Goal: Task Accomplishment & Management: Manage account settings

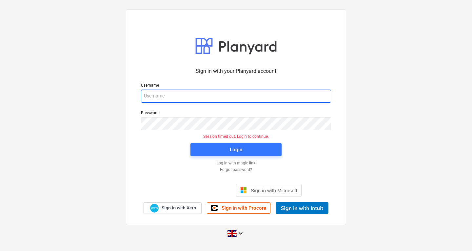
click at [195, 99] on input "email" at bounding box center [236, 95] width 190 height 13
type input "rafeequemptc@gmail.com"
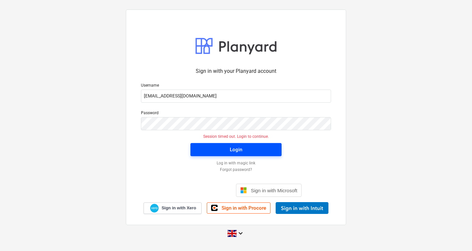
click at [239, 153] on div "Login" at bounding box center [236, 149] width 12 height 9
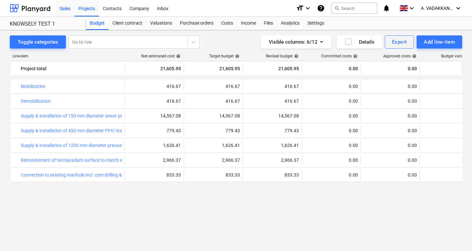
click at [66, 9] on div "Sales" at bounding box center [65, 8] width 19 height 17
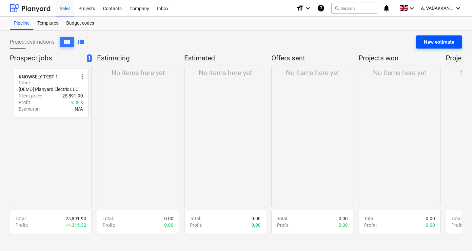
click at [432, 43] on div "New estimate" at bounding box center [439, 42] width 30 height 9
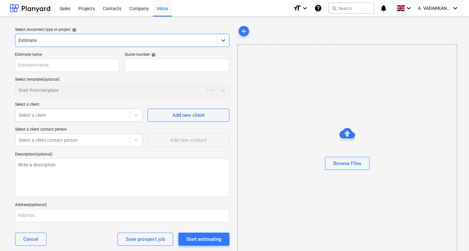
type textarea "x"
type input "QU-0003"
type textarea "x"
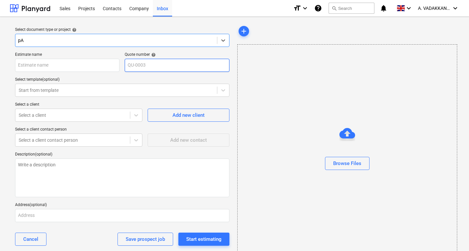
type input "p"
type input "PADEL COURT"
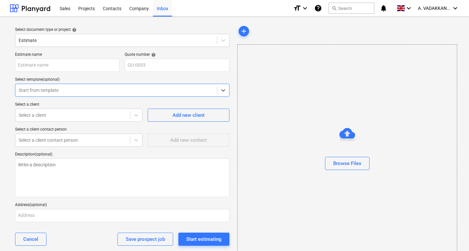
click at [137, 86] on div "Start from template" at bounding box center [116, 90] width 202 height 9
click at [45, 66] on input "text" at bounding box center [67, 65] width 105 height 13
type textarea "x"
type input "P"
type textarea "x"
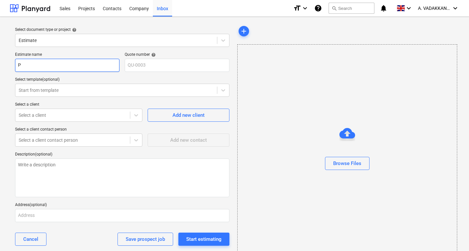
type input "PA"
type textarea "x"
type input "PAD"
type textarea "x"
type input "PADEL"
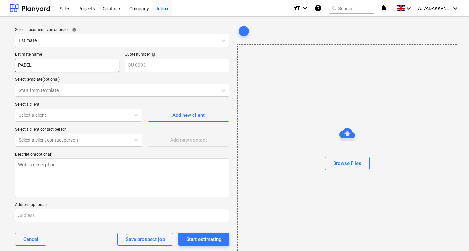
type textarea "x"
type input "PADEL"
type textarea "x"
type input "PADEL CO"
type textarea "x"
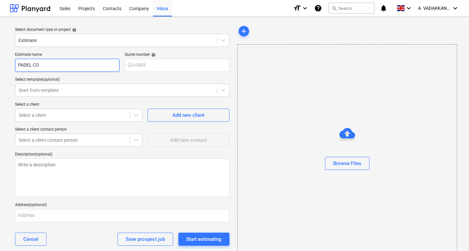
type input "PADEL COU"
type textarea "x"
type input "PADEL COUR"
type textarea "x"
type input "PADEL COURT"
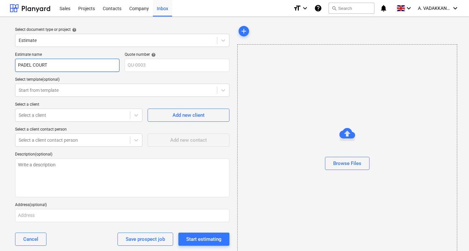
type textarea "x"
type input "PADEL COURT"
type textarea "x"
type input "PADEL COURT T"
type textarea "x"
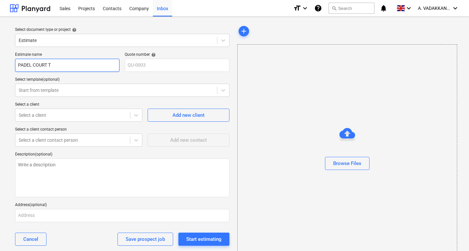
type input "PADEL COURT TE"
type textarea "x"
type input "PADEL COURT TES"
type textarea "x"
type input "PADEL COURT TEST"
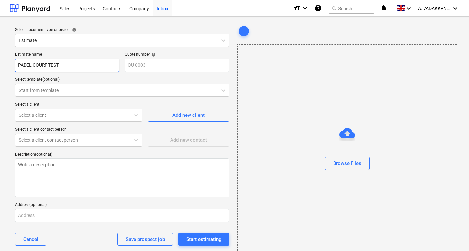
type textarea "x"
type input "PADEL COURT TEST"
type textarea "x"
type input "PADEL COURT TEST B"
type textarea "x"
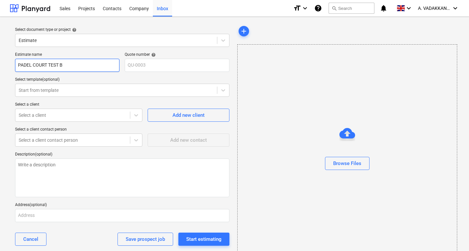
type input "PADEL COURT TEST BY"
type textarea "x"
type input "PADEL COURT TEST BY"
type textarea "x"
type input "PADEL COURT TEST BY A"
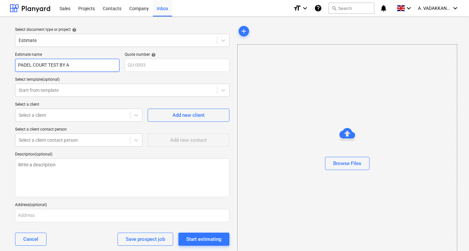
type textarea "x"
type input "PADEL COURT TEST BY AB"
type textarea "x"
type input "PADEL COURT TEST BY ABD"
type textarea "x"
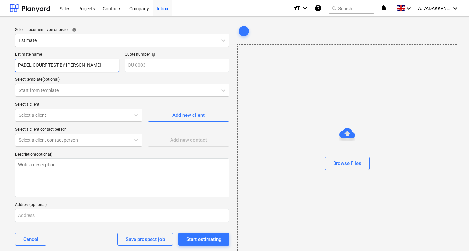
type input "PADEL COURT TEST BY ABDU"
type textarea "x"
type input "PADEL COURT TEST BY [PERSON_NAME]"
click at [49, 89] on div at bounding box center [116, 90] width 195 height 7
click at [48, 89] on div at bounding box center [116, 90] width 195 height 7
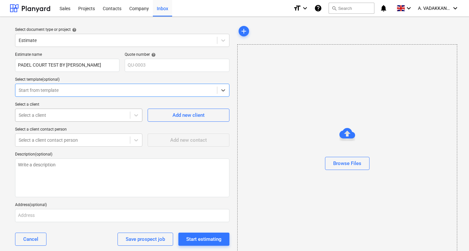
click at [51, 115] on div at bounding box center [73, 115] width 108 height 7
click at [168, 119] on span "Add new client" at bounding box center [189, 115] width 66 height 9
type textarea "x"
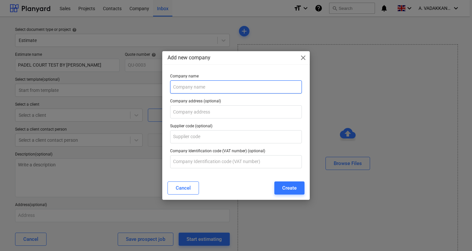
click at [211, 88] on input "text" at bounding box center [236, 86] width 132 height 13
type input "PADEL VENTURES"
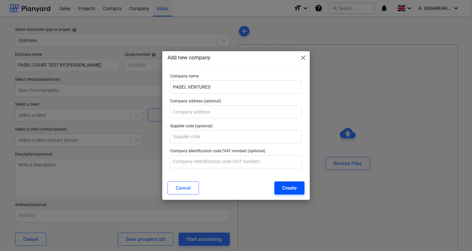
click at [285, 188] on div "Create" at bounding box center [289, 187] width 14 height 9
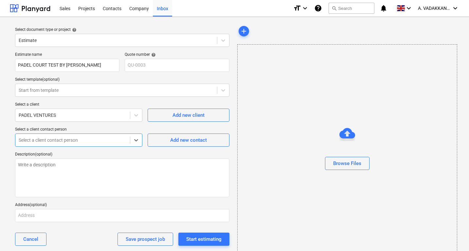
click at [123, 140] on div at bounding box center [73, 140] width 108 height 7
click at [168, 140] on span "Add new contact" at bounding box center [189, 140] width 66 height 9
type textarea "x"
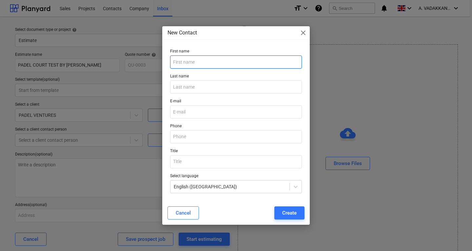
click at [218, 63] on input "text" at bounding box center [236, 61] width 132 height 13
type input "NICO"
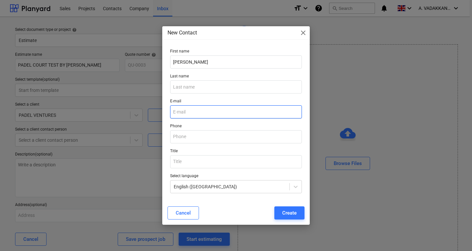
click at [190, 115] on input "email" at bounding box center [236, 111] width 132 height 13
type input "R"
type input "rafeequemptc@gmail.com"
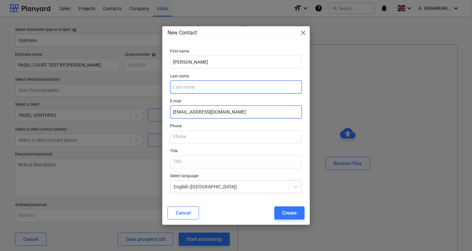
type input "Vadakkangara"
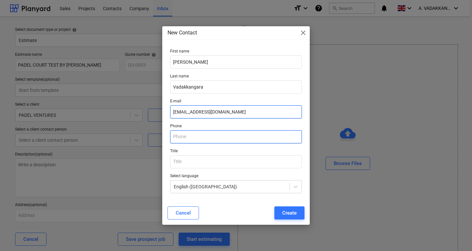
type input "07907956627"
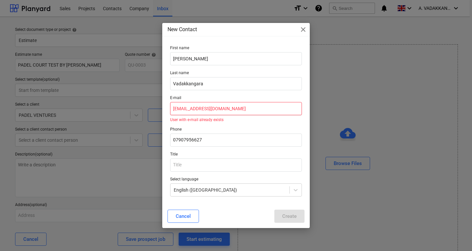
drag, startPoint x: 232, startPoint y: 106, endPoint x: 153, endPoint y: 105, distance: 79.3
click at [153, 105] on div "New Contact close First name NICO Last name Vadakkangara E-mail rafeequemptc@gm…" at bounding box center [236, 125] width 472 height 251
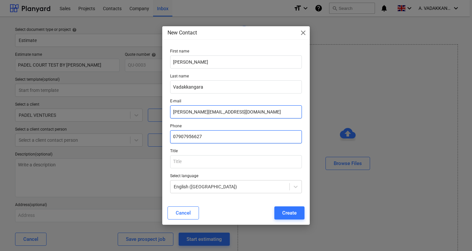
type input "rafeeque.v@outlook.com"
drag, startPoint x: 208, startPoint y: 138, endPoint x: 144, endPoint y: 133, distance: 63.4
click at [144, 133] on div "New Contact close First name NICO Last name Vadakkangara E-mail rafeeque.v@outl…" at bounding box center [236, 125] width 472 height 251
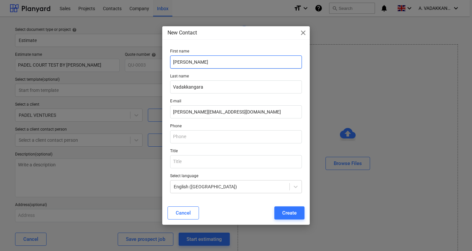
drag, startPoint x: 203, startPoint y: 58, endPoint x: 117, endPoint y: 57, distance: 86.5
click at [117, 57] on div "New Contact close First name NICO Last name Vadakkangara E-mail rafeeque.v@outl…" at bounding box center [236, 125] width 472 height 251
type input "test"
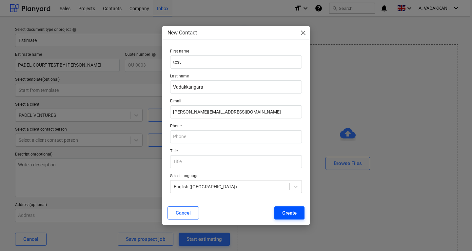
click at [286, 212] on div "Create" at bounding box center [289, 212] width 14 height 9
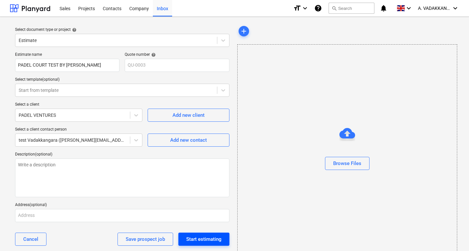
click at [205, 240] on div "Start estimating" at bounding box center [203, 239] width 35 height 9
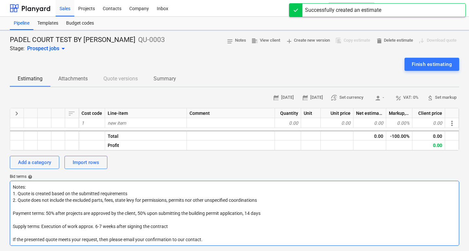
type textarea "x"
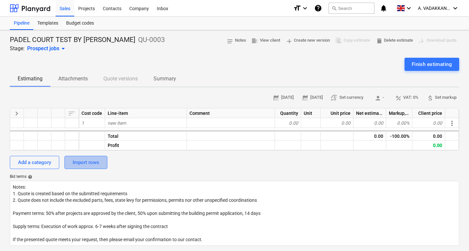
click at [95, 162] on div "Import rows" at bounding box center [86, 162] width 27 height 9
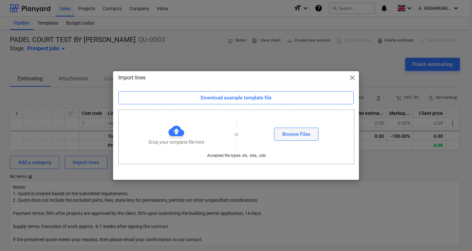
click at [281, 139] on button "Browse Files" at bounding box center [296, 133] width 45 height 13
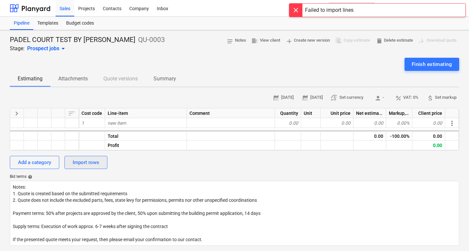
click at [90, 162] on div "Import rows" at bounding box center [86, 162] width 27 height 9
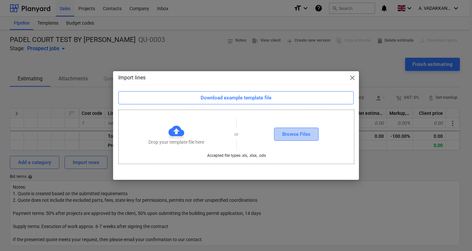
click at [285, 132] on div "Browse Files" at bounding box center [296, 134] width 28 height 9
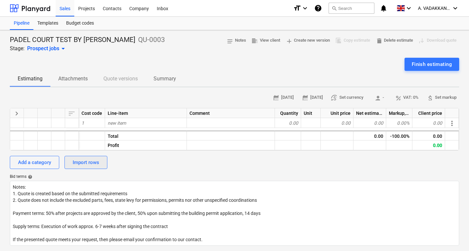
click at [106, 160] on button "Import rows" at bounding box center [86, 162] width 43 height 13
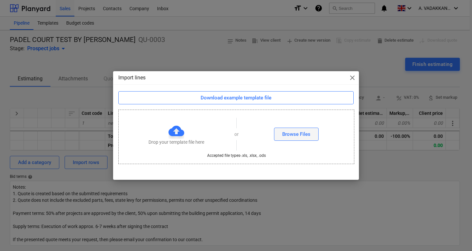
click at [303, 135] on div "Browse Files" at bounding box center [296, 134] width 28 height 9
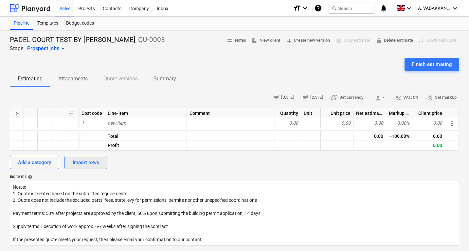
click at [85, 164] on div "Import rows" at bounding box center [86, 162] width 27 height 9
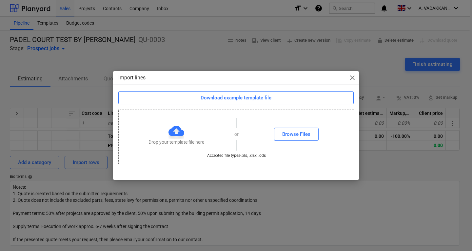
click at [356, 76] on div "Import lines close" at bounding box center [236, 77] width 246 height 13
click at [352, 78] on span "close" at bounding box center [352, 78] width 8 height 8
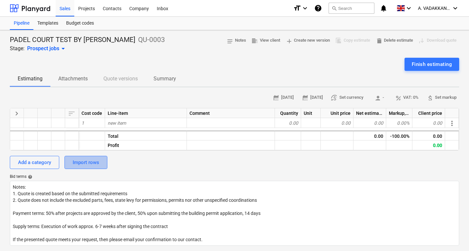
click at [96, 166] on div "Import rows" at bounding box center [86, 162] width 27 height 9
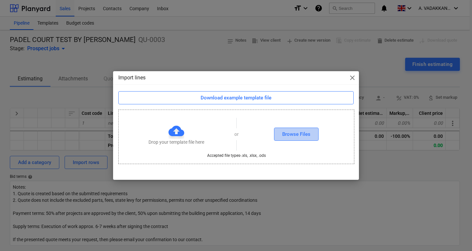
click at [291, 135] on div "Browse Files" at bounding box center [296, 134] width 28 height 9
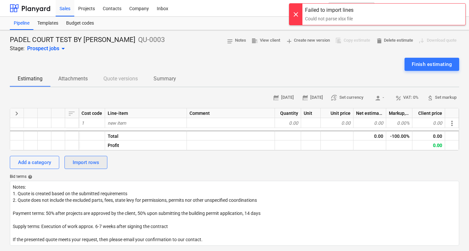
click at [96, 162] on div "Import rows" at bounding box center [86, 162] width 27 height 9
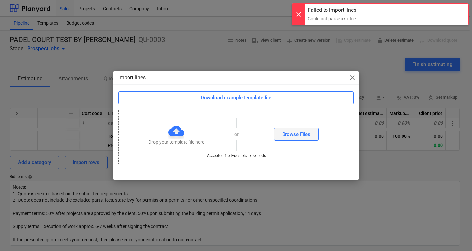
click at [281, 132] on button "Browse Files" at bounding box center [296, 133] width 45 height 13
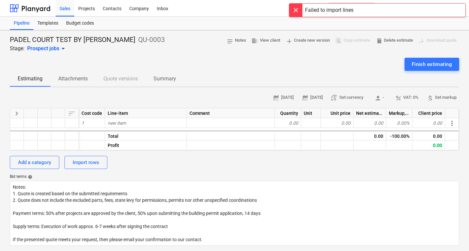
click at [359, 11] on div "Failed to import lines" at bounding box center [377, 10] width 177 height 14
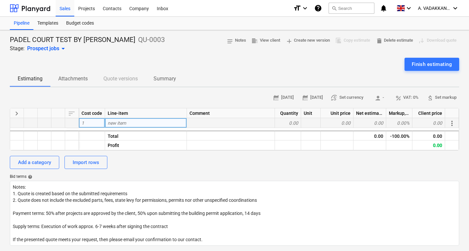
click at [452, 124] on span "more_vert" at bounding box center [452, 123] width 8 height 8
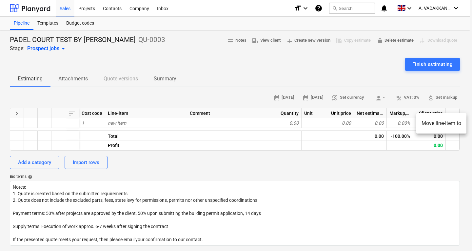
click at [151, 123] on div at bounding box center [236, 125] width 472 height 251
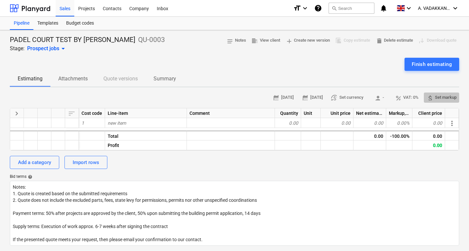
click at [429, 98] on span "attach_money" at bounding box center [430, 97] width 6 height 6
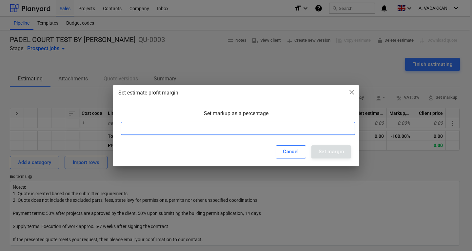
click at [238, 123] on input at bounding box center [238, 128] width 234 height 13
type input "20"
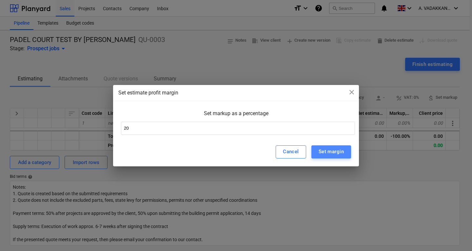
click at [342, 150] on div "Set margin" at bounding box center [330, 151] width 25 height 9
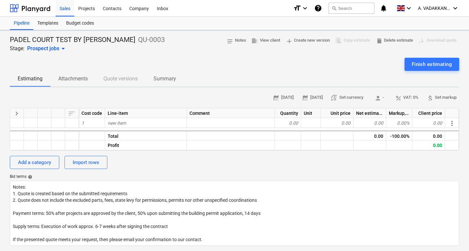
type textarea "x"
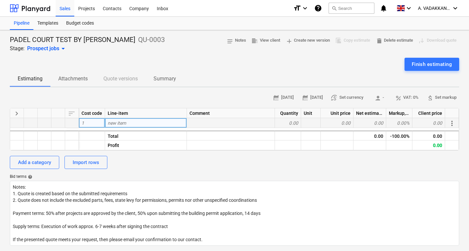
click at [136, 120] on div "new item" at bounding box center [146, 123] width 82 height 10
click at [150, 124] on div "new item" at bounding box center [146, 123] width 82 height 10
click at [150, 124] on input at bounding box center [146, 123] width 82 height 10
type input "Remove old Tennis turf (Astro)"
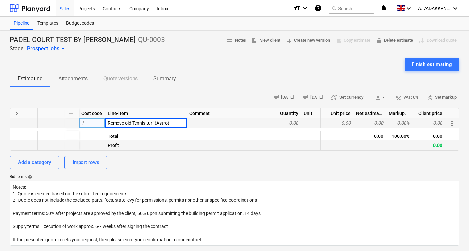
click at [153, 140] on div "Profit" at bounding box center [146, 145] width 82 height 10
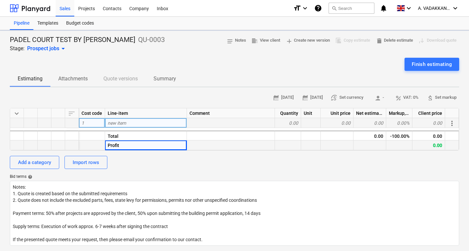
type textarea "x"
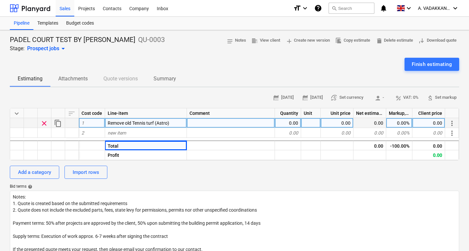
click at [294, 119] on div "0.00" at bounding box center [288, 123] width 26 height 10
type input "504"
type textarea "x"
click at [315, 121] on div at bounding box center [311, 123] width 20 height 10
click at [311, 122] on div at bounding box center [311, 123] width 20 height 10
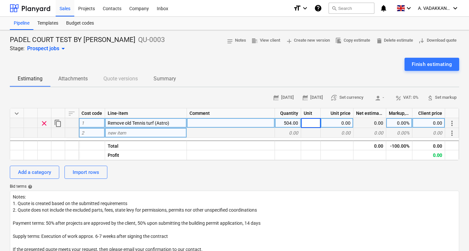
type input "m²"
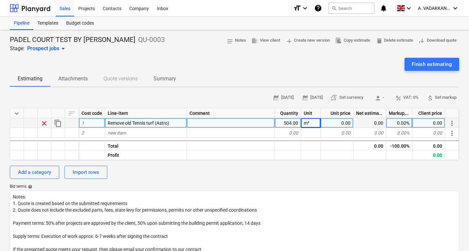
type textarea "x"
click at [338, 120] on div "0.00" at bounding box center [337, 123] width 33 height 10
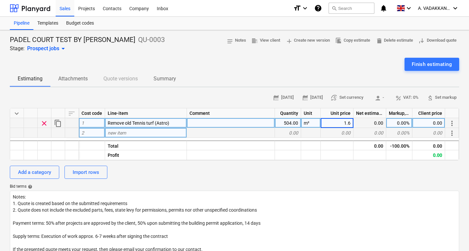
type input "1.66"
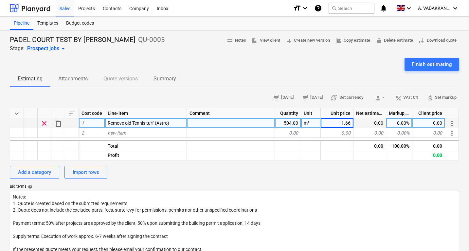
type textarea "x"
click at [370, 121] on div "836.64" at bounding box center [370, 123] width 33 height 10
click at [397, 123] on div "0.00%" at bounding box center [400, 123] width 26 height 10
type input "20"
type textarea "x"
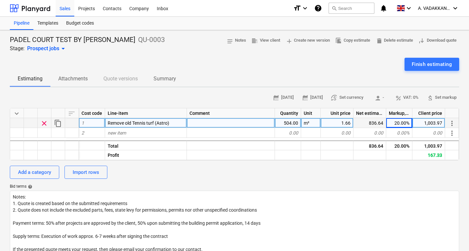
click at [349, 123] on div "1.66" at bounding box center [337, 123] width 33 height 10
click at [350, 122] on input "1.66" at bounding box center [337, 123] width 32 height 10
type input "1.656"
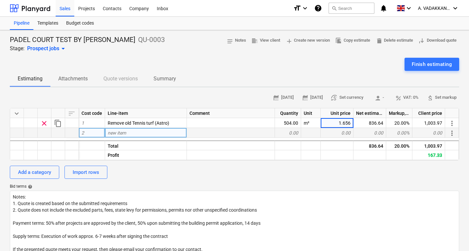
type textarea "x"
click at [346, 129] on div "0.00" at bounding box center [337, 133] width 33 height 10
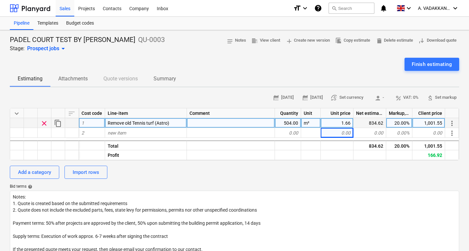
click at [346, 123] on div "1.66" at bounding box center [337, 123] width 33 height 10
click at [350, 122] on input "1.656" at bounding box center [337, 123] width 32 height 10
type input "1.657"
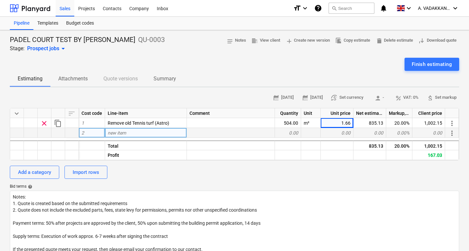
type textarea "x"
click at [347, 130] on div "0.00" at bounding box center [337, 133] width 33 height 10
click at [148, 131] on div "new item" at bounding box center [146, 133] width 82 height 10
click at [146, 133] on div "new item" at bounding box center [146, 133] width 82 height 10
click at [146, 133] on input at bounding box center [146, 133] width 82 height 10
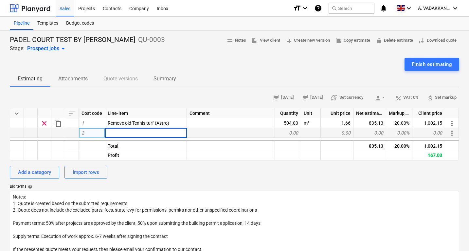
type input "Dig out 2 m × 36 m of old asphalt and MOT, bringing it up to level (300 mm dept…"
click at [204, 131] on div at bounding box center [231, 133] width 88 height 10
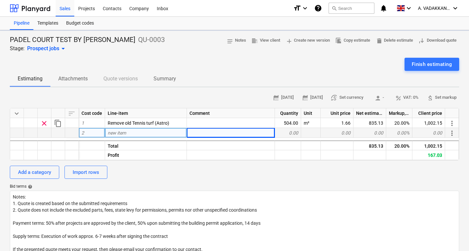
type textarea "x"
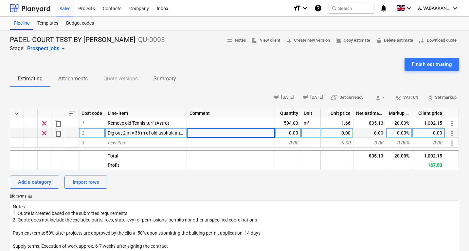
click at [293, 134] on div "0.00" at bounding box center [288, 133] width 26 height 10
type input "72"
type textarea "x"
click at [307, 133] on div at bounding box center [311, 133] width 20 height 10
click at [307, 133] on input at bounding box center [310, 133] width 19 height 10
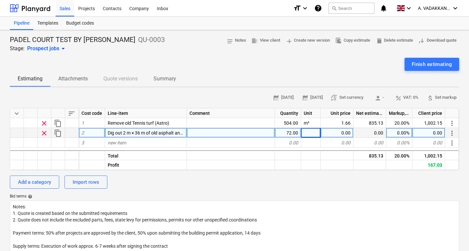
click at [317, 133] on div at bounding box center [311, 133] width 20 height 10
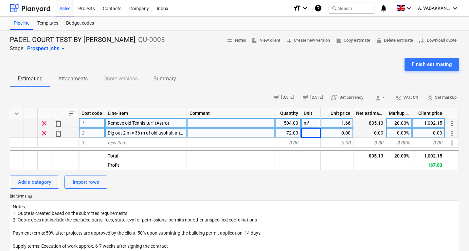
click at [314, 125] on div "m²" at bounding box center [311, 123] width 20 height 10
click at [312, 129] on div at bounding box center [311, 133] width 20 height 10
type input "m²"
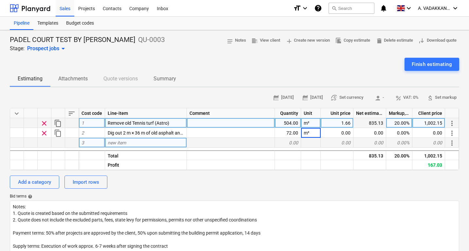
type textarea "x"
click at [292, 142] on div "0.00" at bounding box center [288, 143] width 26 height 10
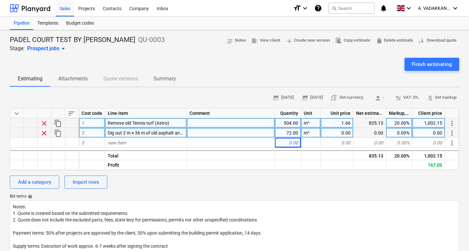
click at [336, 134] on div "0.00" at bounding box center [337, 133] width 33 height 10
click at [334, 134] on div "0.00" at bounding box center [337, 133] width 33 height 10
click at [334, 134] on input at bounding box center [337, 133] width 32 height 10
type input "11.6666666666667"
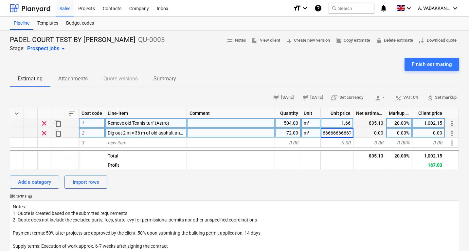
type textarea "x"
click at [396, 135] on div "0.00%" at bounding box center [400, 133] width 26 height 10
type input "20"
type textarea "x"
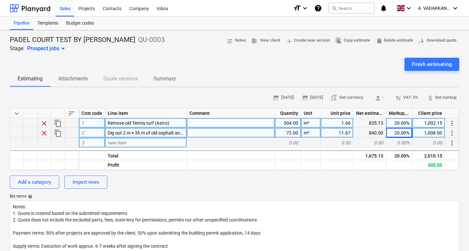
click at [150, 143] on div "new item" at bounding box center [146, 143] width 82 height 10
click at [150, 143] on input at bounding box center [146, 143] width 82 height 10
type input "Install concrete ring beam as per specification (400 × 400, 50 mm blinding, 50 …"
click at [204, 143] on div at bounding box center [231, 143] width 88 height 10
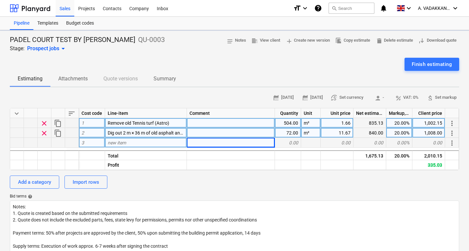
click at [293, 142] on div "0.00" at bounding box center [288, 143] width 26 height 10
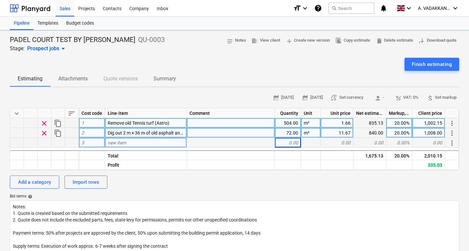
type textarea "x"
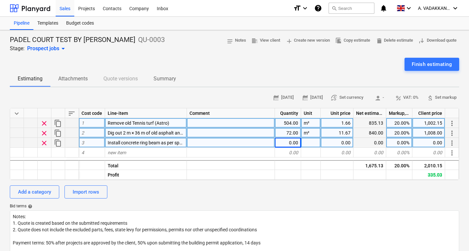
click at [311, 142] on div at bounding box center [311, 143] width 20 height 10
type input "Item"
type textarea "x"
click at [333, 141] on div "0.00" at bounding box center [337, 143] width 33 height 10
click at [336, 141] on div "0.00" at bounding box center [337, 143] width 33 height 10
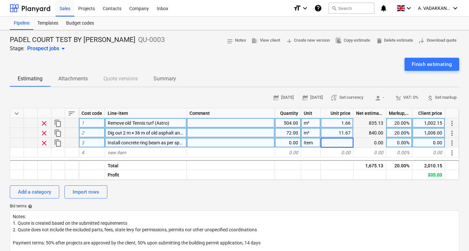
click at [336, 141] on input at bounding box center [337, 143] width 32 height 10
type input "9836.31666666667"
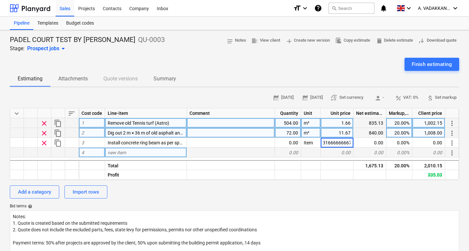
type textarea "x"
click at [344, 152] on div "0.00" at bounding box center [337, 152] width 33 height 10
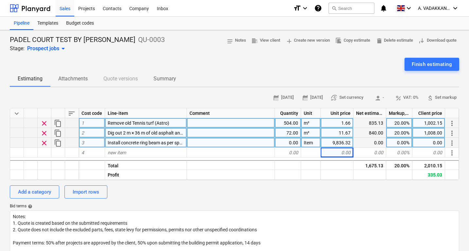
click at [368, 144] on div "0.00" at bounding box center [370, 143] width 33 height 10
click at [394, 142] on div "0.00%" at bounding box center [400, 143] width 26 height 10
type input "20"
type textarea "x"
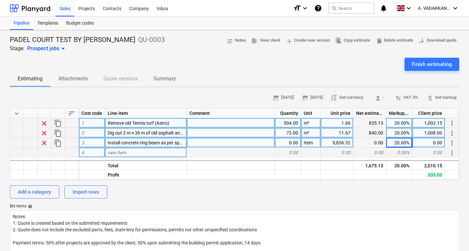
click at [375, 151] on div "0.00" at bounding box center [370, 152] width 33 height 10
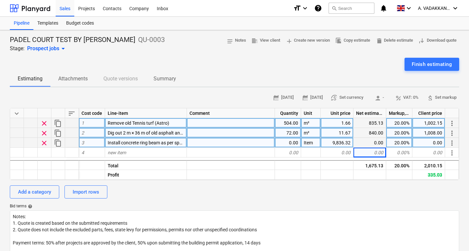
click at [299, 144] on div "0.00" at bounding box center [288, 143] width 26 height 10
type input "1"
type textarea "x"
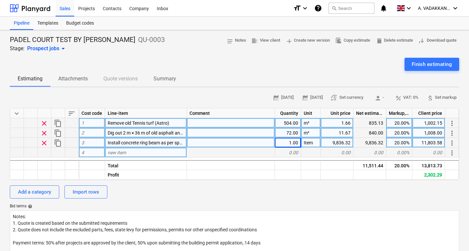
click at [136, 150] on div "new item" at bounding box center [146, 152] width 82 height 10
click at [159, 152] on div "new item" at bounding box center [146, 152] width 82 height 10
click at [159, 152] on input at bounding box center [146, 152] width 82 height 10
type input "Dig out 100 mm trench to install french drain (10 m length inside court ring be…"
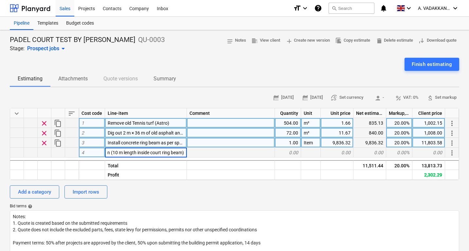
click at [195, 155] on div at bounding box center [231, 152] width 88 height 10
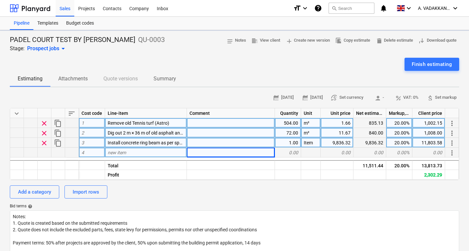
type textarea "x"
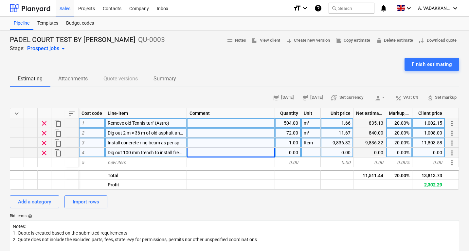
click at [298, 152] on div "0.00" at bounding box center [288, 152] width 26 height 10
click at [297, 152] on div "0.00" at bounding box center [288, 152] width 26 height 10
type input "10"
type textarea "x"
click at [319, 154] on div at bounding box center [311, 152] width 20 height 10
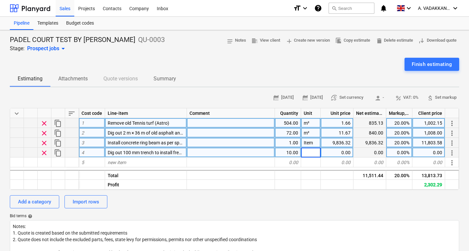
type input "m"
type textarea "x"
click at [326, 153] on div "0.00" at bounding box center [337, 152] width 33 height 10
click at [342, 151] on div "0.00" at bounding box center [337, 152] width 33 height 10
click at [342, 151] on input at bounding box center [337, 152] width 32 height 10
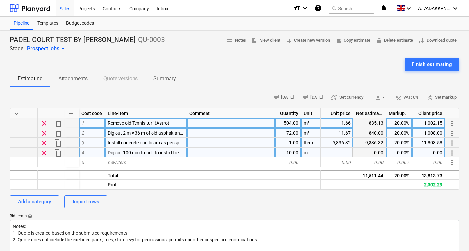
type input "65.5583333333333"
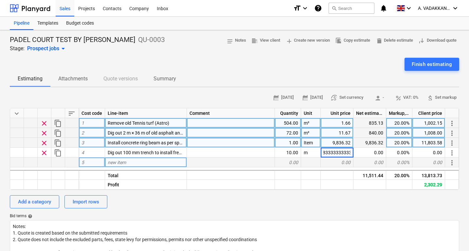
type textarea "x"
click at [340, 160] on div "0.00" at bounding box center [337, 162] width 33 height 10
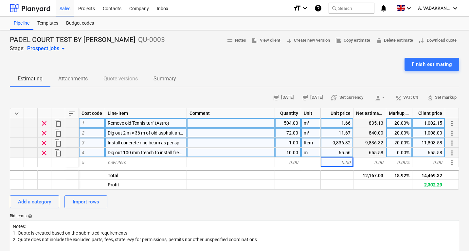
click at [392, 152] on div "0.00%" at bounding box center [400, 152] width 26 height 10
type input "20"
type textarea "x"
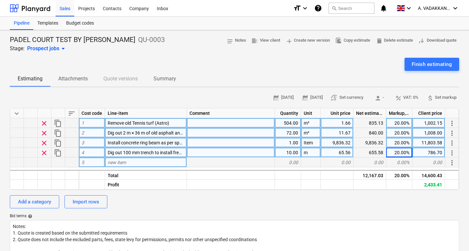
click at [151, 161] on div "new item" at bounding box center [146, 162] width 82 height 10
click at [397, 122] on div "20.00%" at bounding box center [400, 123] width 26 height 10
type input "5"
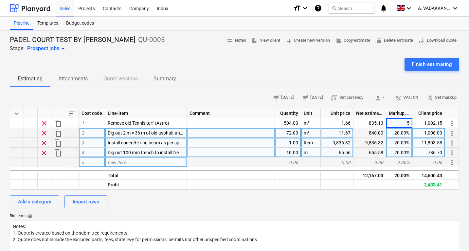
click at [402, 130] on div "20.00%" at bounding box center [400, 133] width 26 height 10
type textarea "x"
type input "5"
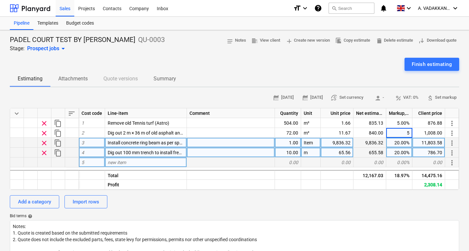
type textarea "x"
click at [404, 141] on div "20.00%" at bounding box center [400, 143] width 26 height 10
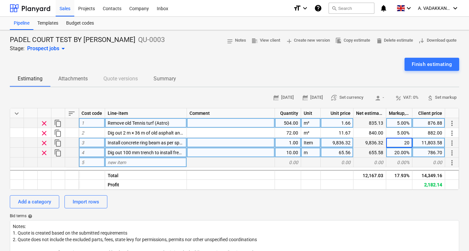
click at [410, 126] on div "5.00%" at bounding box center [400, 123] width 26 height 10
type input "20"
type textarea "x"
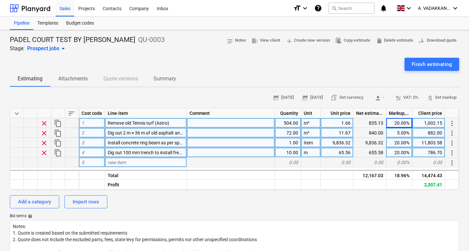
click at [406, 133] on div "5.00%" at bounding box center [400, 133] width 26 height 10
type input "20"
type textarea "x"
click at [404, 141] on div "20.00%" at bounding box center [400, 143] width 26 height 10
type input "20"
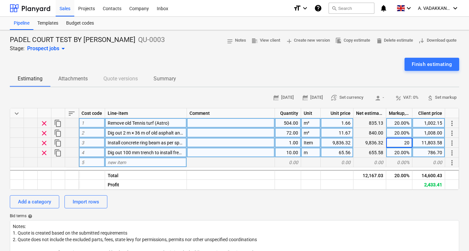
click at [399, 150] on div "20.00%" at bounding box center [400, 152] width 26 height 10
type textarea "x"
click at [402, 162] on div "0.00%" at bounding box center [400, 162] width 26 height 10
click at [147, 164] on div "new item" at bounding box center [146, 162] width 82 height 10
click at [149, 160] on div "new item" at bounding box center [146, 162] width 82 height 10
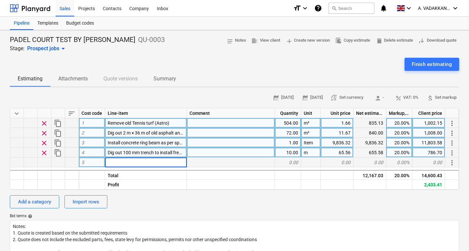
click at [149, 160] on input at bounding box center [146, 162] width 82 height 10
type input "Drill 10 mm holes every 1 m to increase porous drainage on old asphalt"
click at [194, 162] on div at bounding box center [231, 162] width 88 height 10
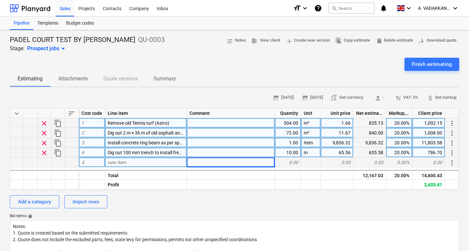
type textarea "x"
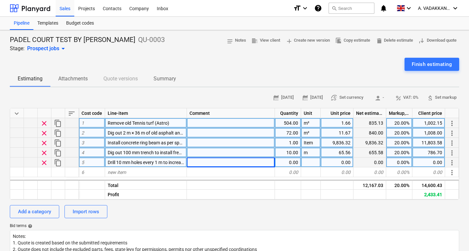
click at [287, 163] on div "0.00" at bounding box center [288, 162] width 26 height 10
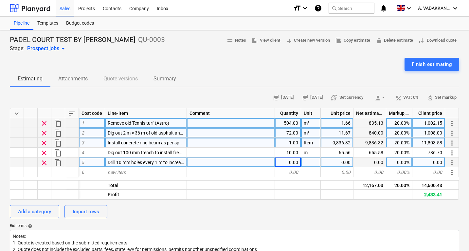
click at [286, 162] on div "0.00" at bounding box center [288, 162] width 26 height 10
click at [286, 162] on input at bounding box center [288, 162] width 26 height 10
type input "504"
type textarea "x"
click at [311, 137] on div "m²" at bounding box center [311, 133] width 20 height 10
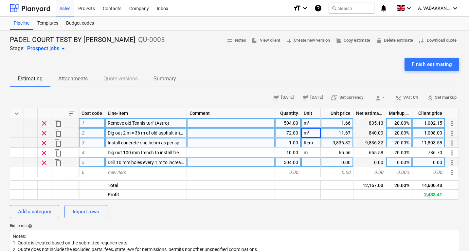
click at [309, 161] on div at bounding box center [311, 162] width 20 height 10
type input "m²"
click at [332, 164] on div "0.00" at bounding box center [337, 162] width 33 height 10
type textarea "x"
click at [335, 163] on div "0.00" at bounding box center [337, 162] width 33 height 10
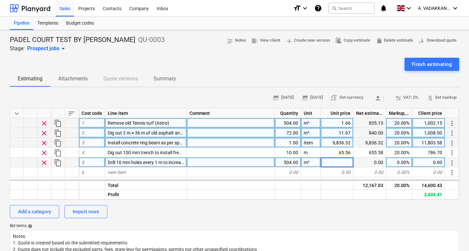
click at [335, 163] on input at bounding box center [337, 162] width 32 height 10
type input "1.36666666666667"
type textarea "x"
click at [390, 161] on div "0.00%" at bounding box center [400, 162] width 26 height 10
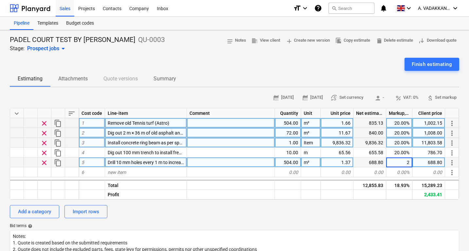
type input "20"
type textarea "x"
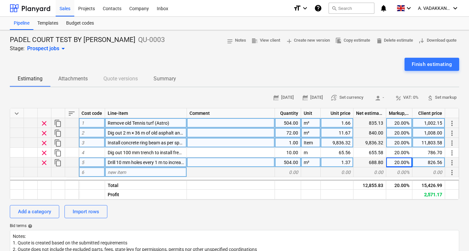
click at [163, 169] on div "new item" at bounding box center [146, 172] width 82 height 10
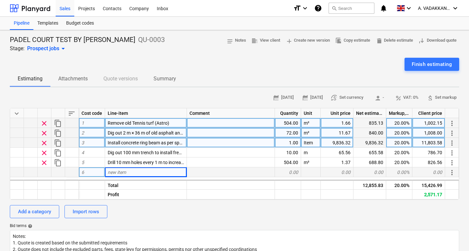
click at [152, 172] on div "new item" at bounding box center [146, 172] width 82 height 10
click at [152, 172] on input at bounding box center [146, 172] width 82 height 10
type input "Asphalt Padel court (porous)"
click at [186, 172] on input "Asphalt Padel court (porous)" at bounding box center [146, 172] width 82 height 10
click at [197, 173] on div at bounding box center [231, 172] width 88 height 10
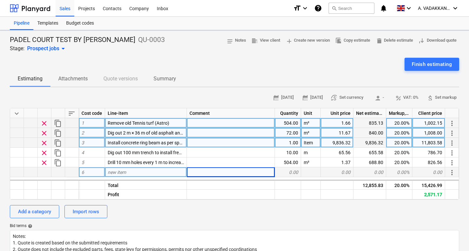
type textarea "x"
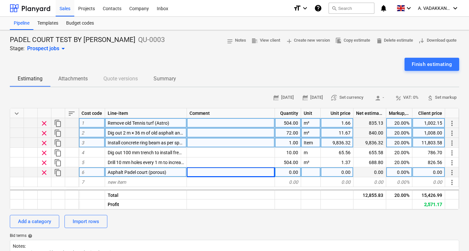
click at [296, 173] on div "0.00" at bounding box center [288, 172] width 26 height 10
type input "200"
type textarea "x"
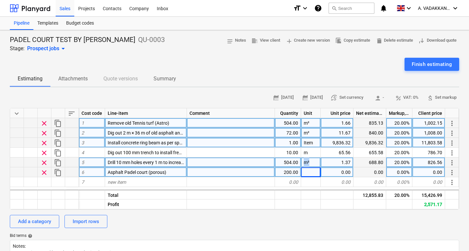
drag, startPoint x: 317, startPoint y: 160, endPoint x: 299, endPoint y: 164, distance: 18.1
click at [0, 0] on div "clear content_copy 5 Drill 10 mm holes every 1 m to increase porous drainage on…" at bounding box center [0, 0] width 0 height 0
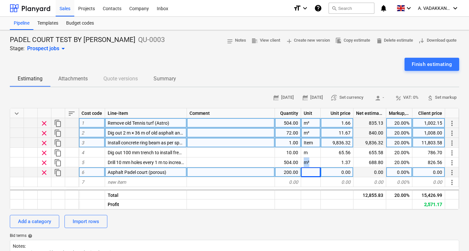
copy div "m²"
click at [305, 172] on input at bounding box center [310, 172] width 19 height 10
type input "Asphalt Padel court (porous)"
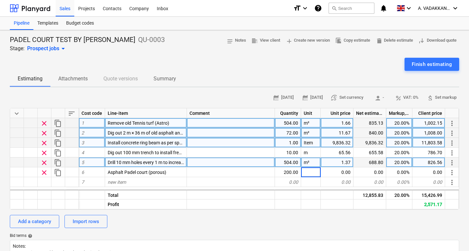
click at [317, 165] on div "m²" at bounding box center [311, 162] width 20 height 10
drag, startPoint x: 317, startPoint y: 165, endPoint x: 313, endPoint y: 167, distance: 5.0
click at [313, 167] on div "m²" at bounding box center [311, 162] width 20 height 10
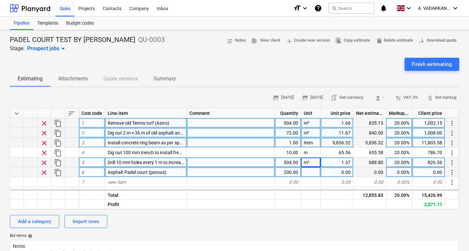
click at [314, 169] on div at bounding box center [311, 172] width 20 height 10
type input "m²"
click at [339, 171] on div "0.00" at bounding box center [337, 172] width 33 height 10
drag, startPoint x: 330, startPoint y: 173, endPoint x: 388, endPoint y: 175, distance: 58.4
click at [0, 0] on div "clear content_copy 6 Asphalt Padel court (porous) 200.00 m² 0.00 0.00 0.00% 0.0…" at bounding box center [0, 0] width 0 height 0
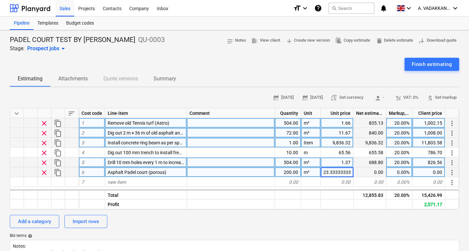
click at [400, 171] on div "0.00%" at bounding box center [400, 172] width 26 height 10
type textarea "x"
type input "20"
type textarea "x"
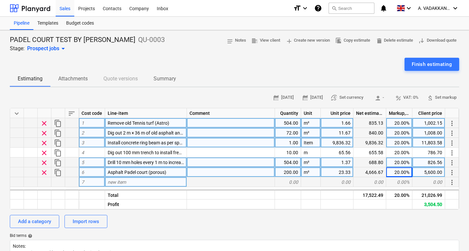
click at [124, 183] on span "new item" at bounding box center [117, 181] width 18 height 5
click at [143, 184] on div "new item" at bounding box center [146, 182] width 82 height 10
click at [143, 184] on input at bounding box center [146, 182] width 82 height 10
type input "Asphalt exterior of the court (porous)"
click at [203, 180] on div at bounding box center [231, 182] width 88 height 10
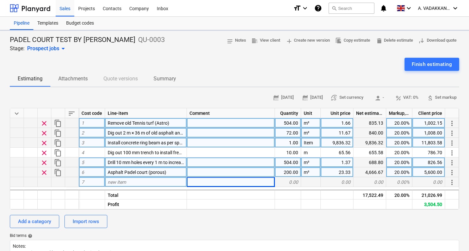
type textarea "x"
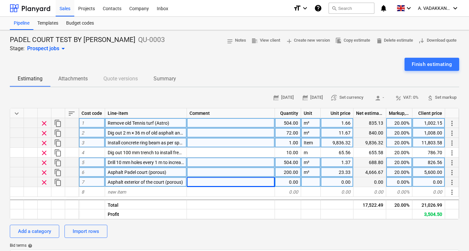
click at [297, 182] on div "0.00" at bounding box center [288, 182] width 26 height 10
click at [286, 180] on div "0.00" at bounding box center [288, 182] width 26 height 10
click at [287, 180] on input at bounding box center [288, 182] width 26 height 10
type input "203"
click at [309, 181] on div at bounding box center [311, 182] width 20 height 10
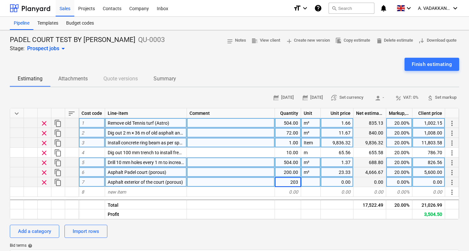
type textarea "x"
drag, startPoint x: 316, startPoint y: 174, endPoint x: 299, endPoint y: 174, distance: 17.0
click at [0, 0] on div "clear content_copy 6 Asphalt Padel court (porous) 200.00 m² 23.33 4,666.67 20.0…" at bounding box center [0, 0] width 0 height 0
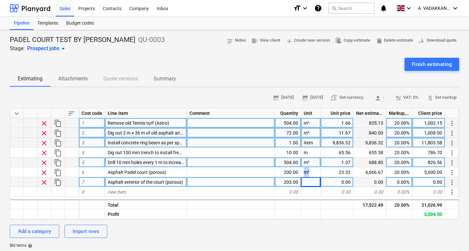
copy div "m²"
click at [313, 183] on input at bounding box center [310, 182] width 19 height 10
type input "203"
type textarea "x"
click at [348, 183] on div "0.00" at bounding box center [337, 182] width 33 height 10
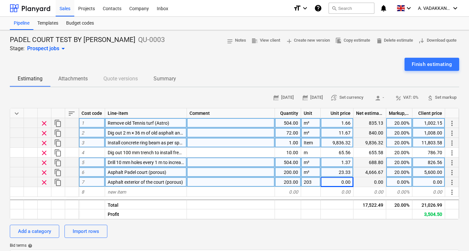
drag, startPoint x: 342, startPoint y: 172, endPoint x: 350, endPoint y: 171, distance: 7.6
click at [350, 171] on div "23.33" at bounding box center [337, 172] width 33 height 10
click at [345, 181] on div "0.00" at bounding box center [337, 182] width 33 height 10
type input "23.3333"
type textarea "x"
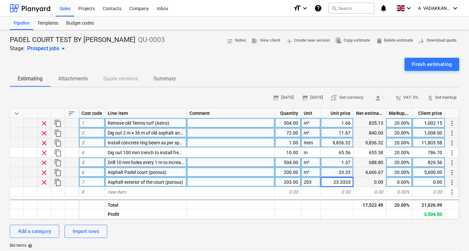
click at [372, 179] on div "0.00" at bounding box center [370, 182] width 33 height 10
click at [394, 184] on div "0.00%" at bounding box center [400, 182] width 26 height 10
type input "20"
type textarea "x"
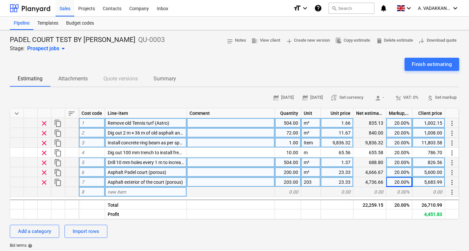
click at [137, 189] on div "new item" at bounding box center [146, 192] width 82 height 10
click at [150, 190] on div "new item" at bounding box center [146, 192] width 82 height 10
click at [150, 190] on input at bounding box center [146, 192] width 82 height 10
type input "Supply and installation of regulating course of hot-laid tarmac"
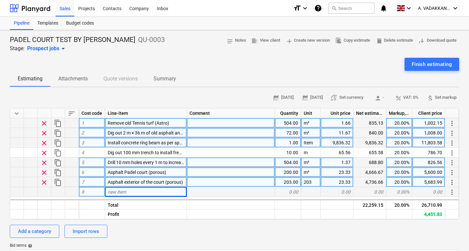
click at [190, 190] on div at bounding box center [231, 192] width 88 height 10
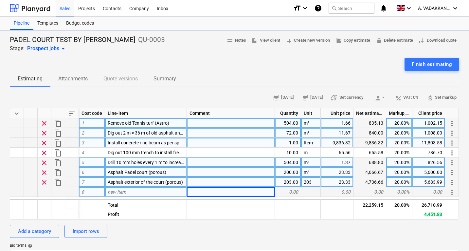
type textarea "x"
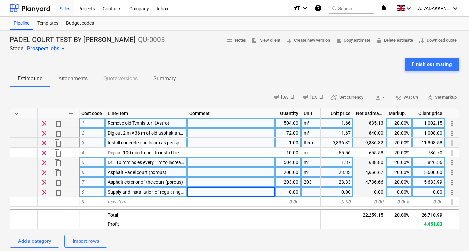
click at [293, 195] on div "0.00" at bounding box center [288, 192] width 26 height 10
click at [288, 191] on div "0.00" at bounding box center [288, 192] width 26 height 10
click at [288, 191] on input at bounding box center [288, 192] width 26 height 10
type input "40"
click at [308, 190] on div at bounding box center [311, 192] width 20 height 10
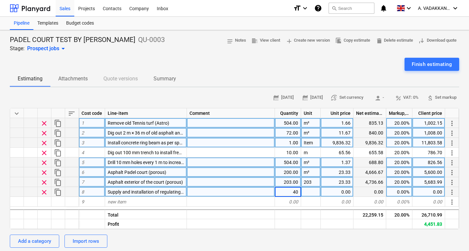
type textarea "x"
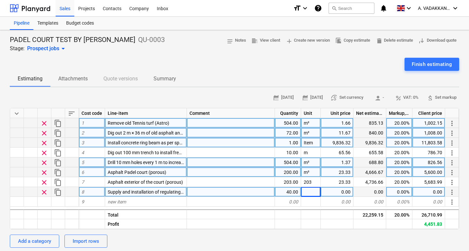
click at [316, 191] on div at bounding box center [311, 192] width 20 height 10
click at [316, 191] on input at bounding box center [310, 192] width 19 height 10
type input "110"
type textarea "x"
click at [333, 191] on div "0.00" at bounding box center [337, 192] width 33 height 10
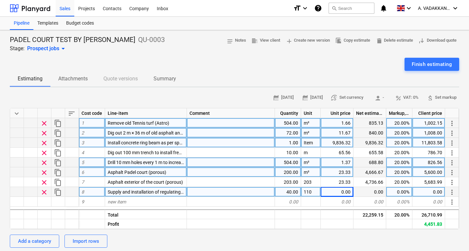
drag, startPoint x: 317, startPoint y: 189, endPoint x: 303, endPoint y: 188, distance: 14.4
click at [303, 188] on div "110" at bounding box center [311, 192] width 20 height 10
type textarea "x"
click at [339, 191] on div "0.00" at bounding box center [337, 192] width 33 height 10
type input "110"
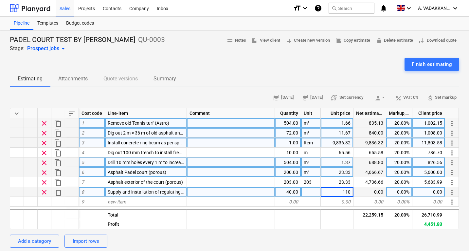
type textarea "x"
click at [310, 191] on div at bounding box center [311, 192] width 20 height 10
type input "tonne"
type textarea "x"
click at [406, 192] on div "0.00%" at bounding box center [400, 192] width 26 height 10
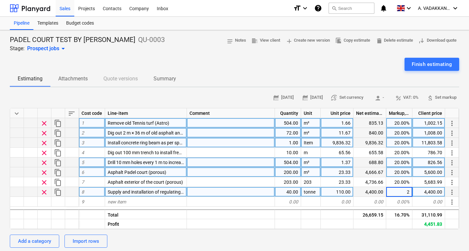
type input "20"
type textarea "x"
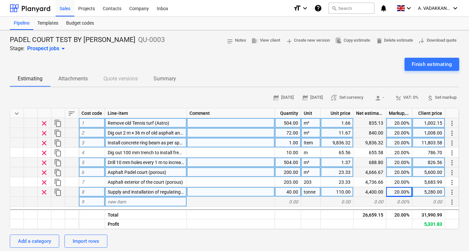
click at [266, 199] on div at bounding box center [231, 202] width 88 height 10
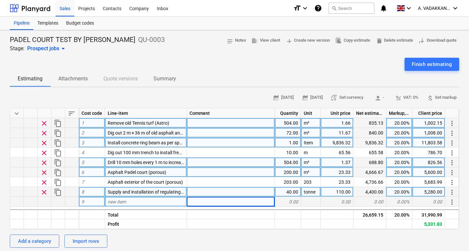
click at [142, 199] on div "new item" at bounding box center [146, 202] width 82 height 10
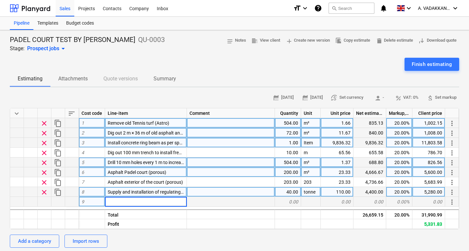
click at [142, 199] on input at bounding box center [146, 202] width 82 height 10
type input "Install flat [PERSON_NAME] around perimeter of court (50 mm above surface, for …"
click at [194, 200] on div at bounding box center [231, 202] width 88 height 10
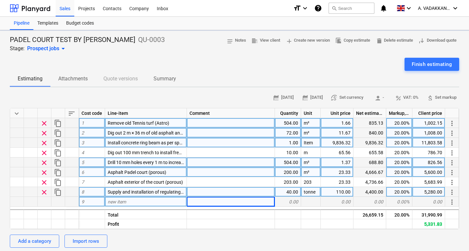
type textarea "x"
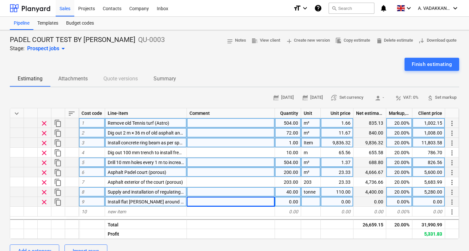
click at [289, 204] on div "0.00" at bounding box center [288, 202] width 26 height 10
click at [292, 202] on div "0.00" at bounding box center [288, 202] width 26 height 10
type input "100"
type textarea "x"
click at [333, 201] on div "0.00" at bounding box center [337, 202] width 33 height 10
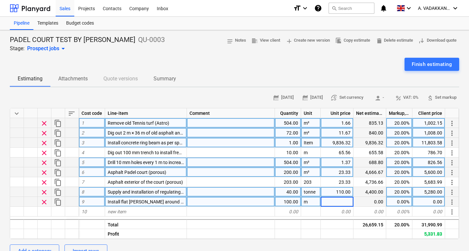
click at [333, 201] on input at bounding box center [337, 202] width 32 height 10
type input "53.5333333333333"
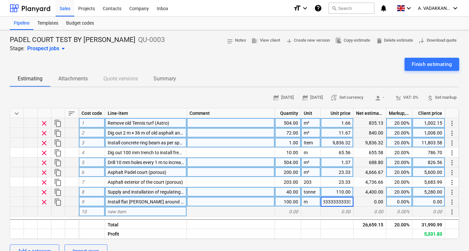
type textarea "x"
click at [352, 209] on div "0.00" at bounding box center [337, 211] width 33 height 10
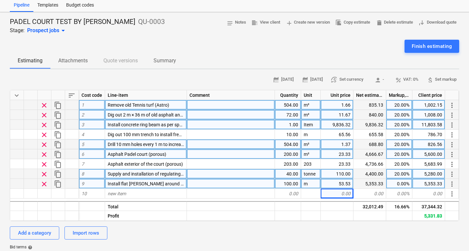
scroll to position [33, 0]
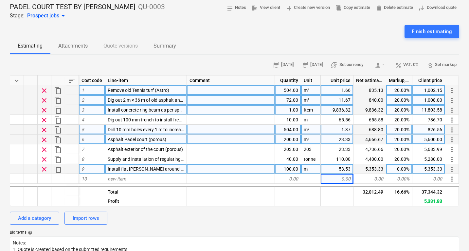
click at [392, 170] on div "0.00%" at bounding box center [400, 169] width 26 height 10
type input "20"
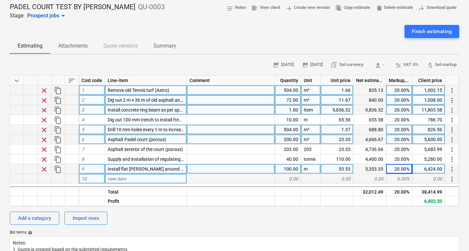
click at [388, 180] on div "0.00%" at bounding box center [400, 179] width 26 height 10
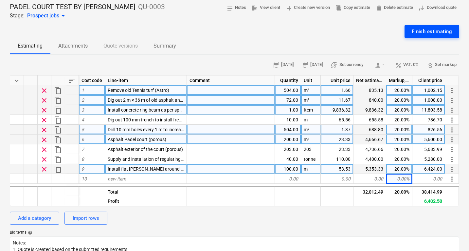
click at [430, 32] on div "Finish estimating" at bounding box center [432, 31] width 40 height 9
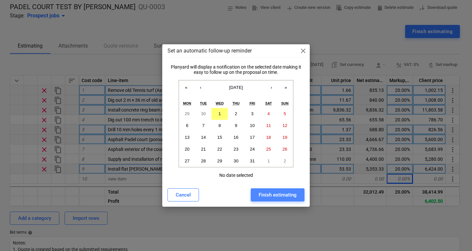
click at [287, 195] on div "Finish estimating" at bounding box center [277, 194] width 38 height 9
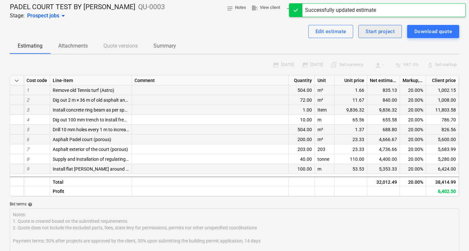
click at [377, 29] on div "Start project" at bounding box center [380, 31] width 29 height 9
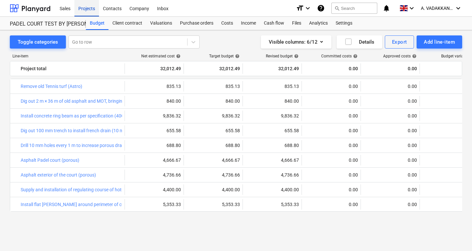
click at [94, 12] on div "Projects" at bounding box center [86, 8] width 25 height 17
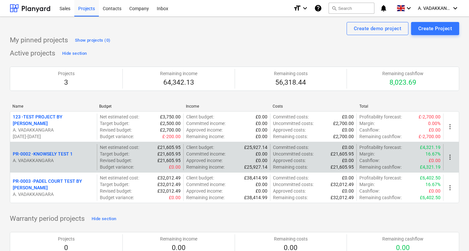
click at [431, 154] on p "16.67%" at bounding box center [433, 153] width 15 height 7
click at [448, 159] on span "more_vert" at bounding box center [451, 157] width 8 height 8
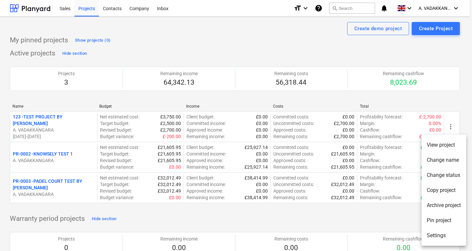
click at [263, 159] on div at bounding box center [236, 125] width 472 height 251
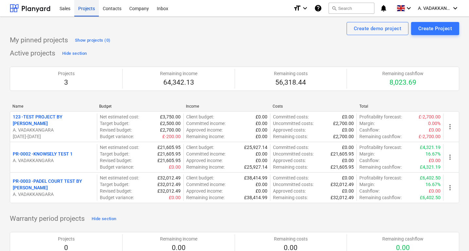
click at [88, 10] on div "Projects" at bounding box center [86, 8] width 25 height 17
click at [61, 3] on div "Sales" at bounding box center [65, 8] width 19 height 17
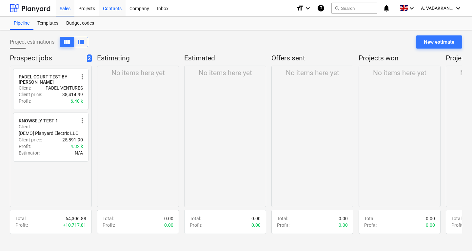
click at [125, 8] on div "Contacts" at bounding box center [112, 8] width 27 height 17
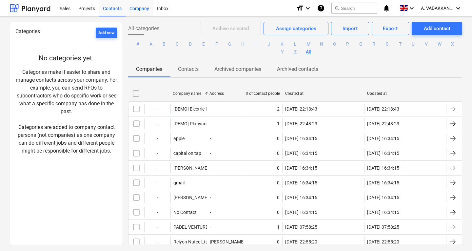
click at [142, 7] on div "Company" at bounding box center [139, 8] width 28 height 17
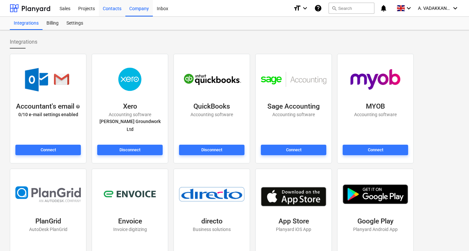
click at [119, 11] on div "Contacts" at bounding box center [112, 8] width 27 height 17
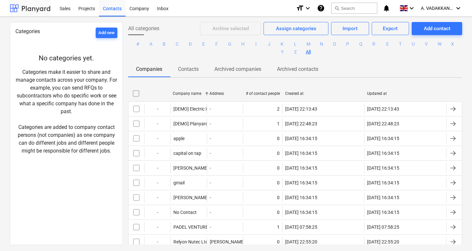
click at [49, 9] on div at bounding box center [30, 8] width 41 height 16
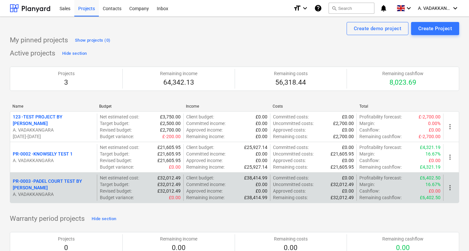
click at [77, 193] on p "A. VADAKKANGARA" at bounding box center [54, 194] width 82 height 7
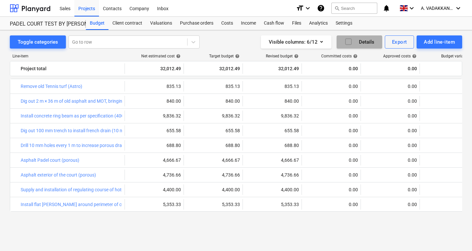
click at [361, 41] on div "Details" at bounding box center [359, 42] width 30 height 9
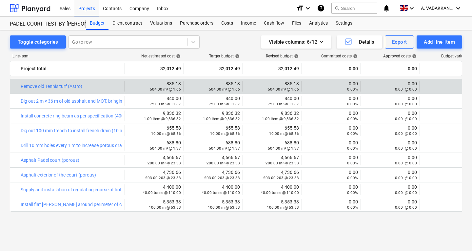
click at [234, 88] on small "504.00 m² @ 1.66" at bounding box center [224, 89] width 31 height 5
click at [168, 85] on div "835.13 504.00 m² @ 1.66" at bounding box center [153, 86] width 53 height 10
click at [173, 86] on div "835.13 504.00 m² @ 1.66" at bounding box center [153, 86] width 53 height 10
drag, startPoint x: 214, startPoint y: 88, endPoint x: 217, endPoint y: 87, distance: 3.7
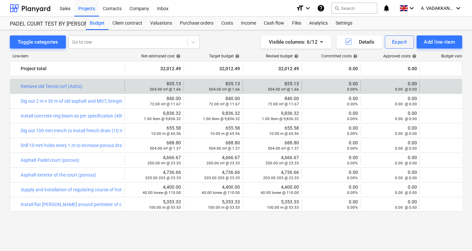
click at [214, 87] on small "504.00 m² @ 1.66" at bounding box center [224, 89] width 31 height 5
click at [255, 87] on div "504.00 m² @ 1.66" at bounding box center [271, 88] width 53 height 5
click at [250, 86] on span "edit" at bounding box center [249, 86] width 8 height 8
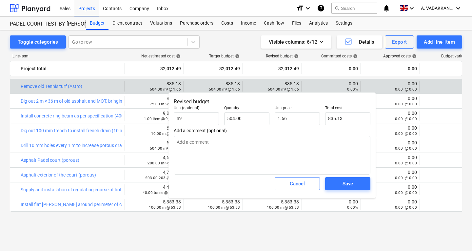
click at [471, 86] on div "Toggle categories Go to row Visible columns : 6/12 Details Export Add line-item…" at bounding box center [236, 134] width 472 height 209
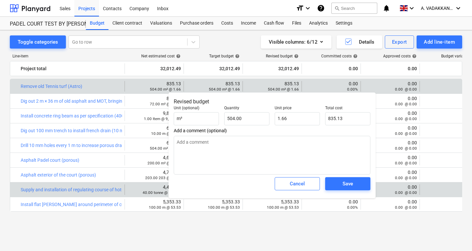
click at [304, 190] on button "Cancel" at bounding box center [297, 183] width 45 height 13
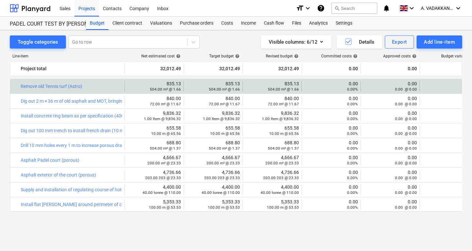
click at [427, 91] on div "0.00%" at bounding box center [448, 89] width 53 height 5
click at [458, 82] on div "0.00 0.00%" at bounding box center [448, 86] width 53 height 12
click at [448, 85] on div "0.00 0.00%" at bounding box center [448, 86] width 53 height 12
click at [429, 89] on div "0.00%" at bounding box center [448, 89] width 53 height 5
click at [426, 88] on div "0.00%" at bounding box center [448, 89] width 53 height 5
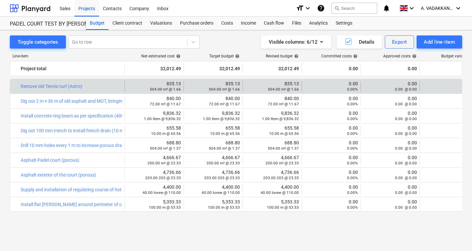
click at [367, 89] on div "0.00 @ 0.00" at bounding box center [389, 88] width 53 height 5
click at [367, 88] on div "0.00 @ 0.00" at bounding box center [389, 88] width 53 height 5
click at [332, 85] on div "0.00 0.00%" at bounding box center [330, 86] width 53 height 10
click at [320, 86] on div "0.00 0.00%" at bounding box center [330, 86] width 53 height 10
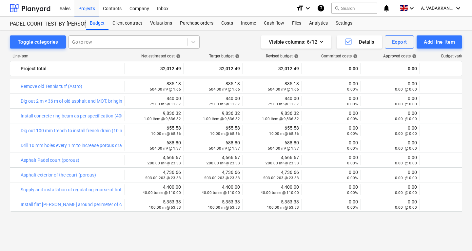
click at [149, 44] on div at bounding box center [128, 42] width 112 height 7
click at [212, 38] on div "Toggle categories option Remove old Tennis turf (Astro) focused, 1 of 9. 9 resu…" at bounding box center [236, 41] width 452 height 13
click at [207, 24] on div "Purchase orders" at bounding box center [196, 23] width 41 height 13
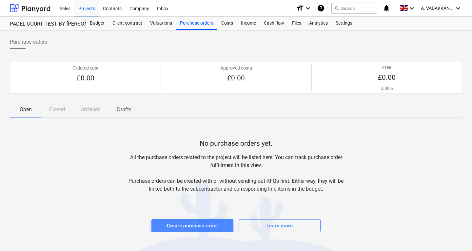
click at [206, 227] on div "Create purchase order" at bounding box center [192, 225] width 51 height 9
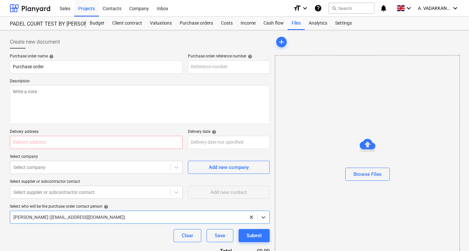
type textarea "x"
type input "PR-0003-PO-001"
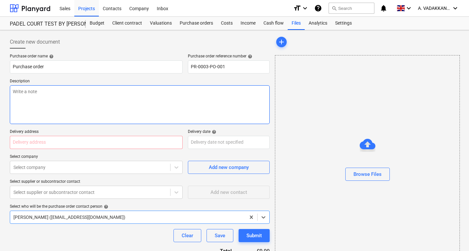
click at [61, 95] on textarea at bounding box center [140, 104] width 260 height 39
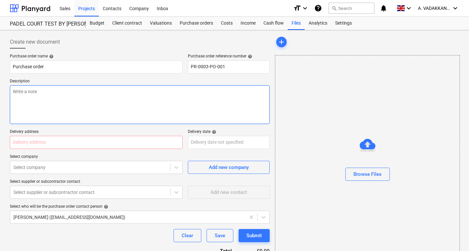
type textarea "x"
type textarea "t"
type textarea "x"
type textarea "T"
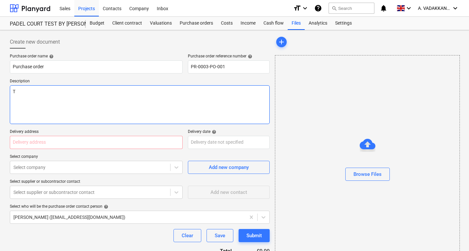
type textarea "x"
type textarea "S"
type textarea "x"
type textarea "St"
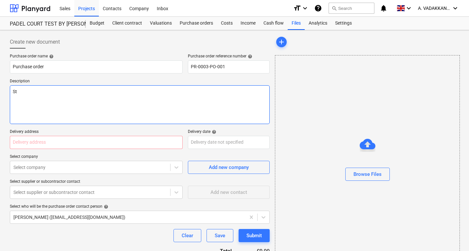
type textarea "x"
type textarea "Str"
type textarea "x"
type textarea "Stri"
type textarea "x"
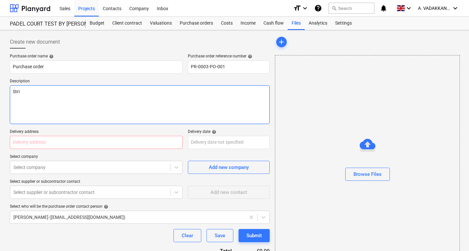
type textarea "Strin"
type textarea "x"
type textarea "String"
type textarea "x"
type textarea "String"
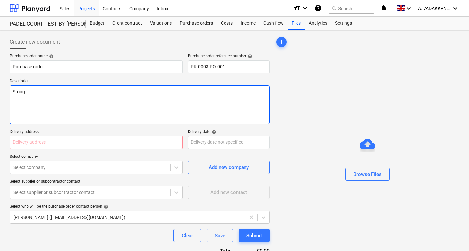
type textarea "x"
type textarea "String l"
type textarea "x"
type textarea "String li"
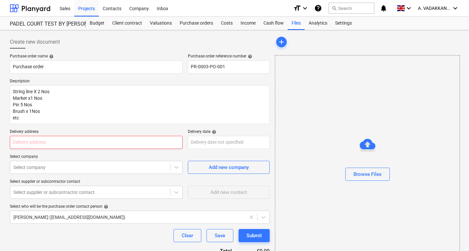
click at [52, 145] on input "text" at bounding box center [96, 142] width 173 height 13
click at [61, 167] on div "Select company" at bounding box center [96, 167] width 173 height 13
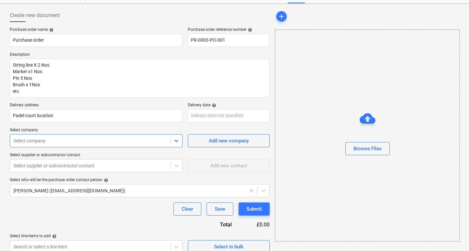
click at [55, 142] on div at bounding box center [90, 140] width 154 height 7
drag, startPoint x: 25, startPoint y: 136, endPoint x: 10, endPoint y: 139, distance: 15.1
click at [10, 139] on div "Select company" at bounding box center [96, 140] width 173 height 13
click at [208, 139] on span "Add new company" at bounding box center [229, 140] width 66 height 9
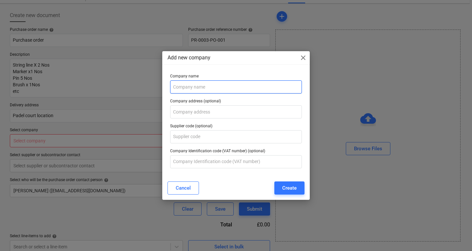
click at [196, 89] on input "text" at bounding box center [236, 86] width 132 height 13
drag, startPoint x: 196, startPoint y: 89, endPoint x: 240, endPoint y: 90, distance: 44.2
click at [240, 90] on input "abdul test travers perkins" at bounding box center [236, 86] width 132 height 13
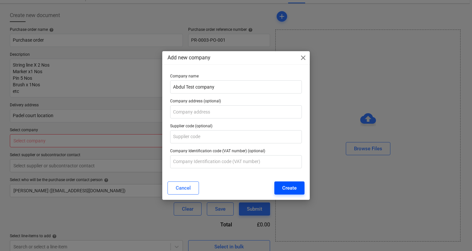
click at [280, 189] on button "Create" at bounding box center [289, 187] width 30 height 13
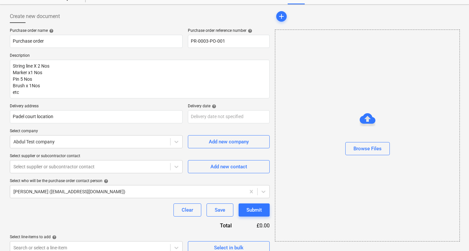
scroll to position [34, 0]
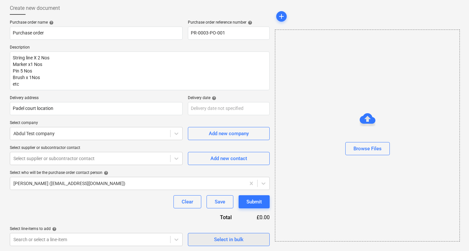
click at [203, 238] on span "Select in bulk" at bounding box center [229, 239] width 66 height 9
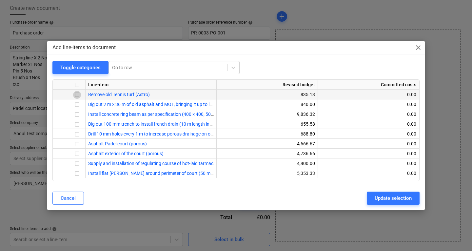
click at [79, 96] on input "checkbox" at bounding box center [77, 95] width 8 height 8
click at [79, 105] on input "checkbox" at bounding box center [77, 105] width 8 height 8
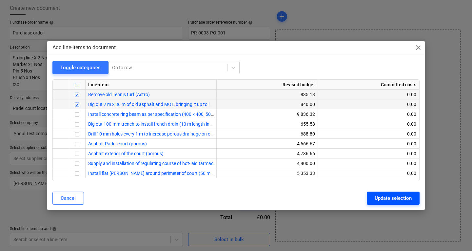
click at [390, 199] on div "Update selection" at bounding box center [392, 198] width 37 height 9
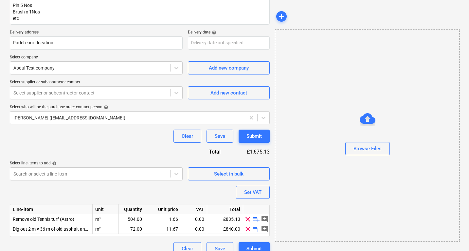
scroll to position [108, 0]
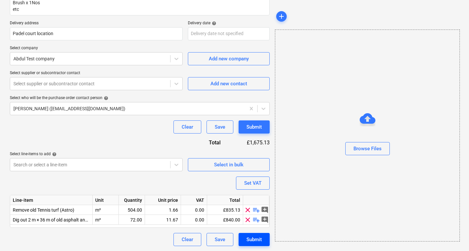
click at [256, 240] on div "Submit" at bounding box center [254, 239] width 15 height 9
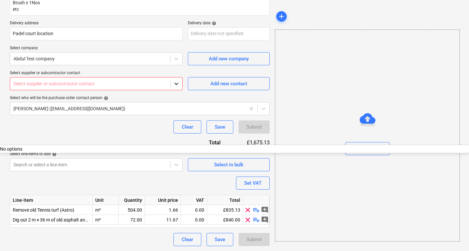
click at [180, 82] on div at bounding box center [177, 84] width 12 height 12
click at [105, 146] on div "No options" at bounding box center [234, 148] width 469 height 5
click at [109, 83] on div at bounding box center [90, 83] width 154 height 7
click at [123, 61] on div at bounding box center [90, 58] width 154 height 7
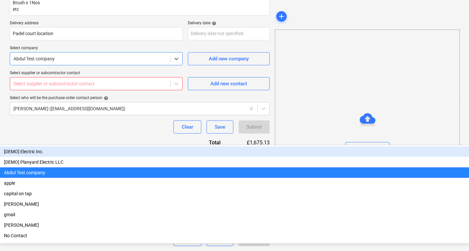
click at [123, 61] on div at bounding box center [90, 58] width 154 height 7
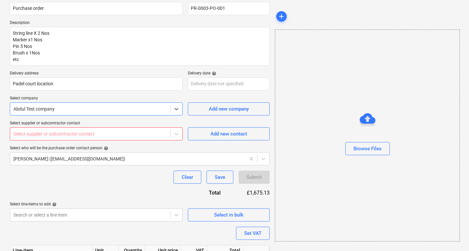
scroll to position [43, 0]
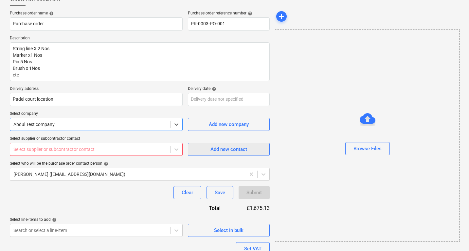
click at [213, 147] on div "Add new contact" at bounding box center [229, 149] width 37 height 9
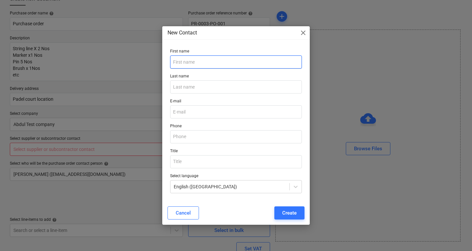
click at [182, 61] on input "text" at bounding box center [236, 61] width 132 height 13
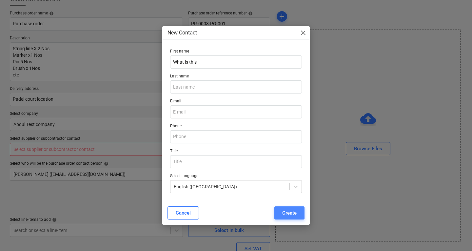
click at [282, 215] on div "Create" at bounding box center [289, 212] width 14 height 9
click at [207, 116] on input "email" at bounding box center [236, 111] width 132 height 13
click at [305, 29] on div "New Contact close" at bounding box center [235, 32] width 147 height 13
click at [301, 34] on span "close" at bounding box center [303, 33] width 8 height 8
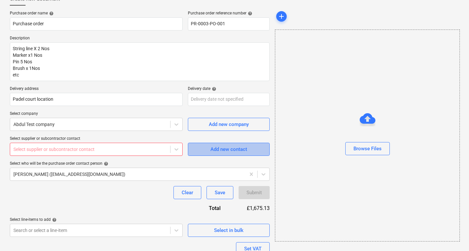
click at [225, 149] on div "Add new contact" at bounding box center [229, 149] width 37 height 9
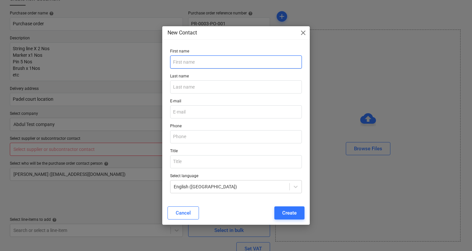
click at [199, 64] on input "text" at bounding box center [236, 61] width 132 height 13
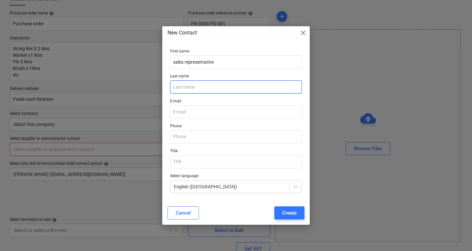
click at [226, 92] on input "text" at bounding box center [236, 86] width 132 height 13
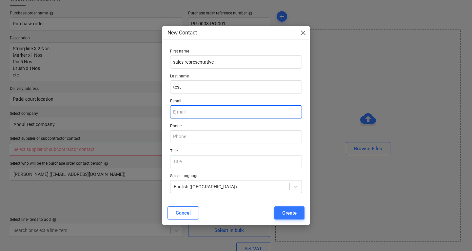
click at [210, 106] on input "email" at bounding box center [236, 111] width 132 height 13
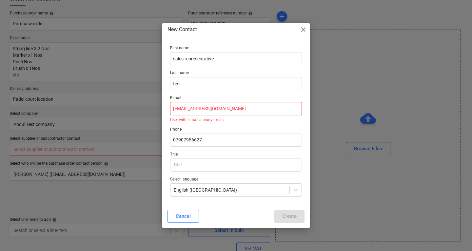
drag, startPoint x: 229, startPoint y: 107, endPoint x: 120, endPoint y: 97, distance: 109.5
click at [120, 97] on div "New Contact close First name sales representative Last name test E-mail rafeequ…" at bounding box center [236, 125] width 472 height 251
drag, startPoint x: 228, startPoint y: 109, endPoint x: 167, endPoint y: 106, distance: 61.0
click at [167, 106] on div "First name sales representative Last name test E-mail rafeeque.v@outlook.com Us…" at bounding box center [235, 123] width 147 height 161
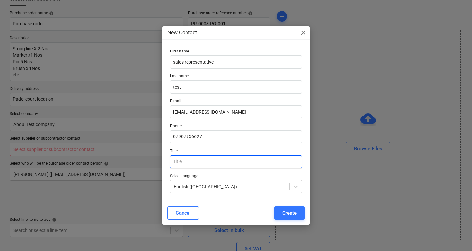
click at [194, 157] on input "text" at bounding box center [236, 161] width 132 height 13
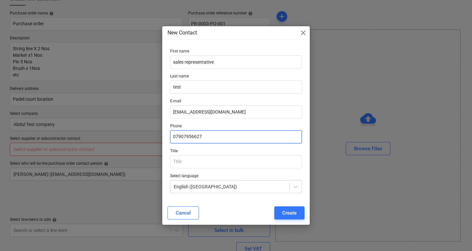
drag, startPoint x: 205, startPoint y: 137, endPoint x: 135, endPoint y: 129, distance: 69.9
click at [135, 129] on div "New Contact close First name sales representative Last name test E-mail rfknkt@…" at bounding box center [236, 125] width 472 height 251
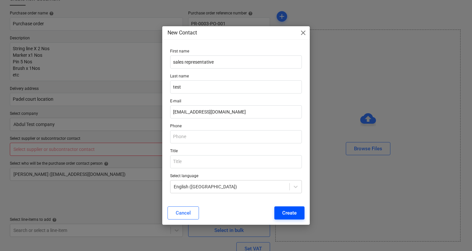
click at [295, 214] on div "Create" at bounding box center [289, 212] width 14 height 9
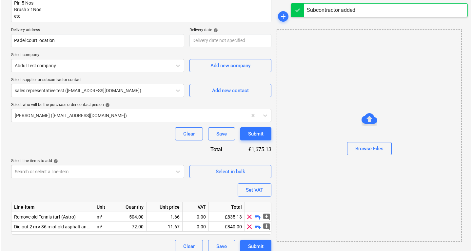
scroll to position [108, 0]
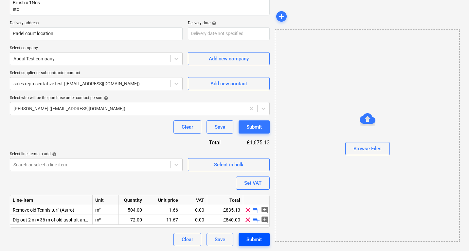
click at [263, 240] on button "Submit" at bounding box center [254, 239] width 31 height 13
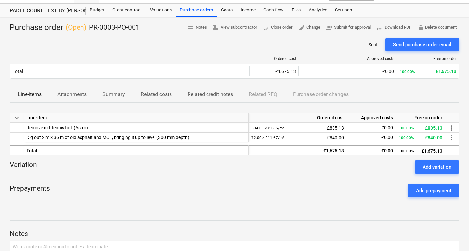
scroll to position [67, 0]
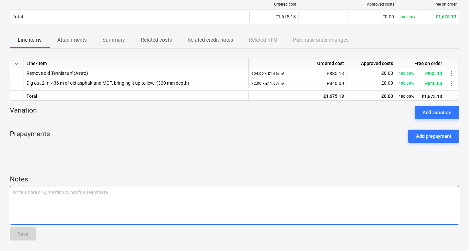
click at [64, 195] on p "Write a note or @mention to notify a teammate [PERSON_NAME]" at bounding box center [235, 192] width 444 height 7
click at [142, 189] on p "This is just a demo to see what a purchase order looks like" at bounding box center [235, 192] width 444 height 7
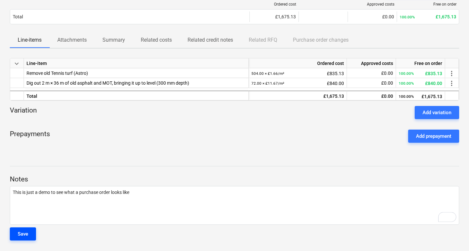
click at [35, 232] on button "Save" at bounding box center [23, 233] width 26 height 13
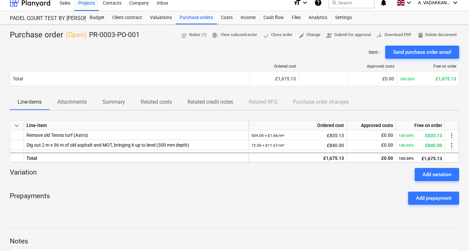
scroll to position [4, 0]
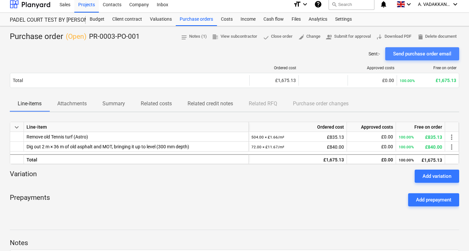
click at [430, 55] on div "Send purchase order email" at bounding box center [422, 53] width 58 height 9
click at [92, 18] on div "Budget" at bounding box center [97, 19] width 23 height 13
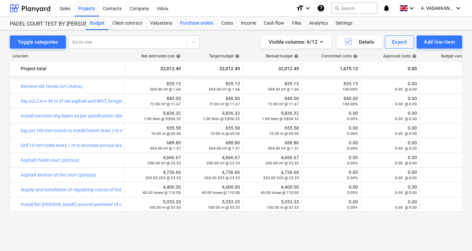
click at [189, 25] on div "Purchase orders" at bounding box center [196, 23] width 41 height 13
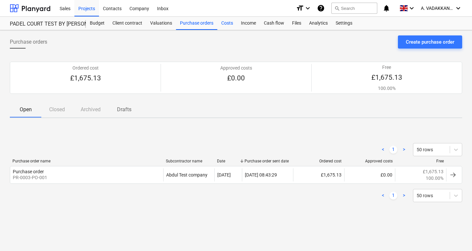
click at [224, 24] on div "Costs" at bounding box center [227, 23] width 20 height 13
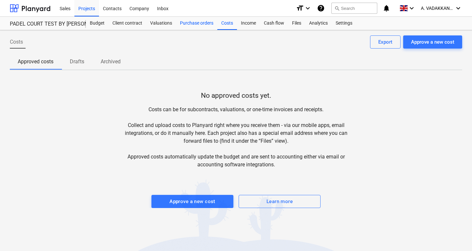
click at [185, 26] on div "Purchase orders" at bounding box center [196, 23] width 41 height 13
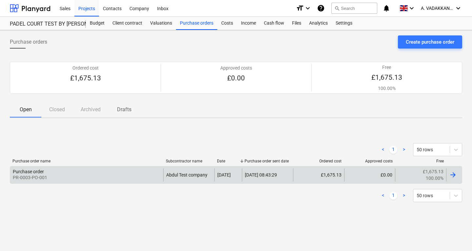
click at [455, 174] on div at bounding box center [453, 175] width 8 height 8
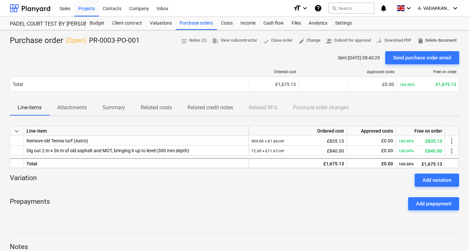
click at [436, 41] on span "delete Delete document" at bounding box center [437, 41] width 40 height 8
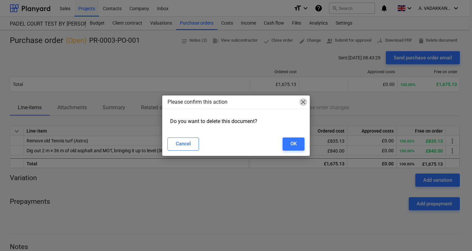
click at [303, 98] on span "close" at bounding box center [303, 102] width 8 height 8
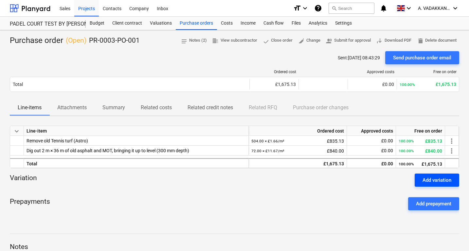
click at [436, 185] on button "Add variation" at bounding box center [437, 179] width 45 height 13
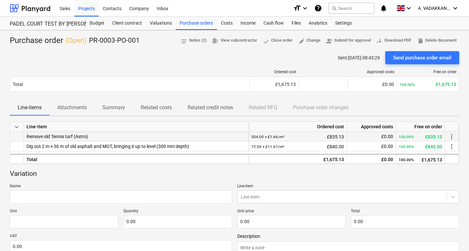
click at [193, 137] on div "Remove old Tennis turf (Astro)" at bounding box center [136, 136] width 225 height 10
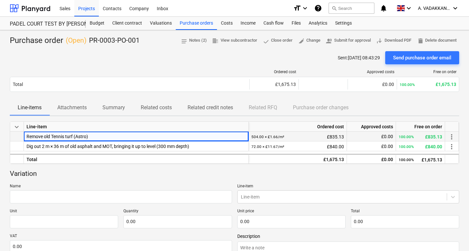
click at [193, 137] on div "Remove old Tennis turf (Astro)" at bounding box center [136, 136] width 225 height 10
click at [302, 134] on div "504.00 × £1.66 / m² £835.13" at bounding box center [298, 136] width 93 height 10
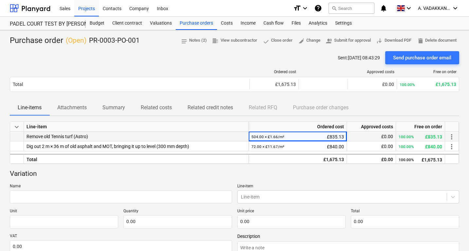
click at [306, 135] on div "504.00 × £1.66 / m² £835.13" at bounding box center [298, 136] width 93 height 10
click at [309, 136] on div "504.00 × £1.66 / m² £835.13" at bounding box center [298, 136] width 93 height 10
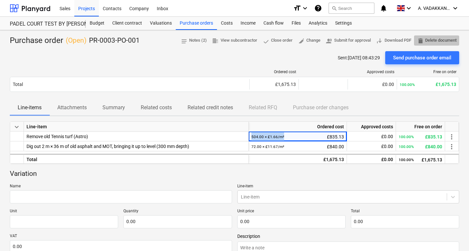
click at [442, 40] on span "delete Delete document" at bounding box center [437, 41] width 40 height 8
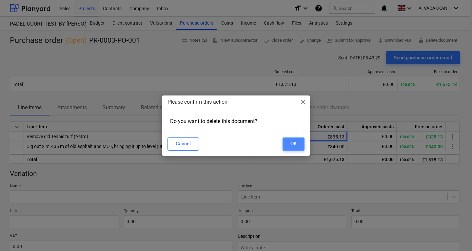
click at [290, 146] on button "OK" at bounding box center [293, 143] width 22 height 13
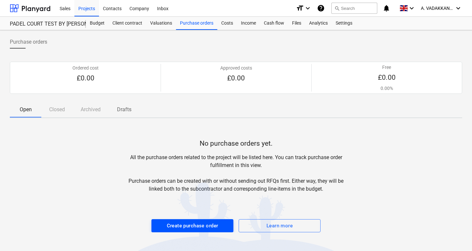
click at [199, 226] on div "Create purchase order" at bounding box center [192, 225] width 51 height 9
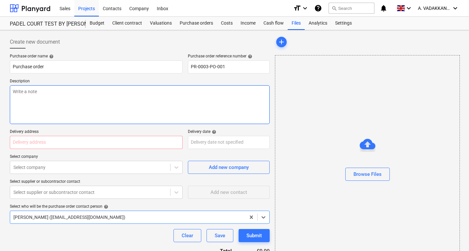
click at [75, 89] on textarea at bounding box center [140, 104] width 260 height 39
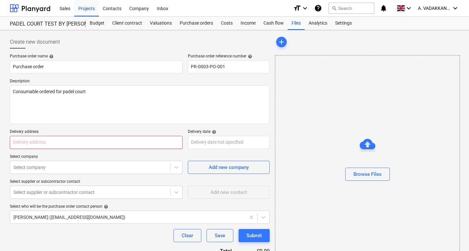
click at [45, 144] on input "text" at bounding box center [96, 142] width 173 height 13
click at [47, 146] on input "text" at bounding box center [96, 142] width 173 height 13
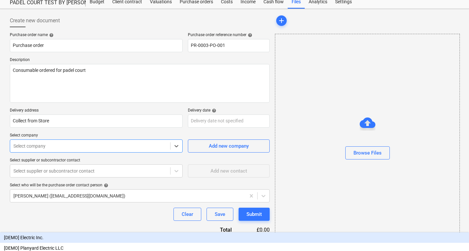
click at [54, 164] on body "Sales Projects Contacts Company Inbox format_size keyboard_arrow_down help sear…" at bounding box center [234, 104] width 469 height 251
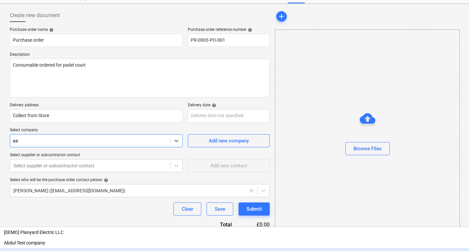
scroll to position [0, 0]
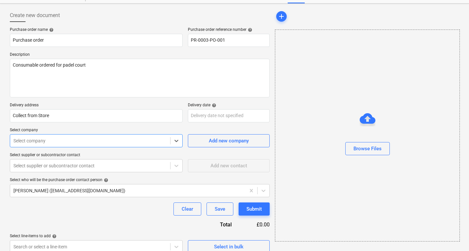
drag, startPoint x: 50, startPoint y: 143, endPoint x: 10, endPoint y: 142, distance: 40.3
click at [10, 142] on div "Select company" at bounding box center [90, 140] width 160 height 9
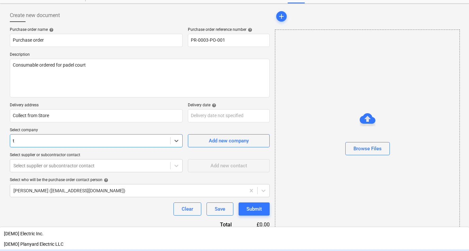
click at [43, 249] on div "Abdul Test company" at bounding box center [234, 254] width 469 height 10
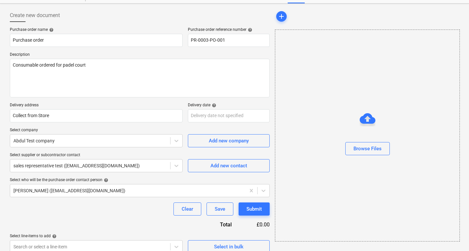
click at [106, 147] on div "Purchase order name help Purchase order Purchase order reference number help PR…" at bounding box center [140, 140] width 260 height 226
click at [62, 147] on div "Purchase order name help Purchase order Purchase order reference number help PR…" at bounding box center [140, 140] width 260 height 226
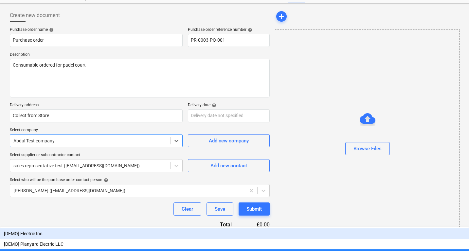
click at [35, 228] on div "[DEMO] Electric Inc." at bounding box center [234, 233] width 469 height 10
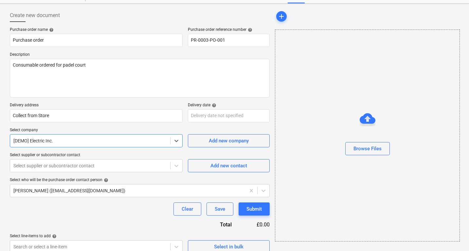
click at [76, 144] on div at bounding box center [90, 140] width 154 height 7
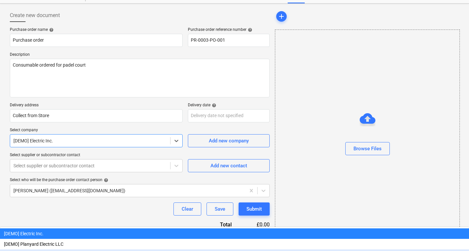
click at [57, 249] on div "Abdul Test company" at bounding box center [234, 254] width 469 height 10
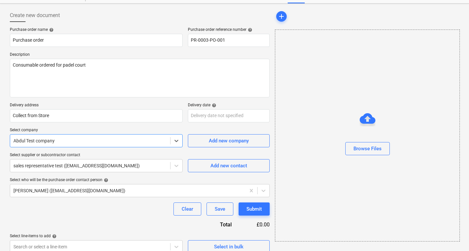
scroll to position [34, 0]
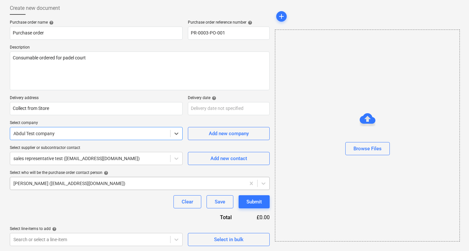
click at [122, 186] on div at bounding box center [127, 183] width 229 height 7
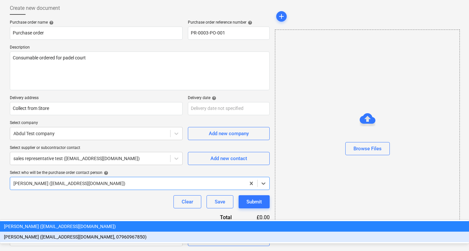
click at [122, 231] on div "[PERSON_NAME] ([EMAIL_ADDRESS][DOMAIN_NAME], 07960967850)" at bounding box center [234, 236] width 469 height 10
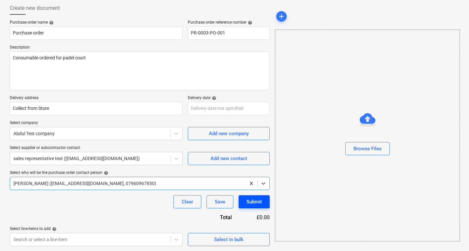
click at [246, 204] on button "Submit" at bounding box center [254, 201] width 31 height 13
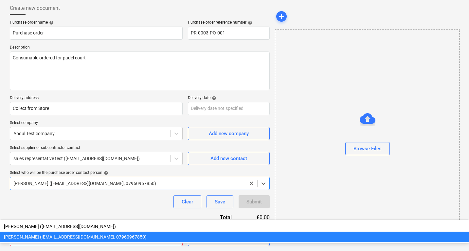
click at [172, 182] on div at bounding box center [127, 183] width 229 height 7
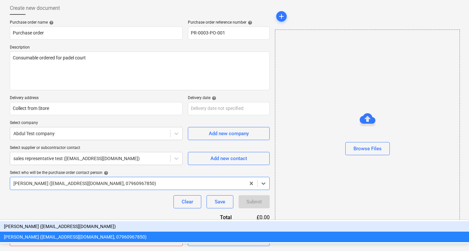
click at [163, 171] on div "Select who will be the purchase order contact person help" at bounding box center [140, 172] width 260 height 5
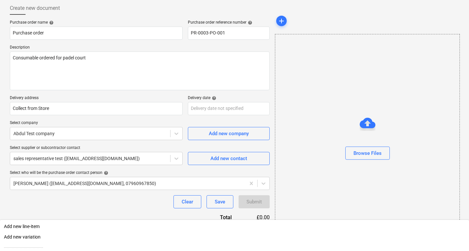
click at [108, 217] on body "Sales Projects Contacts Company Inbox format_size keyboard_arrow_down help sear…" at bounding box center [234, 91] width 469 height 251
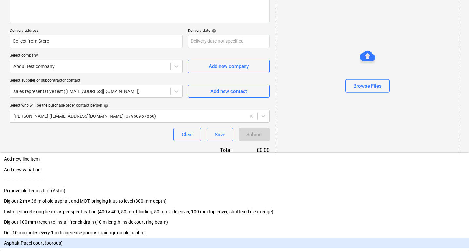
scroll to position [4, 0]
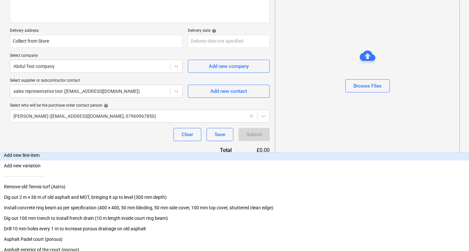
click at [41, 155] on div "Add new line-item" at bounding box center [234, 155] width 469 height 10
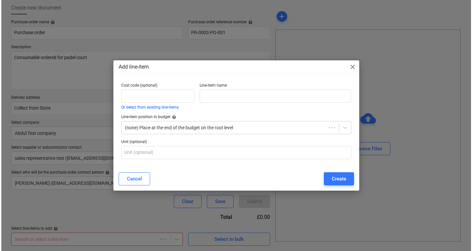
scroll to position [34, 0]
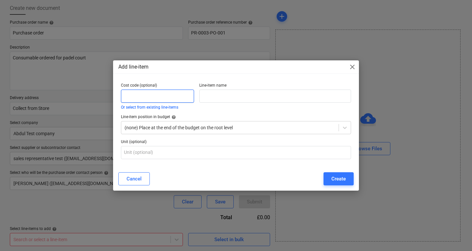
click at [129, 96] on input "text" at bounding box center [157, 95] width 73 height 13
click at [140, 108] on button "Or select from existing line-items" at bounding box center [149, 107] width 57 height 4
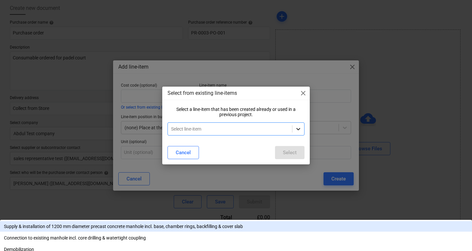
click at [301, 128] on div at bounding box center [298, 129] width 12 height 12
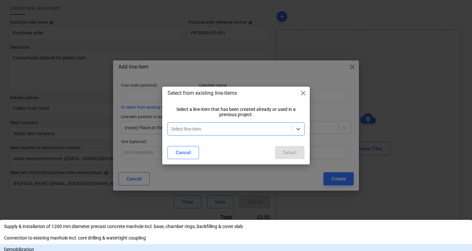
click at [207, 244] on div "Demobilization" at bounding box center [236, 249] width 472 height 10
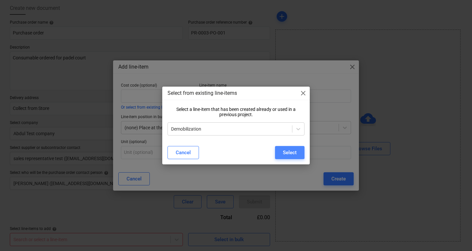
click at [280, 152] on button "Select" at bounding box center [289, 152] width 29 height 13
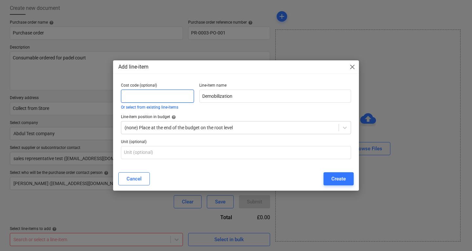
click at [177, 100] on input "text" at bounding box center [157, 95] width 73 height 13
click at [180, 100] on input "text" at bounding box center [157, 95] width 73 height 13
click at [163, 111] on div "Cost code (optional) Or select from existing line-items" at bounding box center [157, 95] width 78 height 31
click at [163, 108] on button "Or select from existing line-items" at bounding box center [149, 107] width 57 height 4
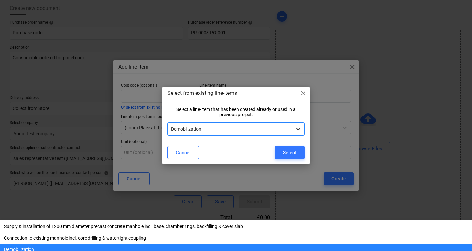
click at [298, 130] on icon at bounding box center [298, 129] width 4 height 2
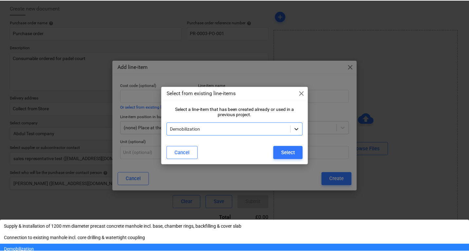
scroll to position [23, 0]
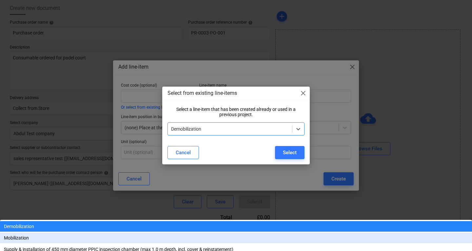
click at [178, 232] on div "Mobilization" at bounding box center [236, 237] width 472 height 10
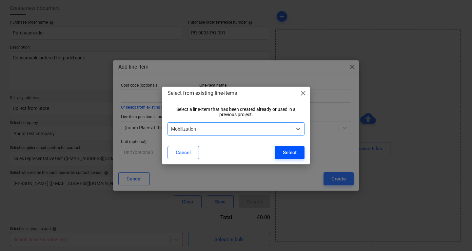
click at [288, 151] on div "Select" at bounding box center [290, 152] width 14 height 9
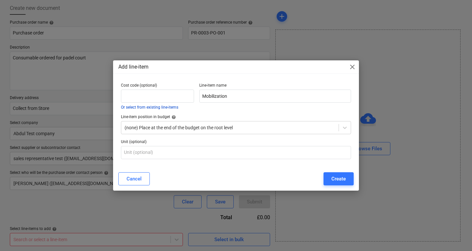
click at [163, 106] on button "Or select from existing line-items" at bounding box center [149, 107] width 57 height 4
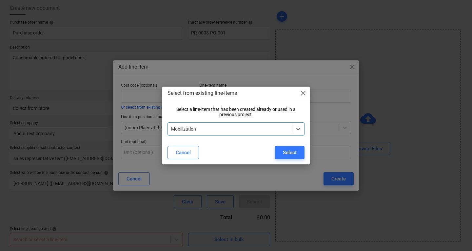
click at [300, 97] on div "Select from existing line-items close" at bounding box center [235, 92] width 147 height 13
click at [305, 92] on span "close" at bounding box center [303, 93] width 8 height 8
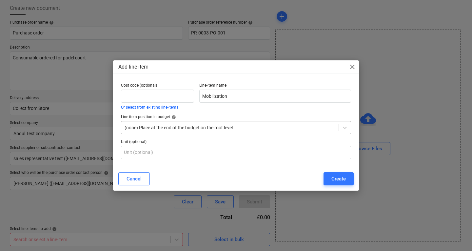
click at [195, 129] on div at bounding box center [229, 127] width 211 height 7
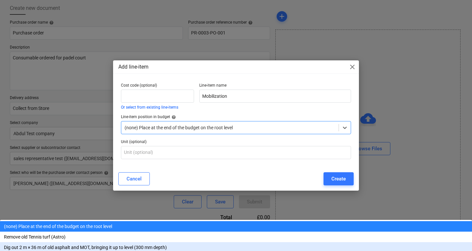
click at [160, 242] on div "Dig out 2 m × 36 m of old asphalt and MOT, bringing it up to level (300 mm dept…" at bounding box center [236, 247] width 472 height 10
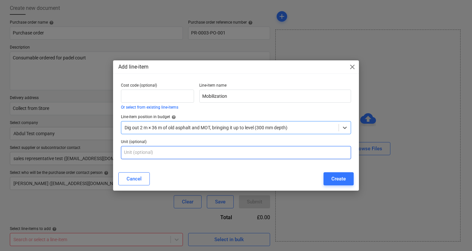
click at [163, 155] on input "text" at bounding box center [236, 152] width 230 height 13
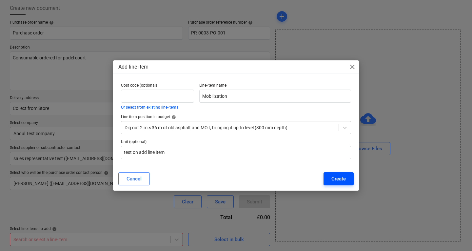
click at [343, 179] on div "Create" at bounding box center [338, 178] width 14 height 9
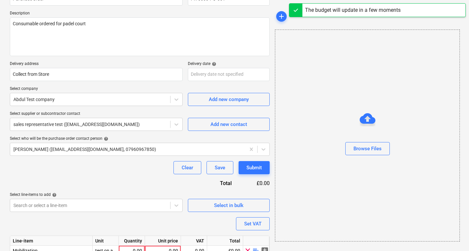
scroll to position [99, 0]
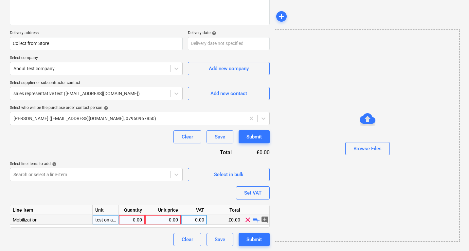
click at [102, 220] on div "test on add line item" at bounding box center [106, 220] width 26 height 10
click at [259, 219] on span "playlist_add" at bounding box center [257, 219] width 8 height 8
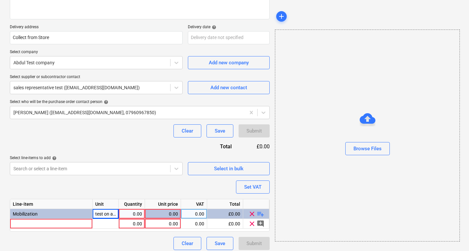
scroll to position [108, 0]
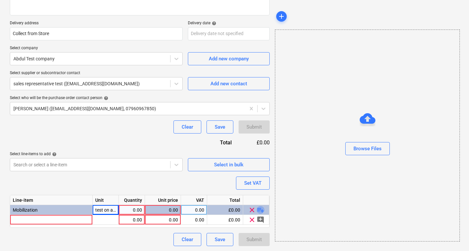
click at [262, 212] on span "playlist_add" at bounding box center [261, 209] width 8 height 8
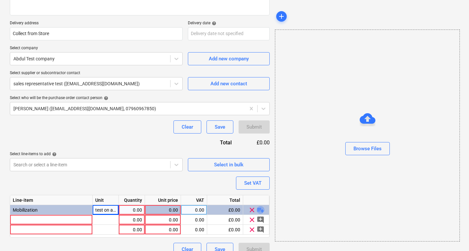
click at [262, 212] on span "playlist_add" at bounding box center [261, 209] width 8 height 8
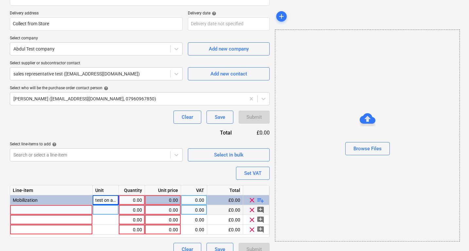
scroll to position [128, 0]
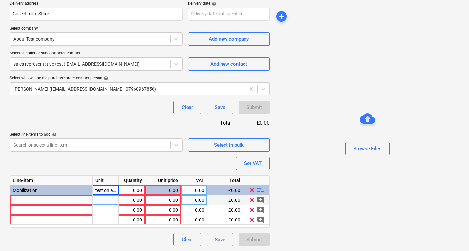
click at [103, 199] on div at bounding box center [106, 200] width 26 height 10
click at [66, 196] on div at bounding box center [51, 200] width 83 height 10
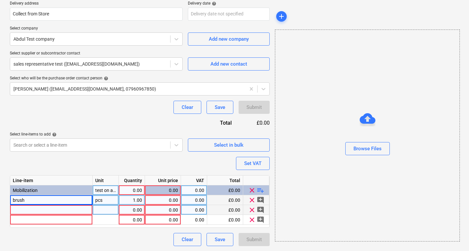
click at [64, 207] on div at bounding box center [51, 210] width 83 height 10
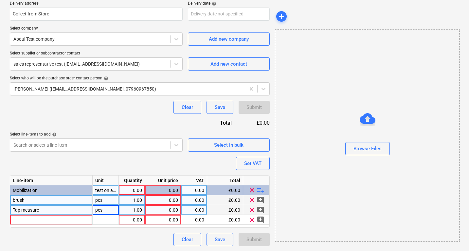
click at [168, 207] on div "0.00" at bounding box center [163, 210] width 30 height 10
click at [164, 198] on div "0.00" at bounding box center [163, 200] width 30 height 10
click at [178, 207] on div "10.00" at bounding box center [163, 210] width 30 height 10
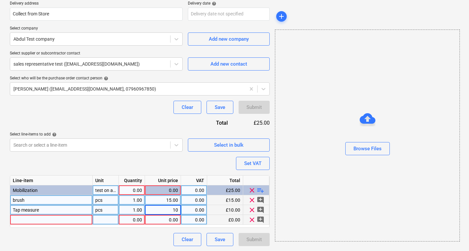
click at [57, 220] on div at bounding box center [51, 220] width 83 height 10
click at [112, 217] on div at bounding box center [106, 220] width 26 height 10
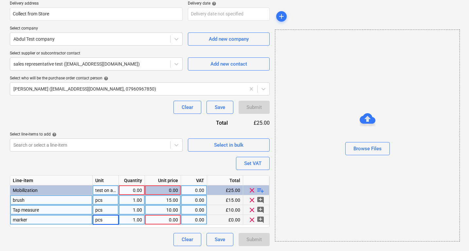
click at [133, 219] on div "1.00" at bounding box center [132, 220] width 21 height 10
click at [177, 219] on div "0.00" at bounding box center [163, 220] width 30 height 10
click at [258, 190] on span "playlist_add" at bounding box center [261, 190] width 8 height 8
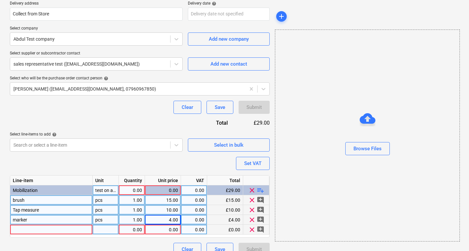
click at [68, 229] on div at bounding box center [51, 229] width 83 height 10
click at [98, 227] on div at bounding box center [106, 229] width 26 height 10
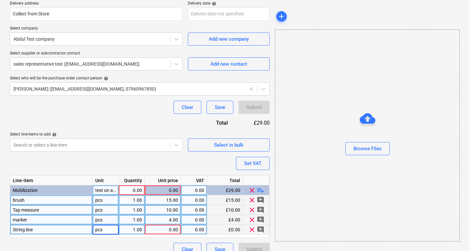
scroll to position [138, 0]
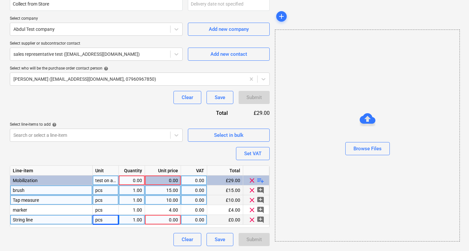
click at [136, 220] on div "1.00" at bounding box center [132, 220] width 21 height 10
click at [154, 221] on div "0.00" at bounding box center [163, 220] width 30 height 10
click at [219, 221] on div "£4.00" at bounding box center [225, 220] width 36 height 10
click at [174, 218] on div "2.00" at bounding box center [163, 220] width 30 height 10
click at [193, 218] on div "0.00" at bounding box center [194, 220] width 21 height 10
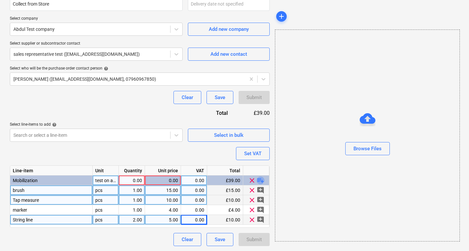
click at [258, 180] on span "playlist_add" at bounding box center [261, 180] width 8 height 8
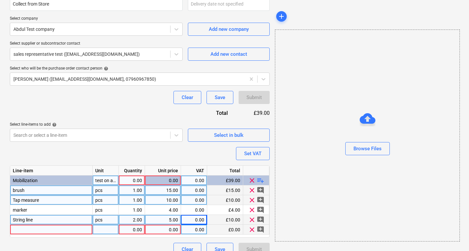
click at [33, 230] on div at bounding box center [51, 229] width 83 height 10
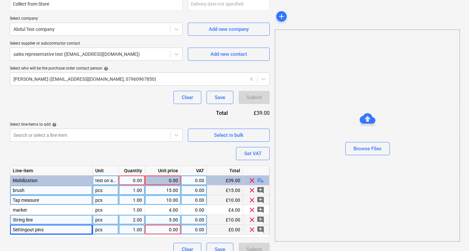
click at [111, 231] on div "pcs" at bounding box center [106, 229] width 26 height 10
click at [137, 231] on div "1.00" at bounding box center [132, 229] width 21 height 10
click at [167, 227] on div "0.00" at bounding box center [163, 229] width 30 height 10
click at [198, 227] on div "0.00" at bounding box center [194, 229] width 21 height 10
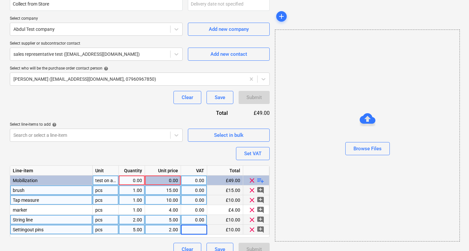
scroll to position [148, 0]
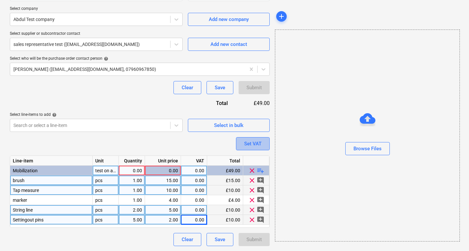
click at [248, 145] on div "Set VAT" at bounding box center [252, 143] width 17 height 9
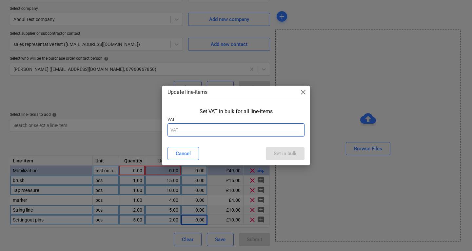
click at [269, 126] on input "text" at bounding box center [235, 129] width 137 height 13
click at [292, 151] on div "Set in bulk" at bounding box center [285, 153] width 23 height 9
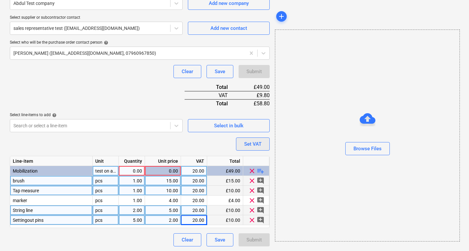
scroll to position [164, 0]
click at [248, 143] on div "Set VAT" at bounding box center [252, 143] width 17 height 9
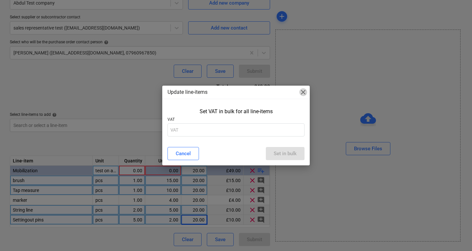
click at [300, 90] on span "close" at bounding box center [303, 92] width 8 height 8
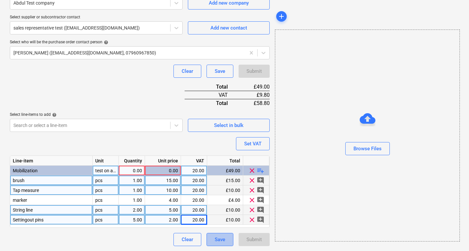
click at [220, 239] on div "Save" at bounding box center [220, 239] width 10 height 9
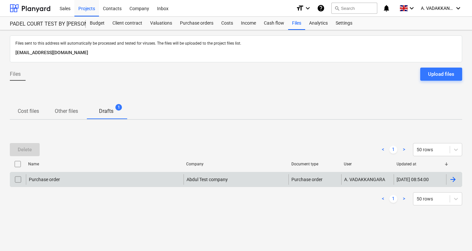
click at [445, 177] on div "01.10.2025 08:54:00" at bounding box center [419, 179] width 52 height 10
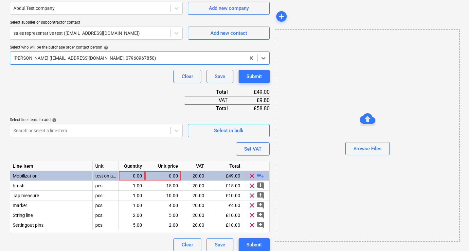
scroll to position [164, 0]
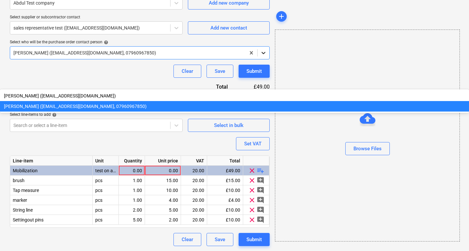
click at [264, 55] on icon at bounding box center [263, 52] width 7 height 7
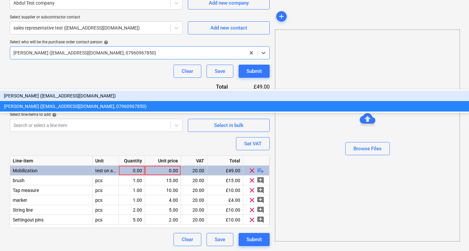
click at [129, 90] on div "[PERSON_NAME] ([EMAIL_ADDRESS][DOMAIN_NAME])" at bounding box center [234, 95] width 469 height 10
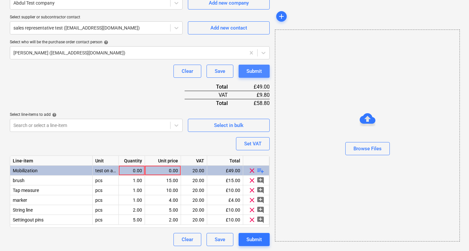
click at [257, 72] on div "Submit" at bounding box center [254, 71] width 15 height 9
click at [218, 241] on div "Save" at bounding box center [220, 239] width 10 height 9
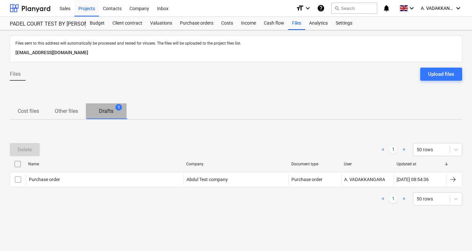
click at [112, 112] on p "Drafts" at bounding box center [106, 111] width 14 height 8
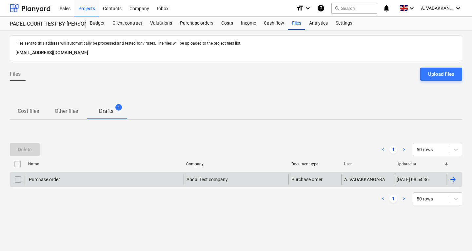
click at [450, 179] on div at bounding box center [453, 179] width 8 height 8
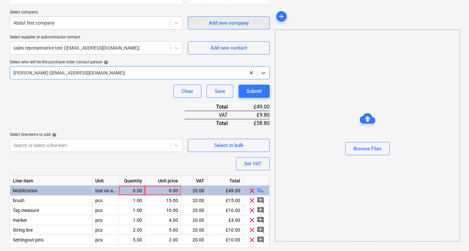
scroll to position [164, 0]
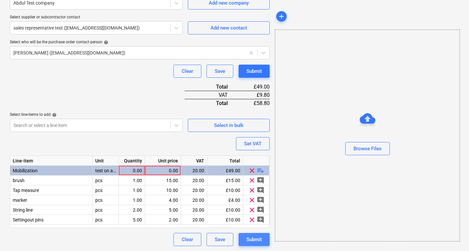
click at [256, 238] on div "Submit" at bounding box center [254, 239] width 15 height 9
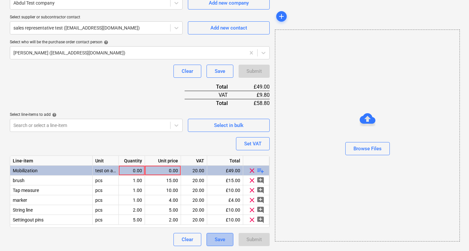
click at [215, 233] on button "Save" at bounding box center [220, 239] width 27 height 13
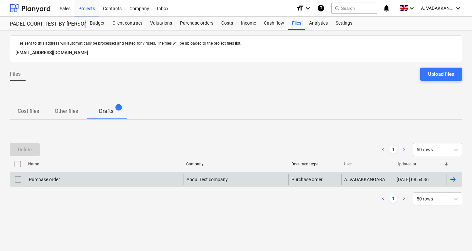
click at [455, 185] on div "Purchase order Abdul Test company Purchase order A. VADAKKANGARA 01.10.2025 08:…" at bounding box center [236, 179] width 452 height 15
click at [458, 178] on div at bounding box center [454, 179] width 16 height 10
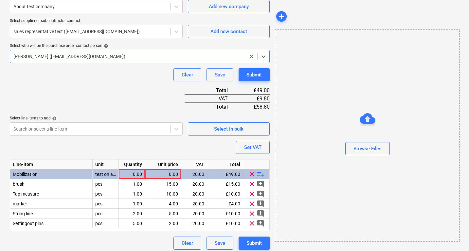
scroll to position [164, 0]
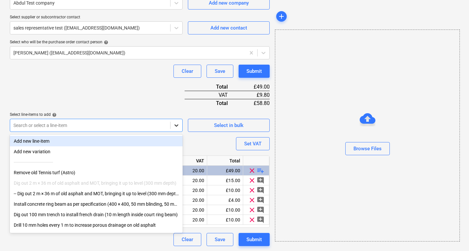
click at [174, 125] on icon at bounding box center [176, 125] width 7 height 7
click at [124, 123] on div at bounding box center [90, 125] width 154 height 7
click at [177, 126] on icon at bounding box center [176, 125] width 7 height 7
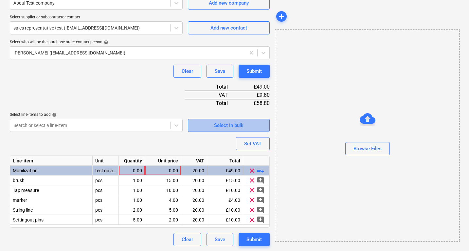
click at [208, 124] on span "Select in bulk" at bounding box center [229, 125] width 66 height 9
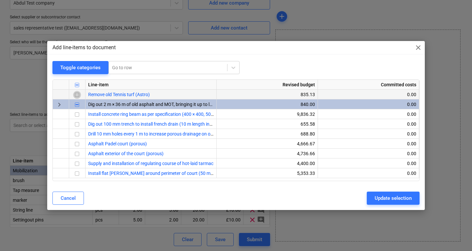
click at [79, 94] on input "checkbox" at bounding box center [77, 95] width 8 height 8
click at [380, 200] on div "Update selection" at bounding box center [392, 198] width 37 height 9
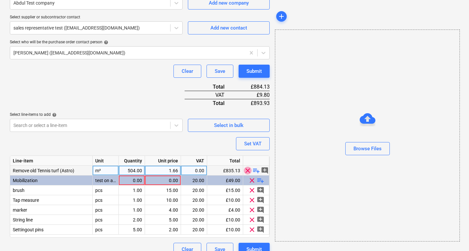
click at [247, 172] on span "clear" at bounding box center [248, 170] width 8 height 8
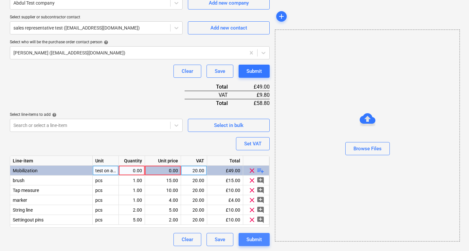
click at [253, 238] on div "Submit" at bounding box center [254, 239] width 15 height 9
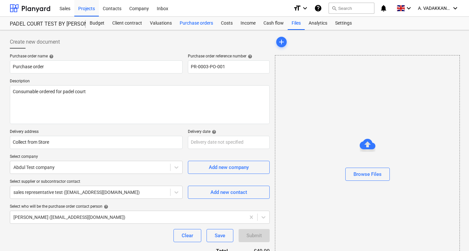
click at [190, 22] on div "Purchase orders" at bounding box center [196, 23] width 41 height 13
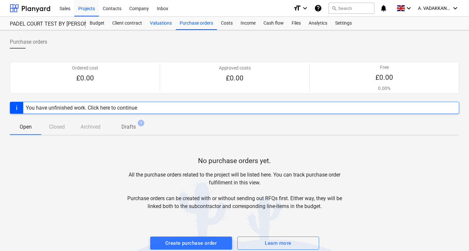
click at [160, 20] on div "Valuations" at bounding box center [161, 23] width 30 height 13
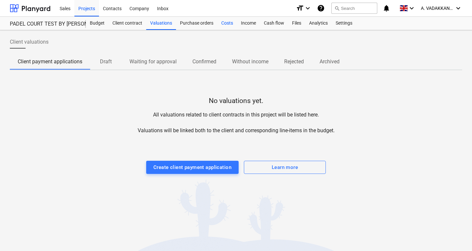
click at [219, 21] on div "Costs" at bounding box center [227, 23] width 20 height 13
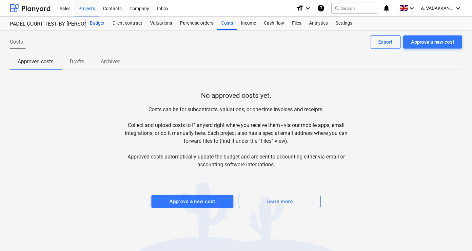
click at [99, 22] on div "Budget" at bounding box center [97, 23] width 23 height 13
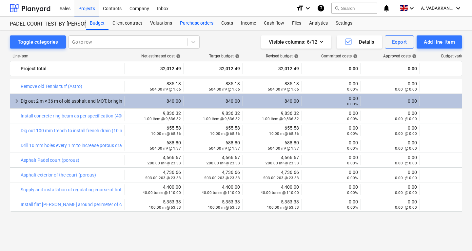
click at [201, 24] on div "Purchase orders" at bounding box center [196, 23] width 41 height 13
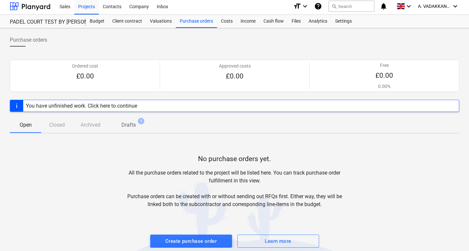
scroll to position [2, 0]
click at [116, 106] on div "You have unfinished work. Click here to continue" at bounding box center [81, 105] width 111 height 6
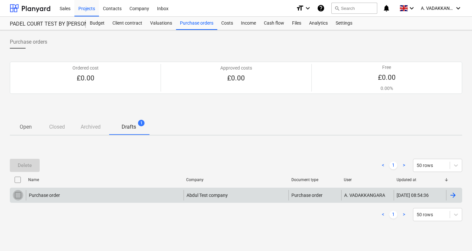
click at [17, 192] on input "checkbox" at bounding box center [18, 195] width 10 height 10
click at [396, 196] on div "01.10.2025 08:54:36" at bounding box center [412, 194] width 32 height 5
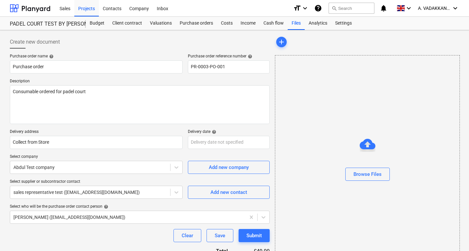
drag, startPoint x: 296, startPoint y: 111, endPoint x: 458, endPoint y: 133, distance: 162.7
click at [458, 133] on div "Browse Files" at bounding box center [367, 161] width 185 height 212
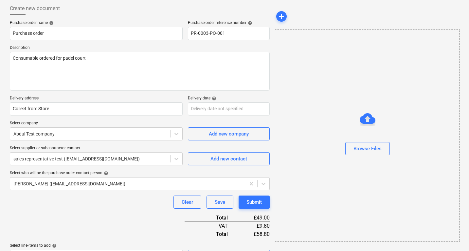
scroll to position [33, 0]
click at [332, 142] on div "Browse Files" at bounding box center [368, 135] width 184 height 50
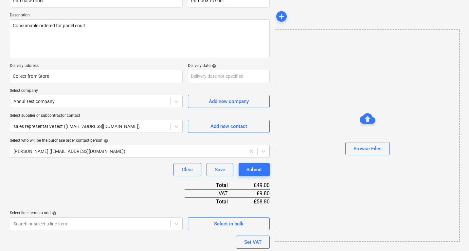
scroll to position [33, 0]
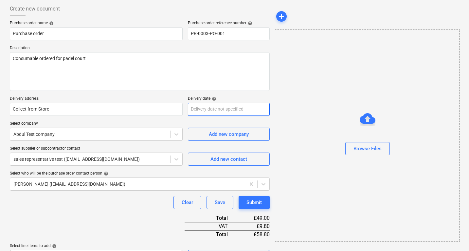
click at [237, 112] on body "Sales Projects Contacts Company Inbox format_size keyboard_arrow_down help sear…" at bounding box center [234, 92] width 469 height 251
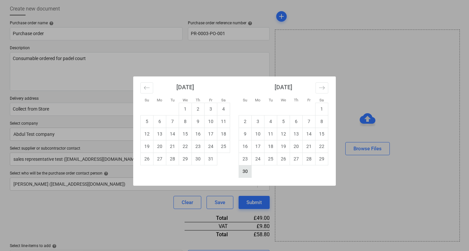
click at [249, 172] on td "30" at bounding box center [245, 171] width 13 height 12
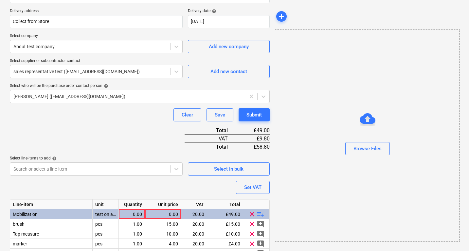
scroll to position [66, 0]
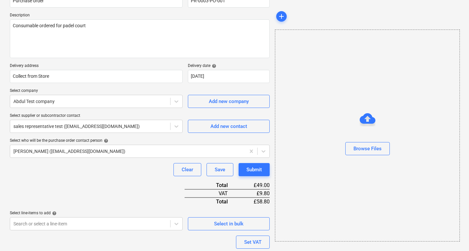
click at [236, 66] on div "Delivery date help" at bounding box center [229, 65] width 82 height 5
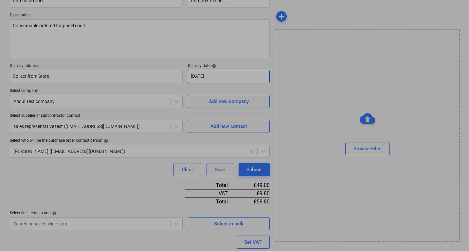
click at [230, 73] on body "Sales Projects Contacts Company Inbox format_size keyboard_arrow_down help sear…" at bounding box center [234, 59] width 469 height 251
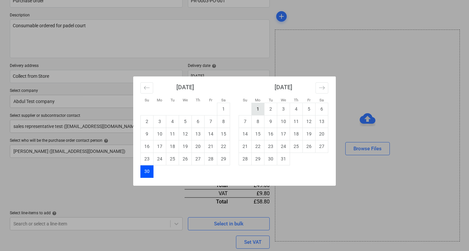
click at [254, 109] on td "1" at bounding box center [258, 109] width 13 height 12
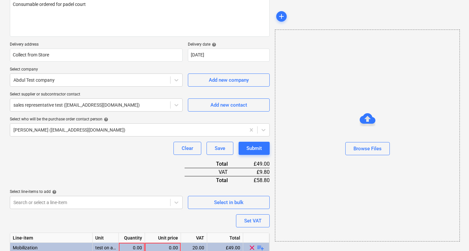
scroll to position [99, 0]
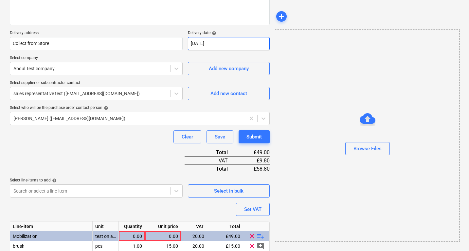
click at [200, 45] on body "Sales Projects Contacts Company Inbox format_size keyboard_arrow_down help sear…" at bounding box center [234, 26] width 469 height 251
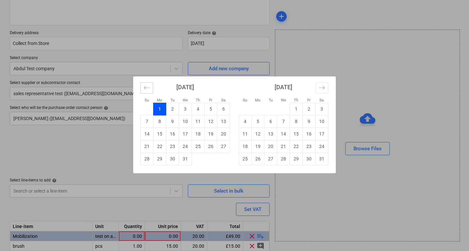
click at [149, 86] on icon "Move backward to switch to the previous month." at bounding box center [147, 88] width 6 height 6
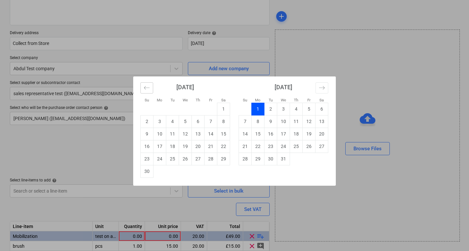
click at [147, 86] on icon "Move backward to switch to the previous month." at bounding box center [147, 88] width 6 height 6
click at [143, 88] on button "Move backward to switch to the previous month." at bounding box center [147, 87] width 13 height 11
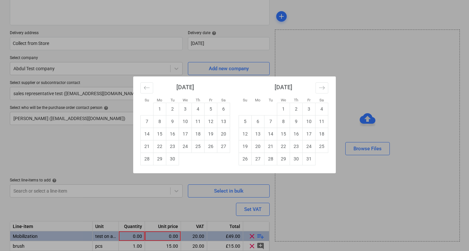
click at [281, 110] on td "1" at bounding box center [283, 109] width 13 height 12
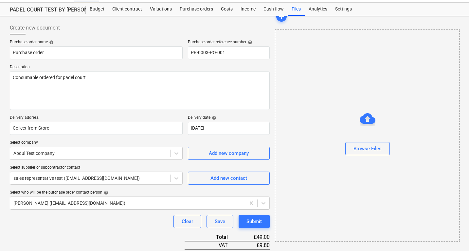
scroll to position [0, 0]
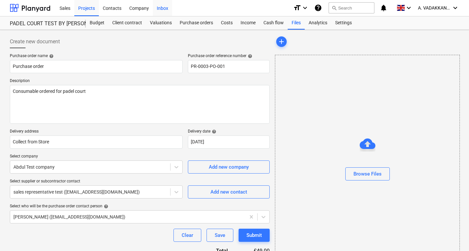
click at [160, 10] on div "Inbox" at bounding box center [162, 7] width 19 height 17
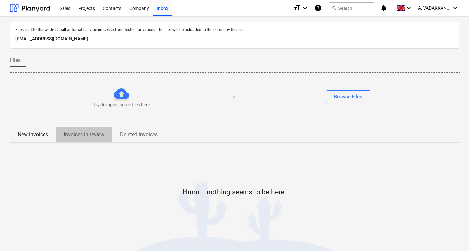
click at [92, 135] on p "Invoices in review" at bounding box center [84, 134] width 41 height 8
click at [362, 97] on div "Browse Files" at bounding box center [348, 96] width 28 height 9
click at [48, 9] on div at bounding box center [30, 8] width 41 height 16
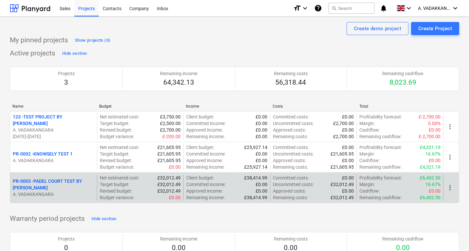
click at [76, 184] on p "PR-0003 - PADEL COURT TEST BY [PERSON_NAME]" at bounding box center [54, 184] width 82 height 13
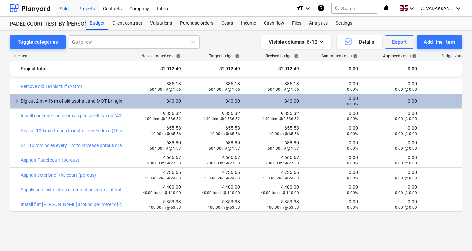
click at [68, 9] on div "Sales" at bounding box center [65, 8] width 19 height 17
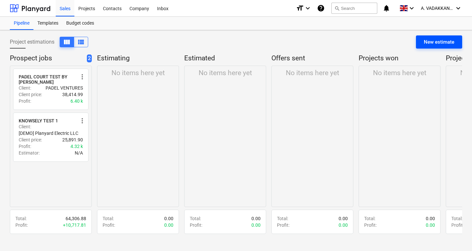
click at [430, 40] on div "New estimate" at bounding box center [439, 42] width 30 height 9
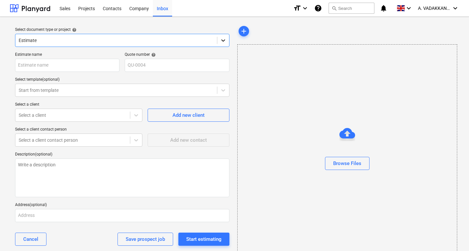
click at [225, 42] on icon at bounding box center [223, 40] width 7 height 7
click at [269, 101] on div "Browse Files" at bounding box center [348, 150] width 220 height 212
click at [84, 9] on div "Projects" at bounding box center [86, 8] width 25 height 17
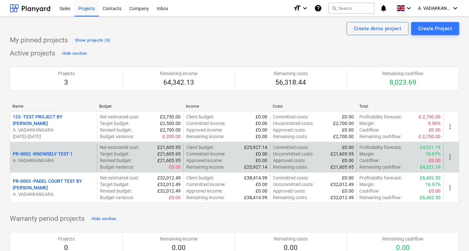
click at [90, 160] on p "A. VADAKKANGARA" at bounding box center [54, 160] width 82 height 7
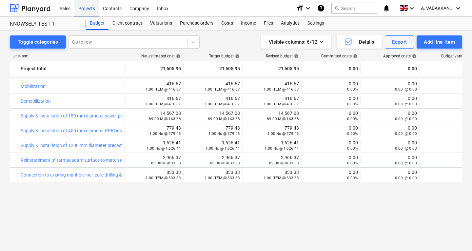
click at [87, 11] on div "Projects" at bounding box center [86, 8] width 25 height 17
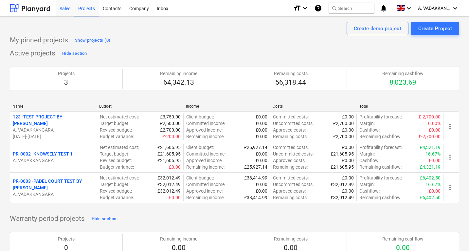
click at [64, 12] on div "Sales" at bounding box center [65, 8] width 19 height 17
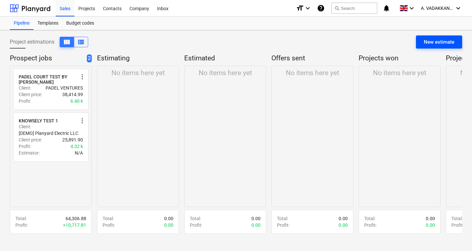
click at [444, 42] on div "New estimate" at bounding box center [439, 42] width 30 height 9
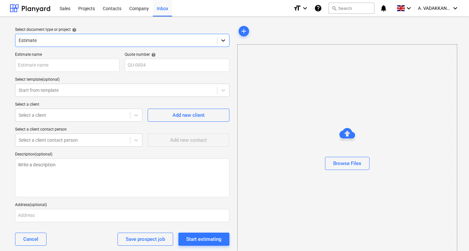
click at [226, 44] on div at bounding box center [224, 40] width 12 height 12
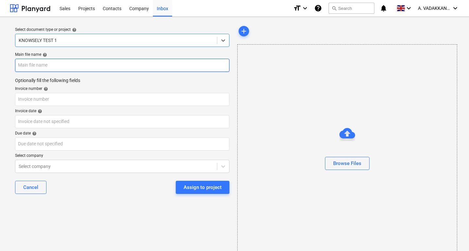
click at [54, 67] on input "text" at bounding box center [122, 65] width 215 height 13
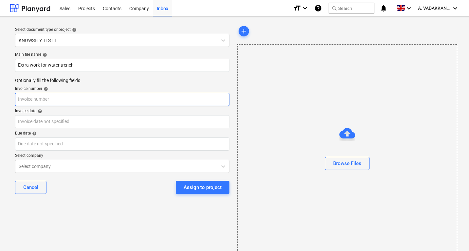
click at [76, 100] on input "text" at bounding box center [122, 99] width 215 height 13
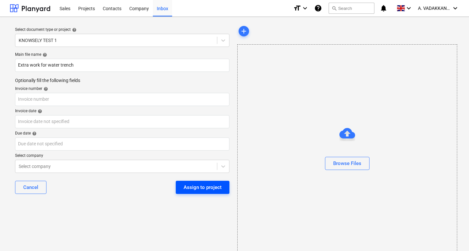
click at [212, 185] on div "Assign to project" at bounding box center [203, 187] width 38 height 9
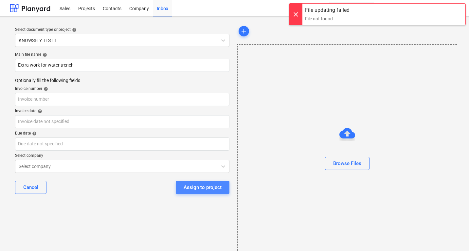
click at [217, 190] on div "Assign to project" at bounding box center [203, 187] width 38 height 9
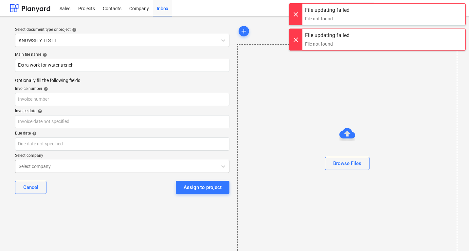
click at [183, 168] on body "Sales Projects Contacts Company Inbox format_size keyboard_arrow_down help sear…" at bounding box center [234, 125] width 469 height 251
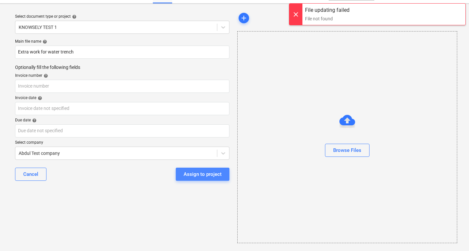
click at [201, 177] on div "Assign to project" at bounding box center [203, 174] width 38 height 9
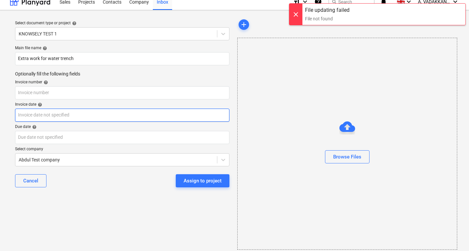
scroll to position [0, 0]
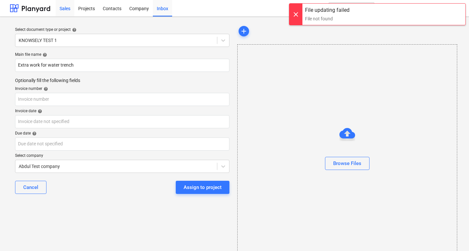
click at [70, 6] on div "Sales" at bounding box center [65, 8] width 19 height 17
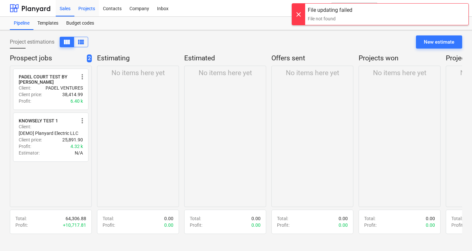
click at [88, 6] on div "Projects" at bounding box center [86, 8] width 25 height 17
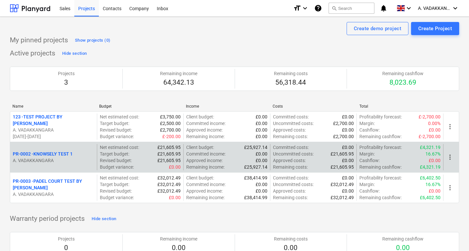
click at [45, 164] on div "PR-0002 - KNOWSELY TEST 1 A. VADAKKANGARA" at bounding box center [53, 157] width 87 height 26
click at [66, 160] on p "A. VADAKKANGARA" at bounding box center [54, 160] width 82 height 7
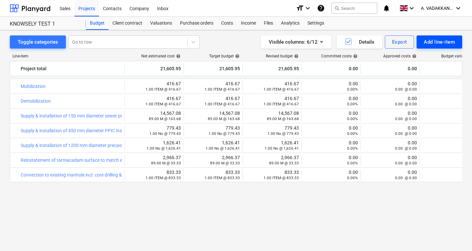
click at [425, 40] on div "Add line-item" at bounding box center [439, 42] width 31 height 9
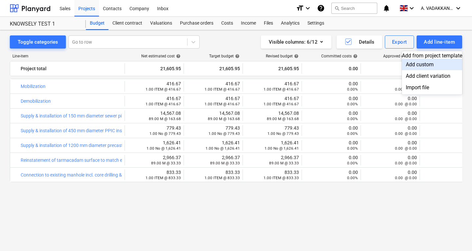
click at [422, 70] on div "Add custom" at bounding box center [432, 64] width 60 height 11
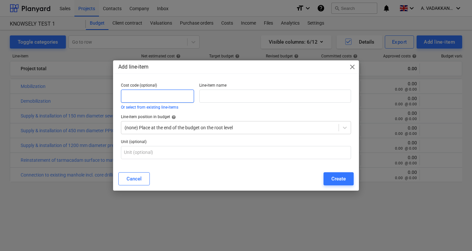
click at [149, 97] on input "text" at bounding box center [157, 95] width 73 height 13
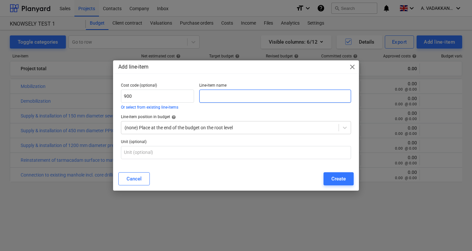
click at [221, 92] on input "text" at bounding box center [275, 95] width 152 height 13
click at [231, 125] on div at bounding box center [229, 127] width 211 height 7
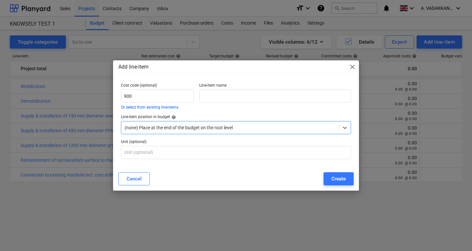
click at [231, 125] on div at bounding box center [229, 127] width 211 height 7
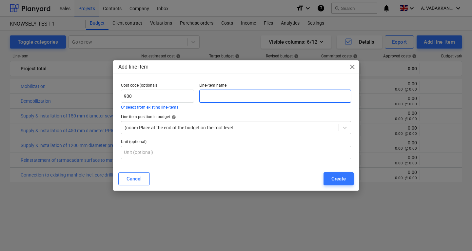
click at [223, 96] on input "text" at bounding box center [275, 95] width 152 height 13
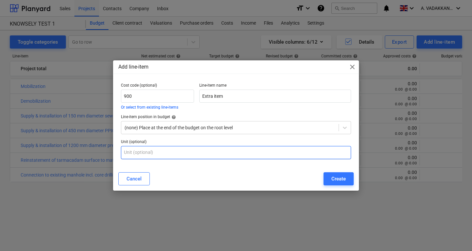
click at [190, 149] on input "text" at bounding box center [236, 152] width 230 height 13
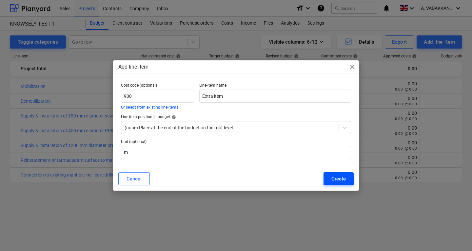
click at [337, 179] on div "Create" at bounding box center [338, 178] width 14 height 9
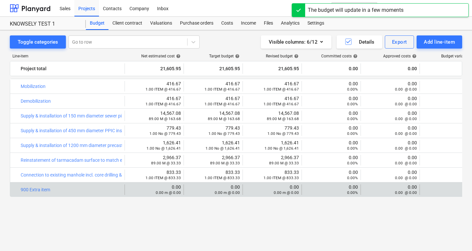
click at [94, 186] on div "bar_chart 900 Extra item" at bounding box center [71, 189] width 101 height 10
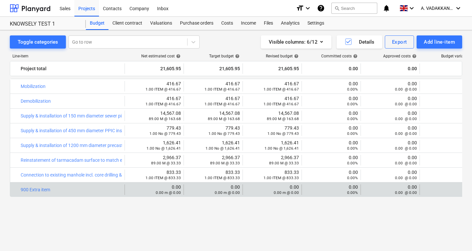
click at [171, 193] on small "0.00 m @ 0.00" at bounding box center [168, 192] width 25 height 5
click at [89, 188] on div "bar_chart 900 Extra item" at bounding box center [71, 189] width 101 height 5
click at [441, 182] on div "bar_chart 900 Extra item 0.00 0.00 m @ 0.00 0.00 0.00 m @ 0.00 edit 0.00 0.00 m…" at bounding box center [252, 189] width 485 height 14
click at [447, 188] on div "0.00 0.00%" at bounding box center [448, 189] width 53 height 12
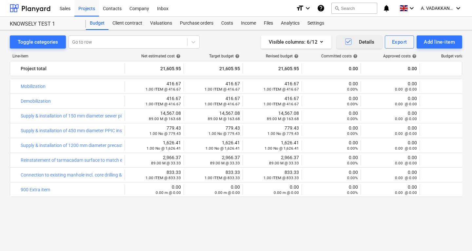
click at [350, 38] on icon "button" at bounding box center [348, 42] width 8 height 8
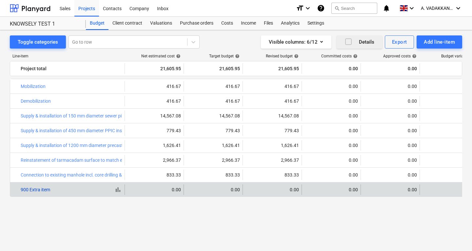
click at [48, 191] on link "900 Extra item" at bounding box center [35, 189] width 29 height 5
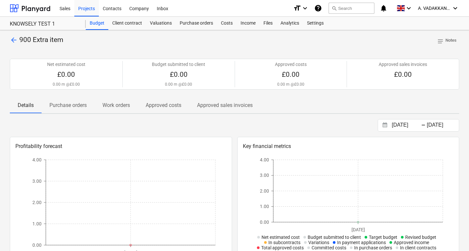
click at [12, 42] on span "arrow_back" at bounding box center [14, 40] width 8 height 8
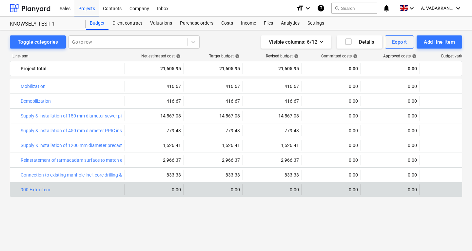
drag, startPoint x: 217, startPoint y: 187, endPoint x: 231, endPoint y: 189, distance: 13.5
click at [218, 187] on div "0.00" at bounding box center [212, 189] width 53 height 5
drag, startPoint x: 33, startPoint y: 190, endPoint x: 29, endPoint y: 189, distance: 4.7
click at [29, 189] on link "900 Extra item" at bounding box center [35, 189] width 29 height 5
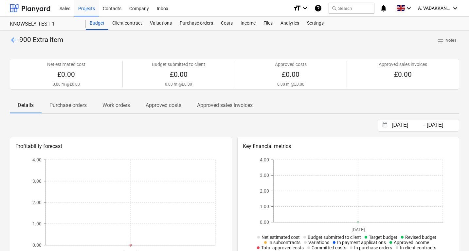
click at [13, 45] on div "arrow_back 900 Extra item notes Notes" at bounding box center [235, 40] width 450 height 10
click at [14, 43] on span "arrow_back" at bounding box center [14, 40] width 8 height 8
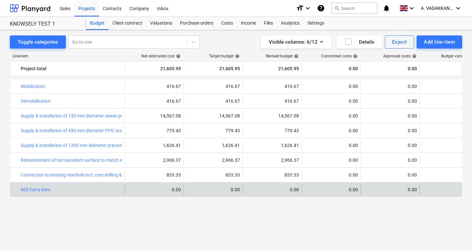
click at [456, 191] on div "0.00" at bounding box center [448, 189] width 53 height 7
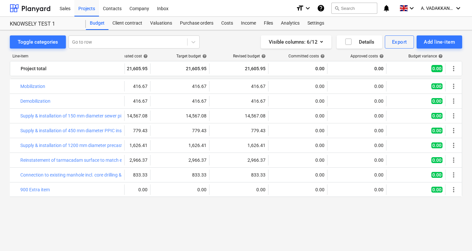
drag, startPoint x: 375, startPoint y: 202, endPoint x: 435, endPoint y: 209, distance: 60.1
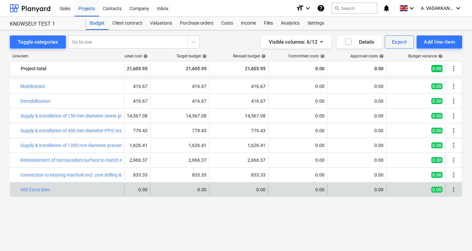
click at [451, 194] on div "more_vert" at bounding box center [453, 189] width 11 height 10
click at [454, 191] on span "more_vert" at bounding box center [453, 189] width 8 height 8
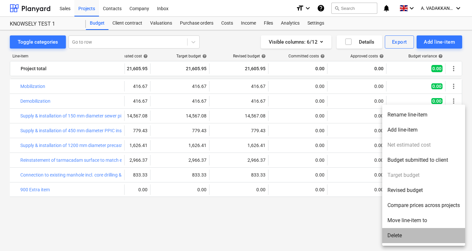
click at [408, 233] on li "Delete" at bounding box center [423, 235] width 83 height 15
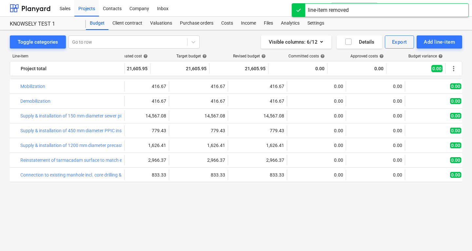
scroll to position [0, 33]
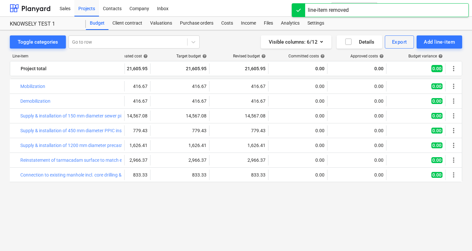
drag, startPoint x: 344, startPoint y: 174, endPoint x: 471, endPoint y: 177, distance: 127.8
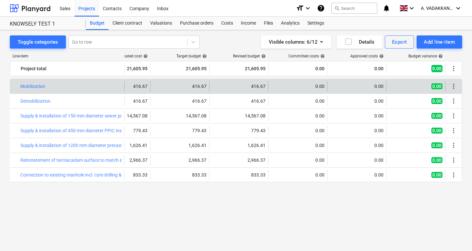
click at [455, 86] on span "more_vert" at bounding box center [453, 86] width 8 height 8
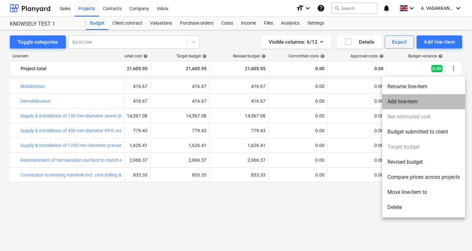
click at [431, 95] on li "Add line-item" at bounding box center [423, 101] width 83 height 15
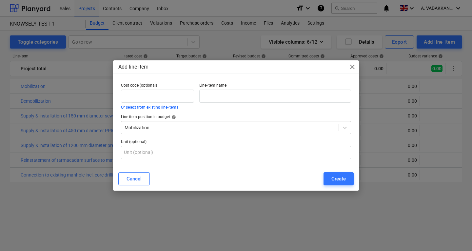
click at [351, 67] on span "close" at bounding box center [352, 67] width 8 height 8
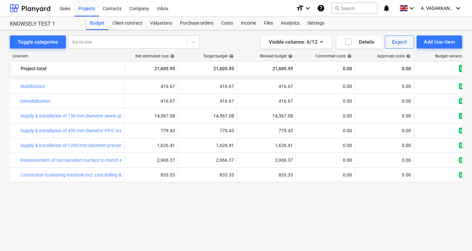
scroll to position [0, 26]
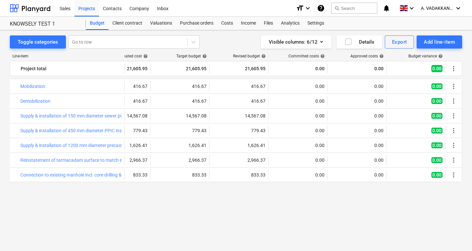
drag, startPoint x: 433, startPoint y: 141, endPoint x: 471, endPoint y: 148, distance: 38.9
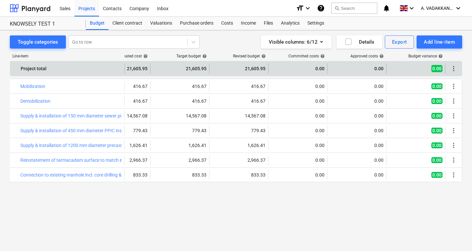
click at [451, 68] on span "more_vert" at bounding box center [453, 69] width 8 height 8
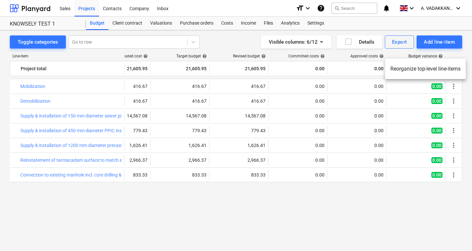
click at [455, 88] on div at bounding box center [236, 125] width 472 height 251
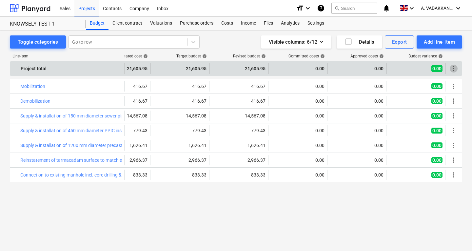
click at [456, 70] on span "more_vert" at bounding box center [453, 69] width 8 height 8
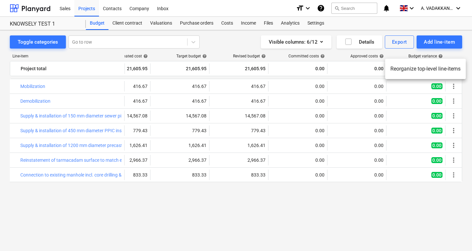
click at [453, 85] on div at bounding box center [236, 125] width 472 height 251
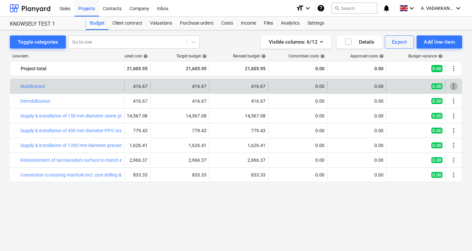
click at [453, 85] on span "more_vert" at bounding box center [453, 86] width 8 height 8
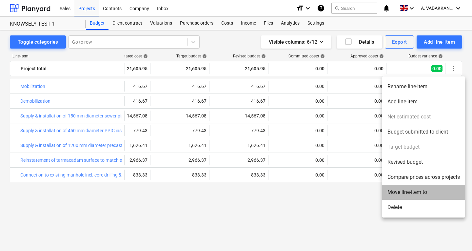
click at [428, 194] on li "Move line-item to" at bounding box center [423, 191] width 83 height 15
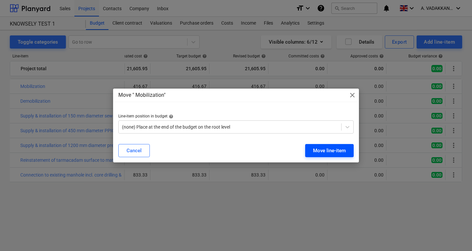
click at [312, 153] on button "Move line-item" at bounding box center [329, 150] width 48 height 13
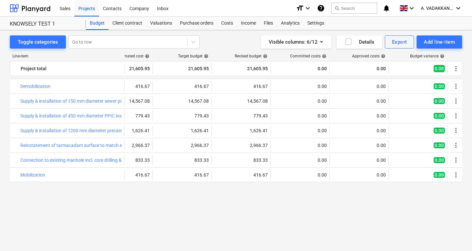
drag, startPoint x: 456, startPoint y: 184, endPoint x: 471, endPoint y: 192, distance: 17.4
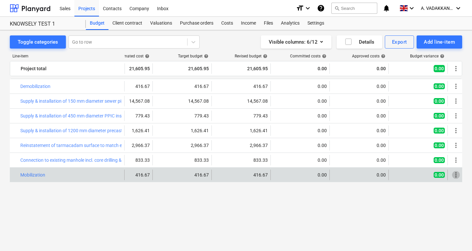
click at [452, 177] on span "more_vert" at bounding box center [456, 175] width 8 height 8
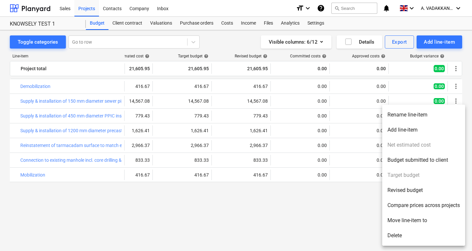
click at [429, 217] on li "Move line-item to" at bounding box center [423, 220] width 83 height 15
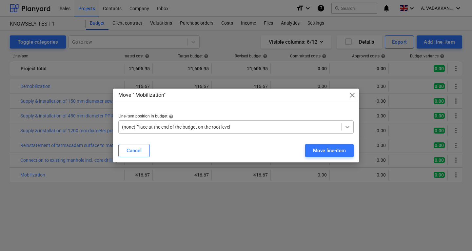
click at [351, 124] on div at bounding box center [347, 127] width 12 height 12
click at [349, 122] on div at bounding box center [347, 127] width 12 height 12
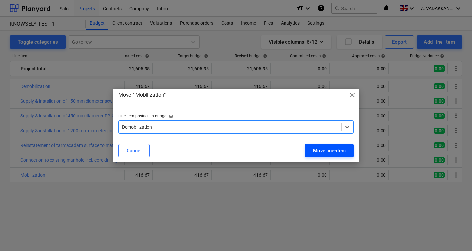
click at [315, 152] on div "Move line-item" at bounding box center [329, 150] width 33 height 9
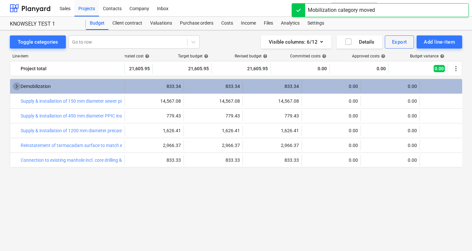
click at [13, 86] on span "keyboard_arrow_right" at bounding box center [17, 86] width 8 height 8
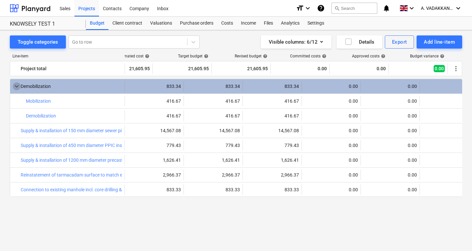
click at [16, 88] on span "keyboard_arrow_down" at bounding box center [17, 86] width 8 height 8
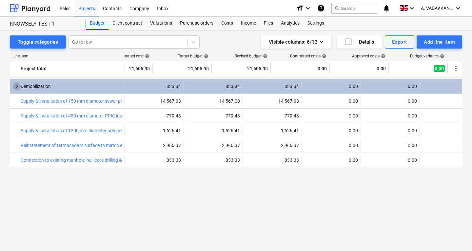
click at [16, 88] on span "keyboard_arrow_right" at bounding box center [17, 86] width 8 height 8
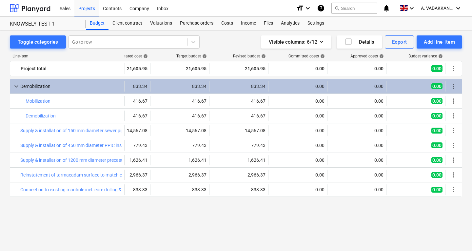
drag, startPoint x: 264, startPoint y: 207, endPoint x: 389, endPoint y: 210, distance: 124.5
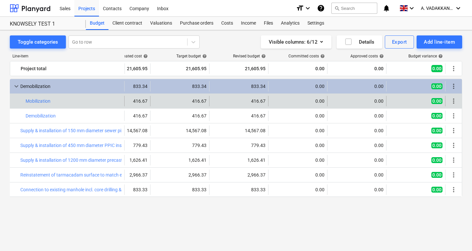
click at [455, 105] on div "more_vert" at bounding box center [453, 101] width 11 height 10
click at [455, 105] on span "more_vert" at bounding box center [453, 101] width 8 height 8
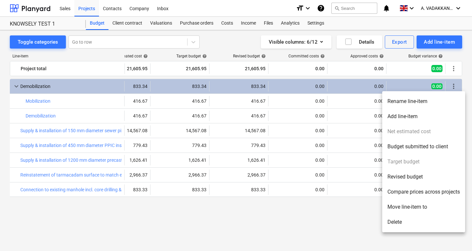
click at [429, 205] on li "Move line-item to" at bounding box center [423, 206] width 83 height 15
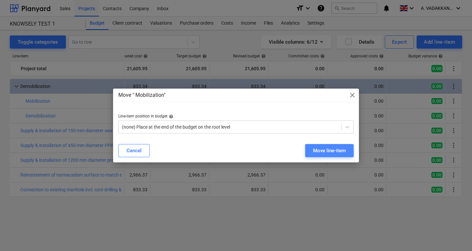
click at [327, 151] on div "Move line-item" at bounding box center [329, 150] width 33 height 9
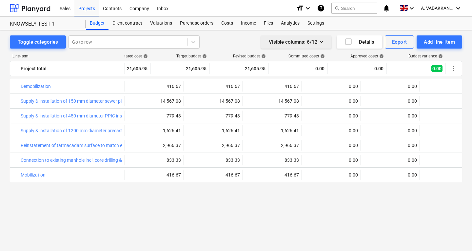
click at [321, 47] on button "Visible columns : 6/12" at bounding box center [296, 41] width 70 height 13
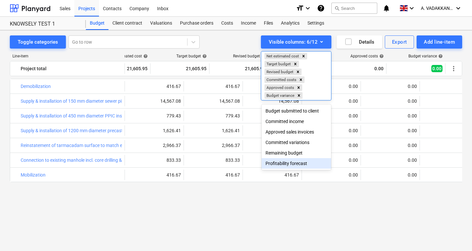
click at [310, 205] on div at bounding box center [236, 125] width 472 height 251
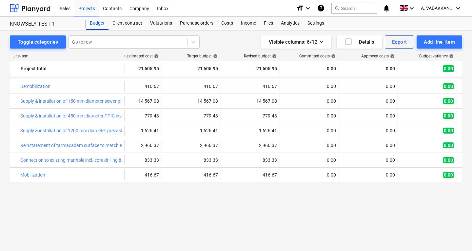
scroll to position [0, 33]
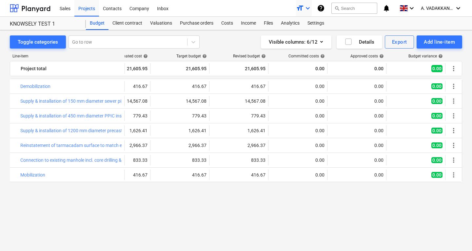
click at [310, 8] on icon "keyboard_arrow_down" at bounding box center [308, 8] width 8 height 8
click at [291, 24] on div "Smaller text" at bounding box center [291, 25] width 39 height 10
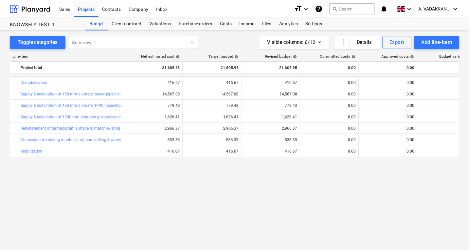
scroll to position [0, 33]
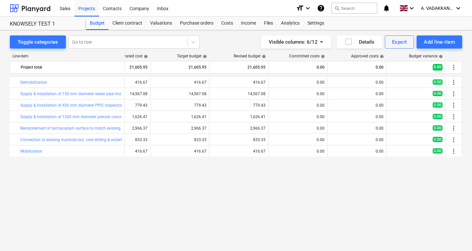
drag, startPoint x: 333, startPoint y: 175, endPoint x: 471, endPoint y: 179, distance: 138.9
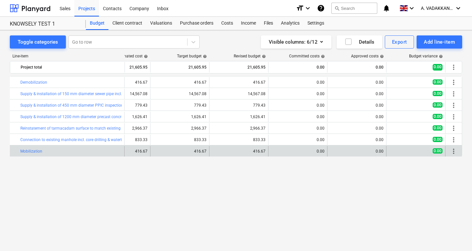
click at [455, 153] on span "more_vert" at bounding box center [453, 151] width 8 height 8
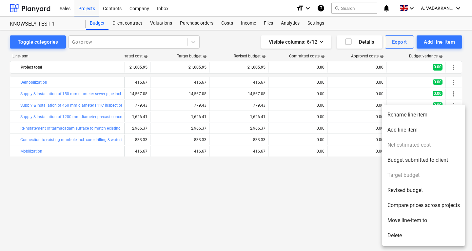
click at [415, 131] on li "Add line-item" at bounding box center [423, 129] width 83 height 15
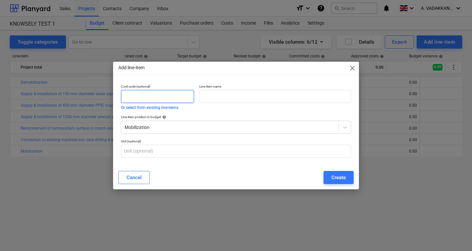
click at [128, 96] on input "text" at bounding box center [157, 96] width 73 height 13
type input "te"
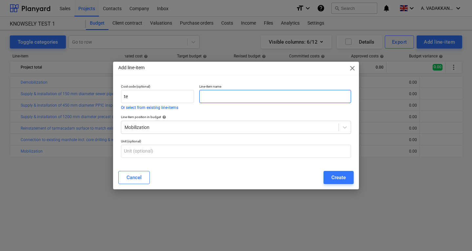
click at [221, 100] on input "text" at bounding box center [275, 96] width 152 height 13
type input "test"
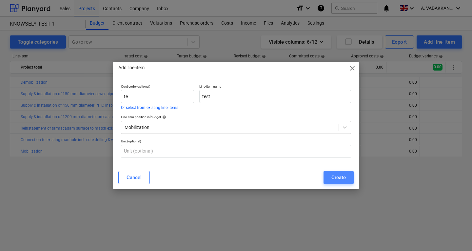
click at [337, 177] on div "Create" at bounding box center [338, 177] width 14 height 9
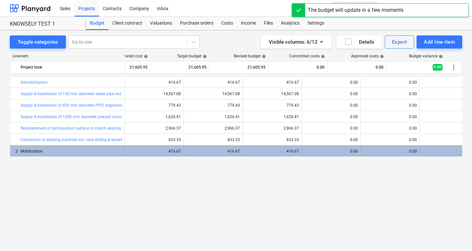
click at [19, 154] on span "keyboard_arrow_right" at bounding box center [17, 151] width 8 height 8
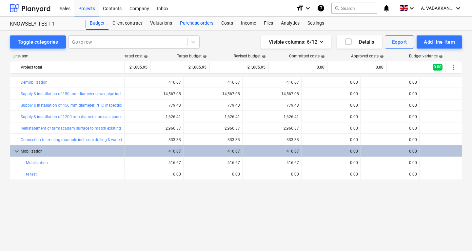
click at [192, 24] on div "Purchase orders" at bounding box center [196, 23] width 41 height 13
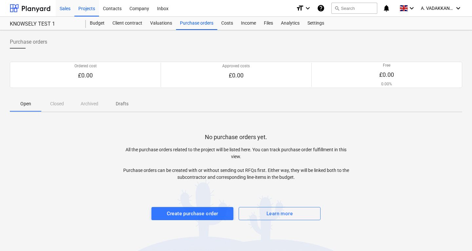
click at [64, 9] on div "Sales" at bounding box center [65, 8] width 19 height 17
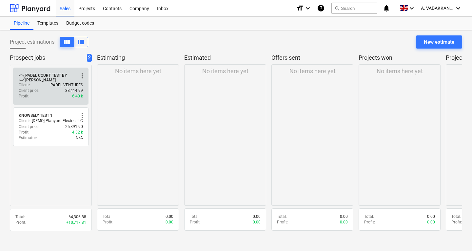
click at [46, 86] on div "Client : PADEL VENTURES" at bounding box center [51, 85] width 64 height 6
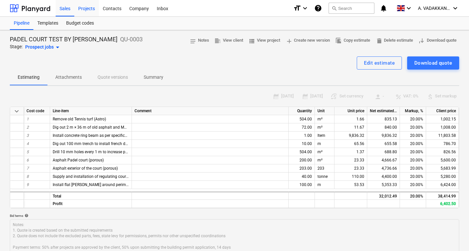
click at [98, 8] on div "Projects" at bounding box center [86, 8] width 25 height 17
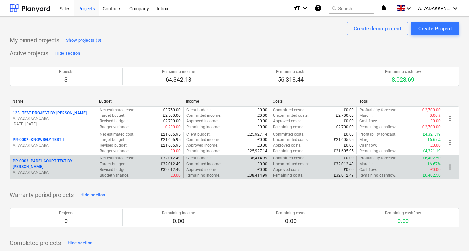
click at [41, 163] on p "PR-0003 - PADEL COURT TEST BY [PERSON_NAME]" at bounding box center [54, 163] width 82 height 11
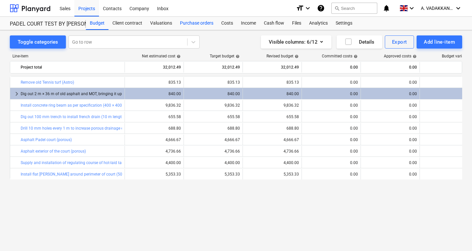
click at [189, 24] on div "Purchase orders" at bounding box center [196, 23] width 41 height 13
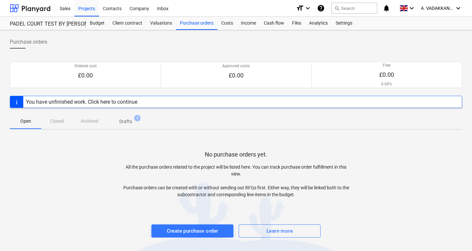
click at [168, 101] on div "You have unfinished work. Click here to continue" at bounding box center [236, 102] width 452 height 12
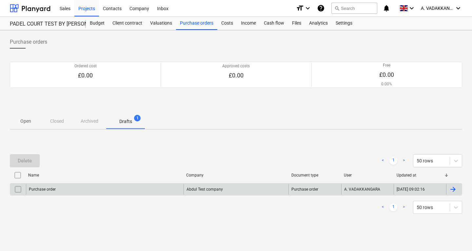
click at [459, 187] on div at bounding box center [454, 189] width 16 height 10
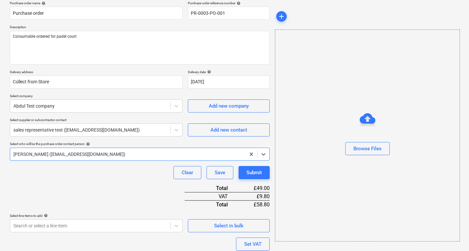
scroll to position [66, 0]
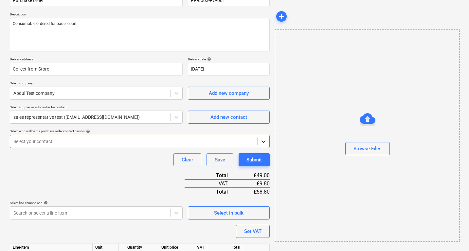
click at [262, 140] on icon at bounding box center [263, 141] width 7 height 7
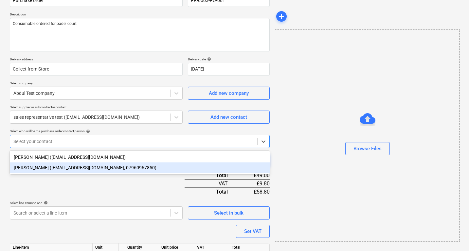
click at [116, 167] on div "[PERSON_NAME] ([EMAIL_ADDRESS][DOMAIN_NAME], 07960967850)" at bounding box center [140, 167] width 260 height 10
type textarea "x"
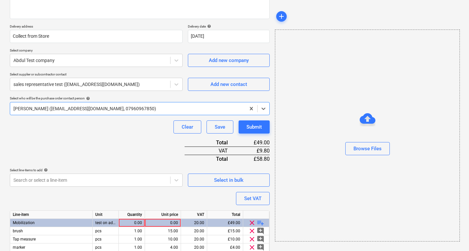
scroll to position [131, 0]
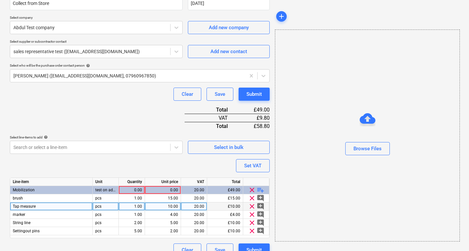
click at [165, 208] on div "10.00" at bounding box center [163, 206] width 30 height 8
click at [136, 190] on div "0.00" at bounding box center [132, 190] width 21 height 8
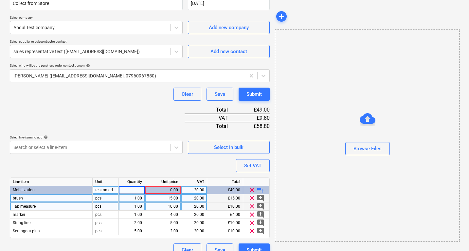
type input "0"
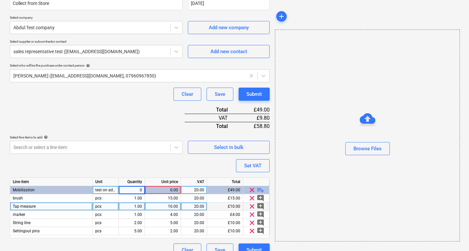
click at [168, 188] on div "0.00" at bounding box center [163, 190] width 30 height 8
type textarea "x"
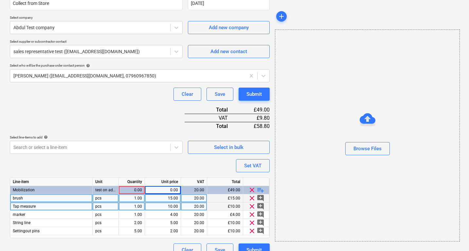
click at [173, 201] on div "15.00" at bounding box center [163, 198] width 30 height 8
click at [133, 194] on div "0.00" at bounding box center [132, 190] width 21 height 8
type input "1"
click at [167, 187] on div "0.00" at bounding box center [163, 190] width 30 height 8
click at [172, 204] on div "10.00" at bounding box center [163, 206] width 30 height 8
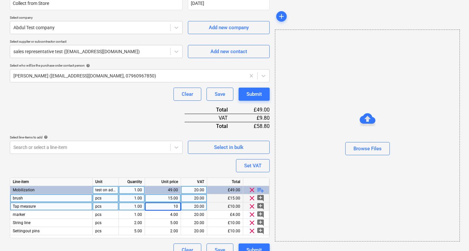
click at [175, 188] on div "49.00" at bounding box center [163, 190] width 30 height 8
click at [174, 191] on div "49.00" at bounding box center [163, 190] width 30 height 8
drag, startPoint x: 169, startPoint y: 189, endPoint x: 178, endPoint y: 189, distance: 8.5
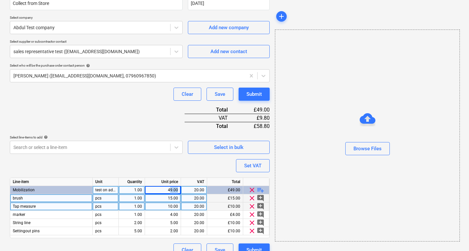
click at [178, 189] on div "49.00" at bounding box center [163, 190] width 30 height 8
click at [165, 188] on div "49.00" at bounding box center [163, 190] width 30 height 8
click at [173, 209] on div "10.00" at bounding box center [163, 206] width 30 height 8
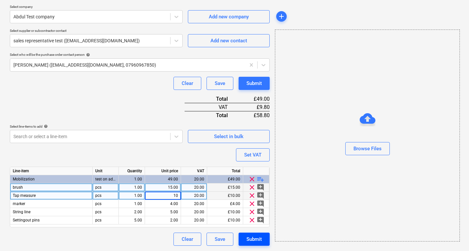
click at [249, 237] on div "Submit" at bounding box center [254, 239] width 15 height 9
type textarea "x"
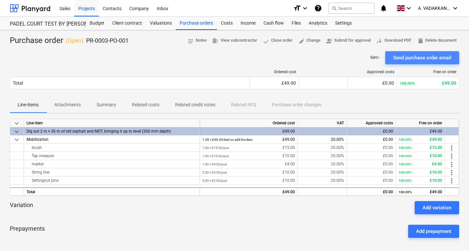
click at [418, 60] on div "Send purchase order email" at bounding box center [422, 57] width 58 height 9
click at [224, 24] on div "Costs" at bounding box center [227, 23] width 20 height 13
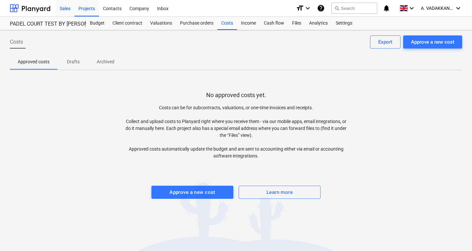
click at [63, 9] on div "Sales" at bounding box center [65, 8] width 19 height 17
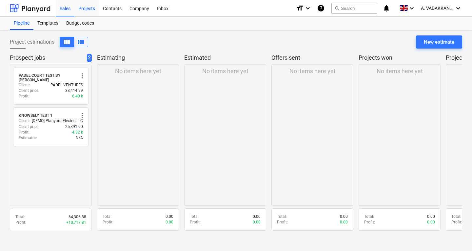
click at [89, 11] on div "Projects" at bounding box center [86, 8] width 25 height 17
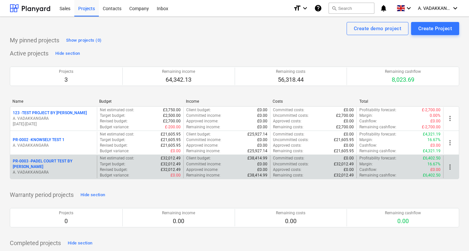
click at [53, 171] on p "A. VADAKKANGARA" at bounding box center [54, 172] width 82 height 6
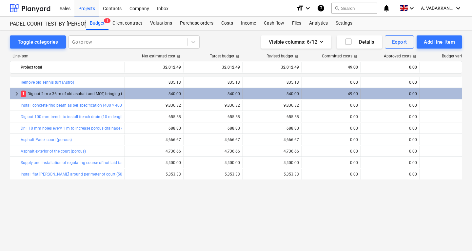
click at [23, 95] on span "1" at bounding box center [24, 93] width 6 height 6
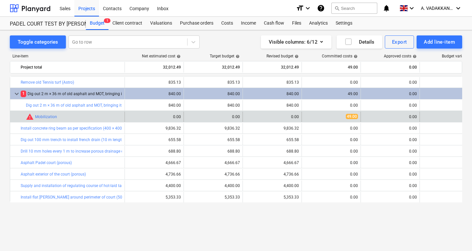
click at [354, 118] on span "49.00" at bounding box center [352, 116] width 12 height 5
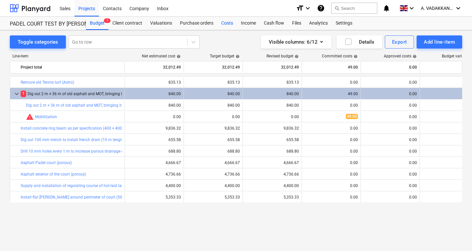
click at [225, 25] on div "Costs" at bounding box center [227, 23] width 20 height 13
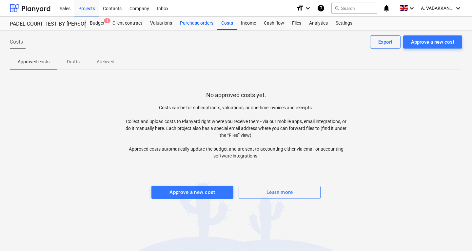
click at [206, 24] on div "Purchase orders" at bounding box center [196, 23] width 41 height 13
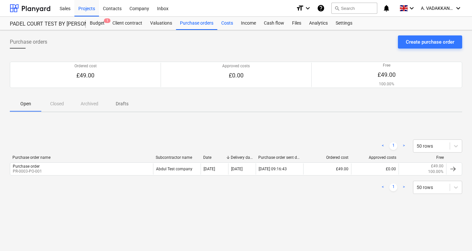
click at [233, 23] on div "Costs" at bounding box center [227, 23] width 20 height 13
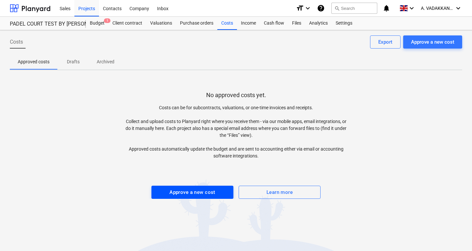
click at [216, 189] on span "Approve a new cost" at bounding box center [192, 192] width 67 height 9
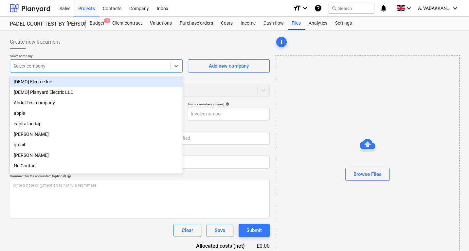
click at [54, 66] on div at bounding box center [90, 66] width 154 height 7
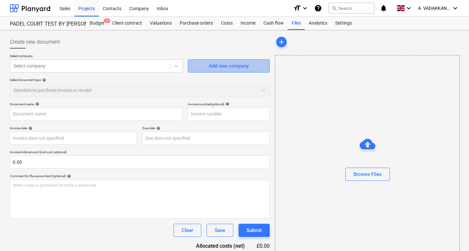
click at [247, 67] on div "Add new company" at bounding box center [229, 66] width 40 height 9
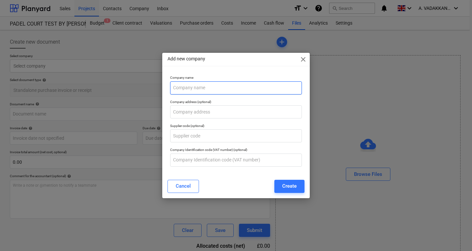
click at [214, 89] on input "text" at bounding box center [236, 87] width 132 height 13
type input "L"
type input "Jordan"
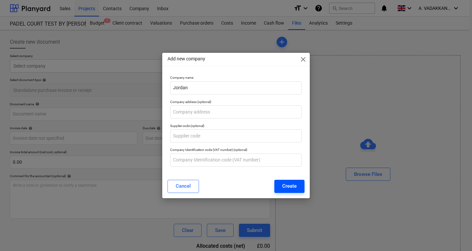
click at [283, 188] on div "Create" at bounding box center [289, 185] width 14 height 9
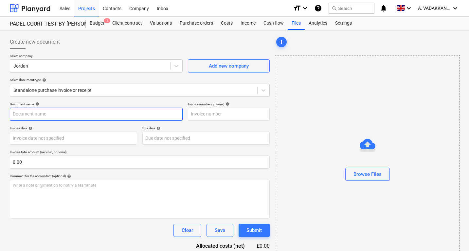
click at [103, 113] on input "text" at bounding box center [96, 113] width 173 height 13
type input "labour cost"
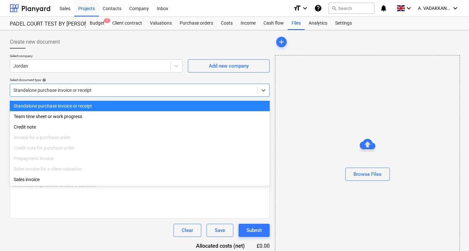
click at [127, 87] on div at bounding box center [133, 90] width 241 height 7
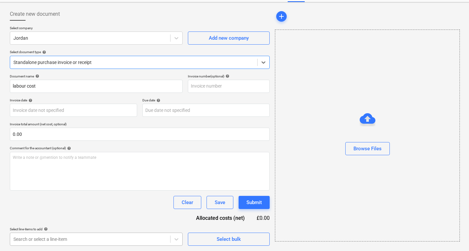
scroll to position [124, 0]
click at [155, 223] on body "Sales Projects Contacts Company Inbox format_size keyboard_arrow_down help sear…" at bounding box center [234, 97] width 469 height 251
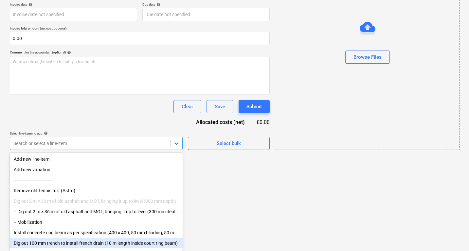
scroll to position [4, 0]
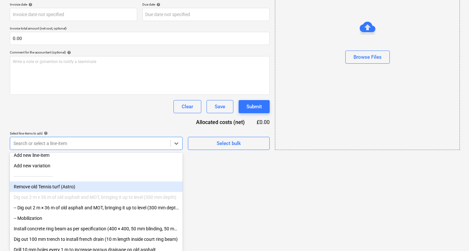
click at [39, 187] on div "Remove old Tennis turf (Astro)" at bounding box center [96, 186] width 173 height 10
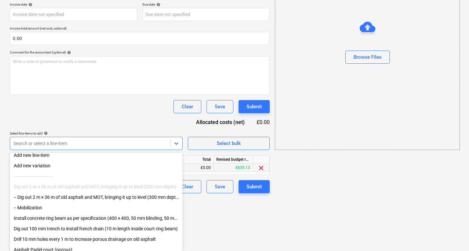
click at [192, 166] on div "Document name help labour cost Invoice number (optional) help Invoice date help…" at bounding box center [140, 85] width 260 height 215
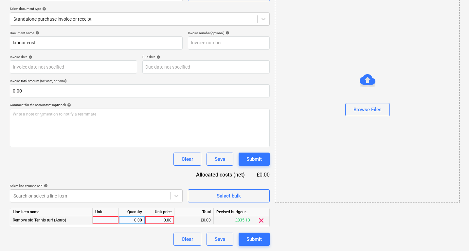
scroll to position [71, 0]
click at [231, 219] on div "£835.13" at bounding box center [233, 220] width 39 height 8
click at [157, 219] on div "0.00" at bounding box center [160, 220] width 24 height 8
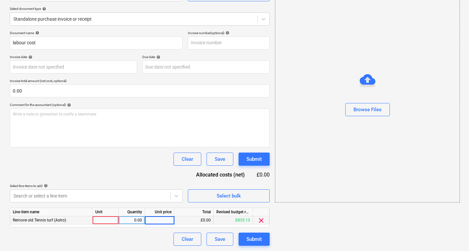
click at [110, 220] on div at bounding box center [106, 220] width 26 height 8
type input "2"
click at [132, 219] on div "0.00" at bounding box center [132, 220] width 21 height 8
drag, startPoint x: 100, startPoint y: 219, endPoint x: 90, endPoint y: 219, distance: 9.5
click at [0, 0] on div "Remove old Tennis turf (Astro) 2 0.00 0.00 £0.00 £835.13 clear" at bounding box center [0, 0] width 0 height 0
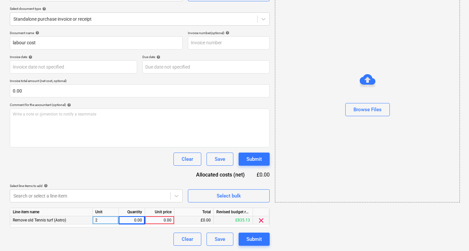
drag, startPoint x: 99, startPoint y: 219, endPoint x: 87, endPoint y: 219, distance: 11.5
click at [0, 0] on div "Remove old Tennis turf (Astro) 2 0.00 0.00 £0.00 £835.13 clear" at bounding box center [0, 0] width 0 height 0
type input "d"
click at [98, 218] on div "2" at bounding box center [106, 220] width 26 height 8
click at [98, 218] on input "2" at bounding box center [106, 220] width 26 height 8
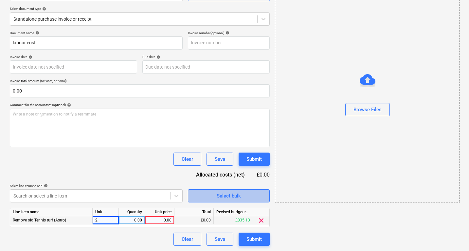
click at [208, 198] on span "Select bulk" at bounding box center [229, 195] width 66 height 9
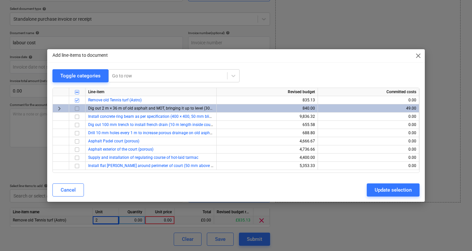
click at [76, 108] on input "checkbox" at bounding box center [77, 109] width 8 height 8
click at [77, 117] on input "checkbox" at bounding box center [77, 117] width 8 height 8
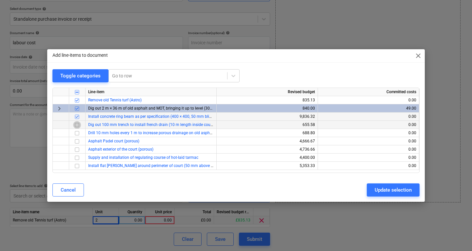
click at [77, 124] on input "checkbox" at bounding box center [77, 125] width 8 height 8
click at [76, 131] on input "checkbox" at bounding box center [77, 133] width 8 height 8
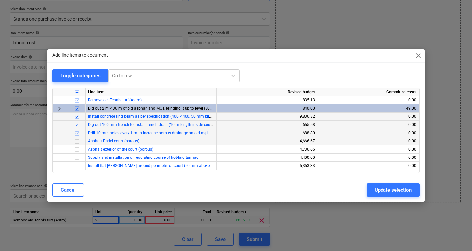
click at [76, 141] on input "checkbox" at bounding box center [77, 141] width 8 height 8
click at [77, 150] on input "checkbox" at bounding box center [77, 149] width 8 height 8
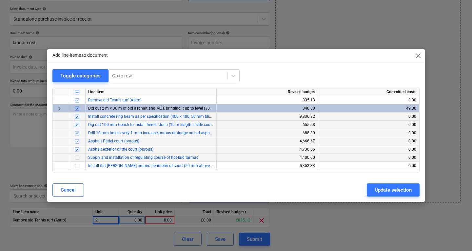
click at [77, 156] on input "checkbox" at bounding box center [77, 158] width 8 height 8
click at [77, 164] on input "checkbox" at bounding box center [77, 166] width 8 height 8
checkbox input "true"
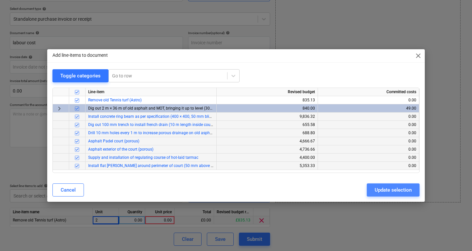
click at [376, 194] on div "Update selection" at bounding box center [392, 189] width 37 height 9
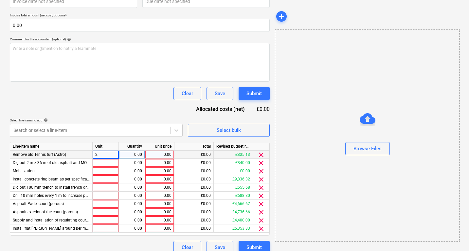
scroll to position [145, 0]
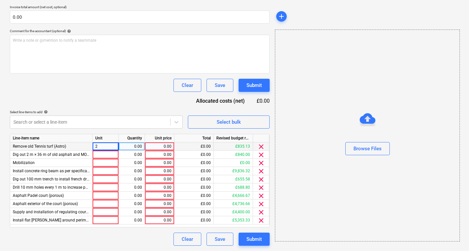
click at [102, 146] on div "2" at bounding box center [106, 146] width 26 height 8
type input "days"
click at [107, 154] on div at bounding box center [106, 154] width 26 height 8
type input "days"
click at [107, 166] on div at bounding box center [106, 163] width 26 height 8
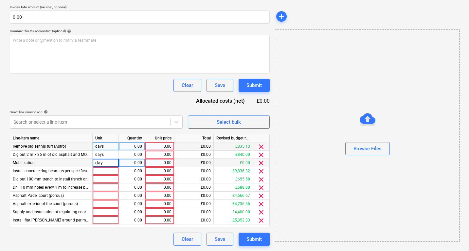
type input "days"
click at [111, 170] on div at bounding box center [106, 171] width 26 height 8
type input "day"
click at [108, 182] on div at bounding box center [106, 179] width 26 height 8
type input "day"
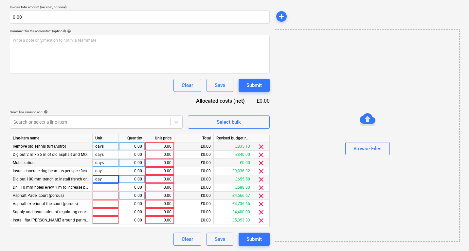
click at [109, 192] on div at bounding box center [106, 195] width 26 height 8
click at [108, 188] on div at bounding box center [106, 187] width 26 height 8
type input "day"
click at [110, 194] on div at bounding box center [106, 195] width 26 height 8
type input "day"
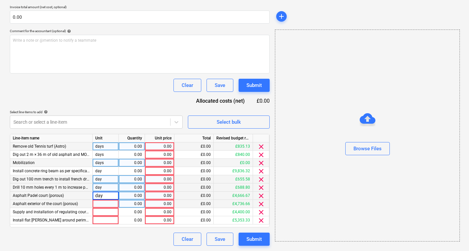
click at [108, 202] on div at bounding box center [106, 204] width 26 height 8
type input "day"
click at [107, 214] on div at bounding box center [106, 212] width 26 height 8
type input "day"
click at [105, 223] on div at bounding box center [106, 220] width 26 height 8
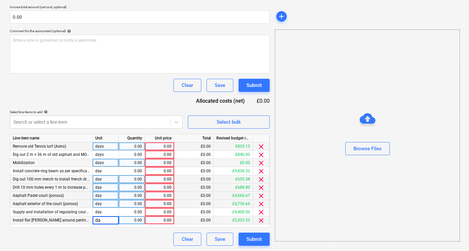
type input "day"
click at [141, 148] on div "0.00" at bounding box center [132, 146] width 21 height 8
type input "."
type input "=.5"
click at [160, 145] on div "0.00" at bounding box center [160, 146] width 24 height 8
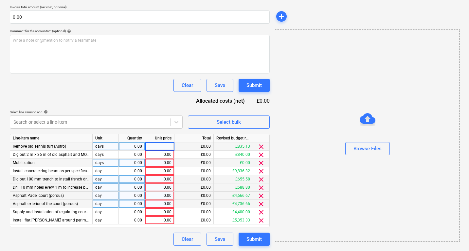
click at [143, 147] on div "0.00" at bounding box center [132, 146] width 26 height 8
type input ".5"
click at [161, 146] on div "0.00" at bounding box center [160, 146] width 24 height 8
type input "200"
click at [167, 159] on div "0.00" at bounding box center [160, 163] width 24 height 8
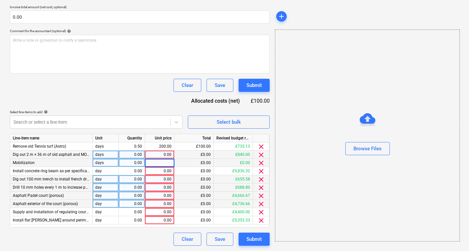
click at [139, 155] on div "0.00" at bounding box center [132, 154] width 21 height 8
type input "1"
click at [136, 163] on div "0.00" at bounding box center [132, 163] width 21 height 8
type input "1"
click at [141, 170] on div "0.00" at bounding box center [132, 171] width 21 height 8
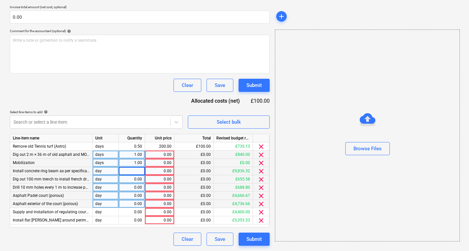
type input "1"
click at [141, 176] on div "0.00" at bounding box center [132, 179] width 21 height 8
type input "1"
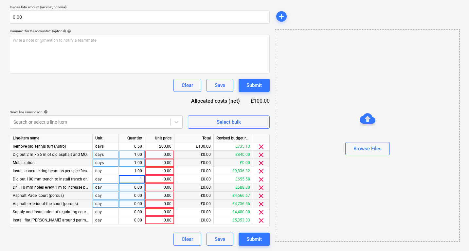
click at [139, 186] on div "0.00" at bounding box center [132, 187] width 21 height 8
type input "1"
click at [142, 194] on div "0.00" at bounding box center [132, 195] width 21 height 8
type input "1"
click at [143, 206] on div "0.00" at bounding box center [132, 204] width 26 height 8
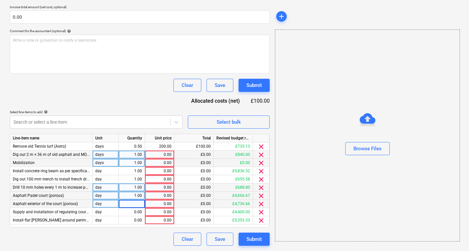
type input "1"
click at [139, 211] on div "0.00" at bounding box center [132, 212] width 21 height 8
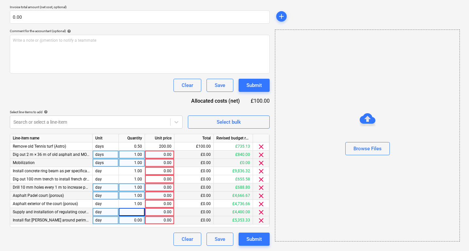
type input "1"
click at [136, 219] on div "0.00" at bounding box center [132, 220] width 21 height 8
type input "1"
click at [160, 157] on div "0.00" at bounding box center [160, 154] width 24 height 8
type input "200"
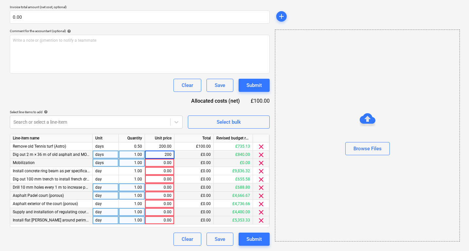
click at [162, 163] on div "0.00" at bounding box center [160, 163] width 24 height 8
type input "200"
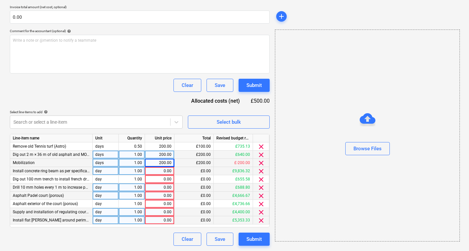
click at [167, 172] on div "0.00" at bounding box center [160, 171] width 24 height 8
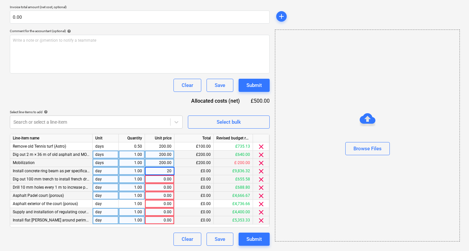
type input "200"
click at [166, 180] on div "0.00" at bounding box center [160, 179] width 24 height 8
type input "0"
type input "200"
click at [168, 187] on div "0.00" at bounding box center [160, 187] width 24 height 8
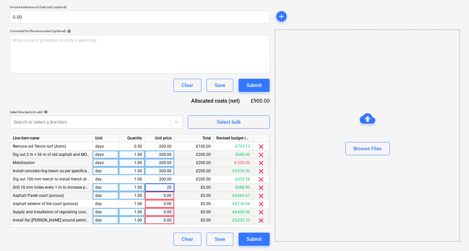
type input "200"
click at [168, 194] on div "0.00" at bounding box center [160, 195] width 24 height 8
type input "200"
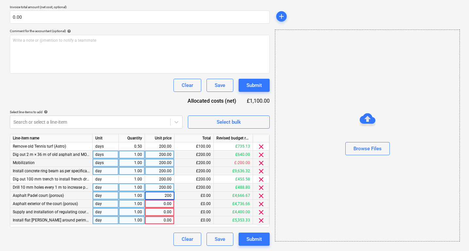
click at [166, 201] on div "0.00" at bounding box center [160, 204] width 24 height 8
type input "200"
click at [158, 216] on div "0.00" at bounding box center [160, 212] width 24 height 8
type input "200"
click at [162, 220] on div "0.00" at bounding box center [160, 220] width 24 height 8
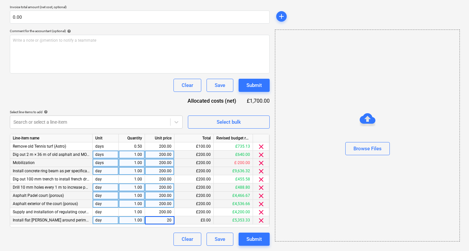
type input "200"
click at [256, 240] on div "Submit" at bounding box center [254, 239] width 15 height 9
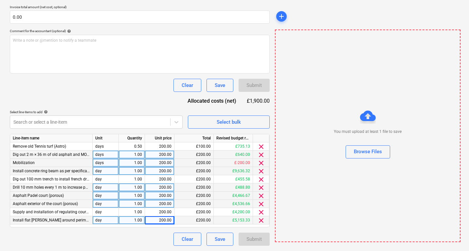
click at [243, 162] on div "£-200.00" at bounding box center [233, 163] width 39 height 8
click at [139, 163] on div "1.00" at bounding box center [132, 163] width 21 height 8
type input ".5"
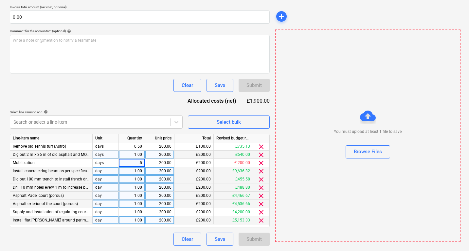
click at [147, 180] on div "200.00" at bounding box center [159, 179] width 29 height 8
click at [141, 162] on div "0.50" at bounding box center [132, 163] width 21 height 8
type input ".01"
click at [171, 175] on div "200.00" at bounding box center [160, 179] width 24 height 8
click at [139, 163] on div "0.01" at bounding box center [132, 163] width 21 height 8
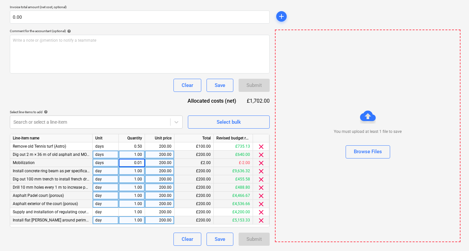
type input "1"
click at [143, 167] on div "1.00" at bounding box center [132, 171] width 26 height 8
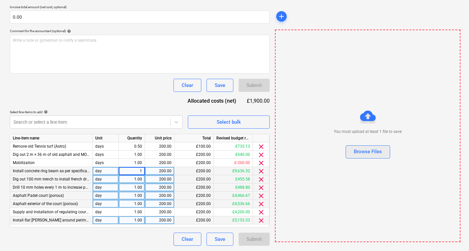
click at [362, 151] on div "Browse Files" at bounding box center [368, 151] width 28 height 9
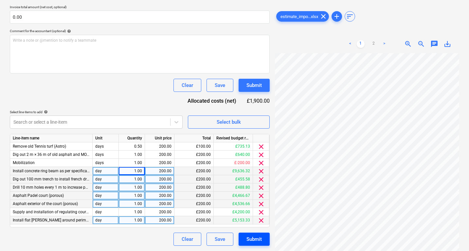
click at [252, 242] on div "Submit" at bounding box center [254, 239] width 15 height 9
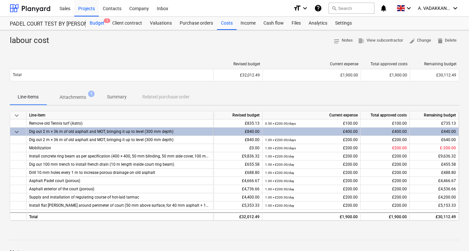
click at [104, 22] on span "1" at bounding box center [107, 20] width 7 height 5
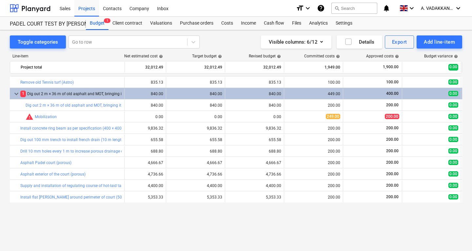
scroll to position [0, 33]
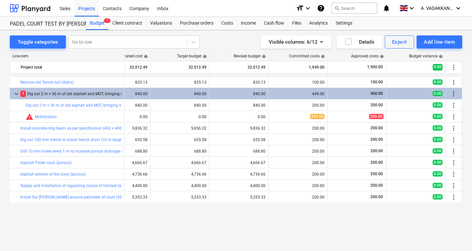
drag, startPoint x: 379, startPoint y: 216, endPoint x: 429, endPoint y: 213, distance: 50.5
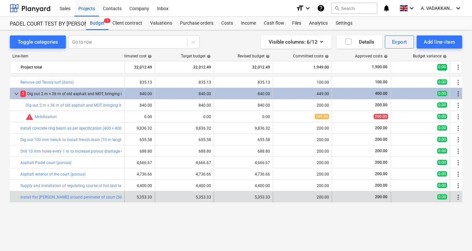
scroll to position [0, 23]
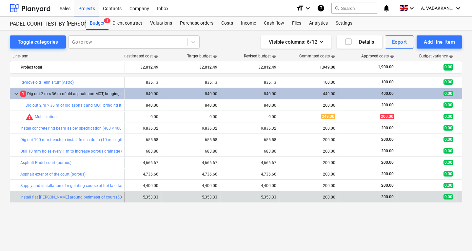
drag, startPoint x: 310, startPoint y: 200, endPoint x: 295, endPoint y: 200, distance: 14.4
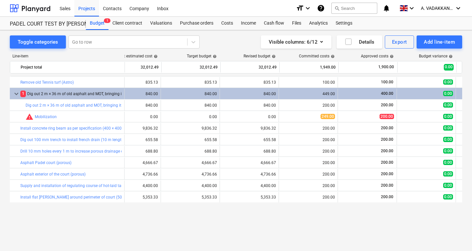
scroll to position [0, 23]
drag, startPoint x: 333, startPoint y: 216, endPoint x: 343, endPoint y: 216, distance: 10.5
click at [350, 38] on icon "button" at bounding box center [348, 42] width 8 height 8
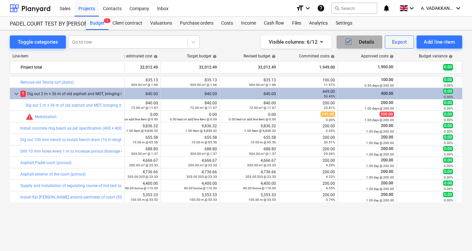
click at [364, 42] on div "Details" at bounding box center [359, 42] width 30 height 9
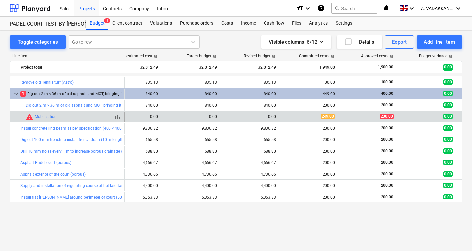
click at [29, 116] on span "warning" at bounding box center [30, 117] width 8 height 8
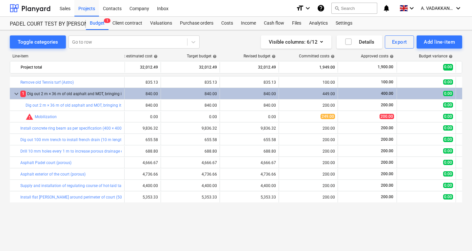
scroll to position [0, 33]
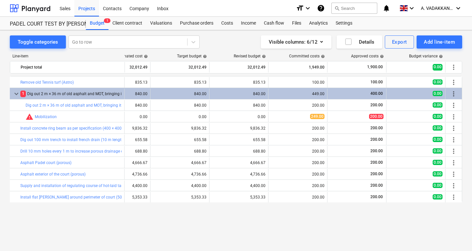
drag, startPoint x: 191, startPoint y: 219, endPoint x: 414, endPoint y: 202, distance: 224.4
click at [321, 41] on icon "button" at bounding box center [321, 42] width 8 height 8
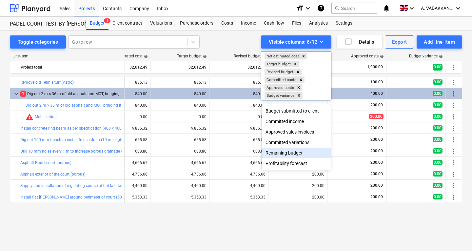
click at [293, 158] on div "Remaining budget" at bounding box center [295, 152] width 69 height 10
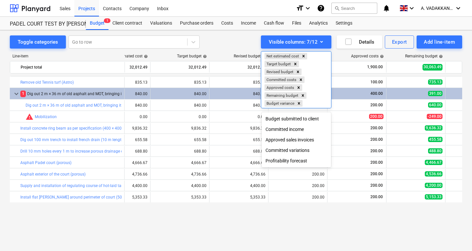
click at [295, 163] on div "Profitability forecast" at bounding box center [295, 160] width 69 height 10
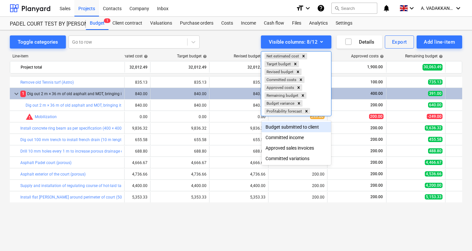
click at [358, 233] on div at bounding box center [236, 125] width 472 height 251
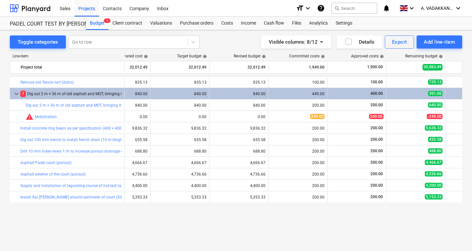
drag, startPoint x: 337, startPoint y: 237, endPoint x: 415, endPoint y: 210, distance: 82.2
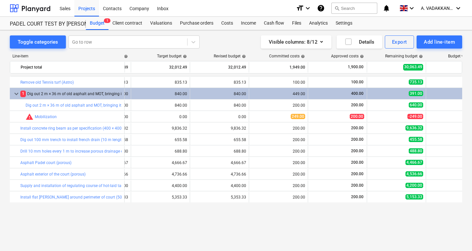
scroll to position [0, 93]
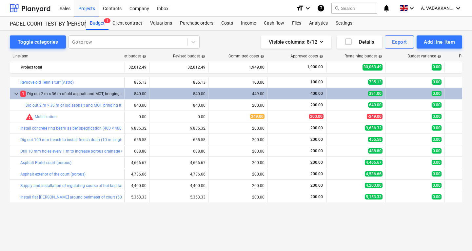
drag, startPoint x: 394, startPoint y: 211, endPoint x: 471, endPoint y: 202, distance: 76.8
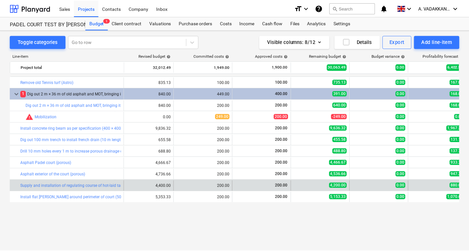
scroll to position [0, 151]
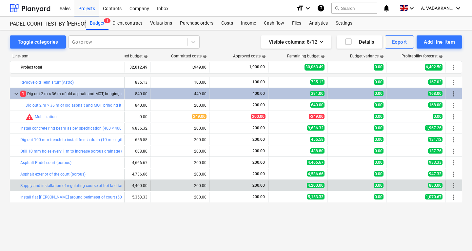
drag, startPoint x: 360, startPoint y: 203, endPoint x: 447, endPoint y: 190, distance: 88.1
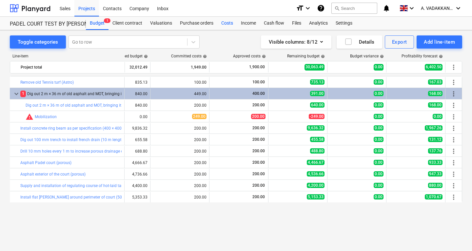
click at [233, 24] on div "Costs" at bounding box center [227, 23] width 20 height 13
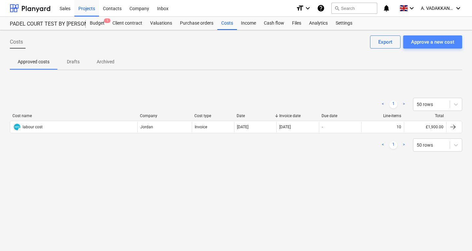
click at [431, 39] on div "Approve a new cost" at bounding box center [432, 42] width 43 height 9
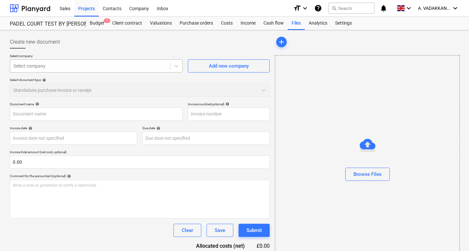
click at [82, 68] on div at bounding box center [90, 66] width 154 height 7
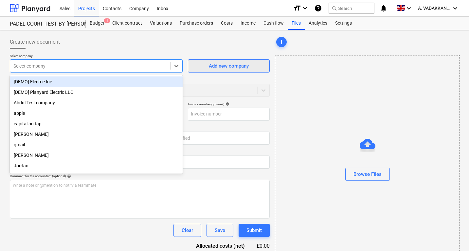
click at [245, 67] on div "Add new company" at bounding box center [229, 66] width 40 height 9
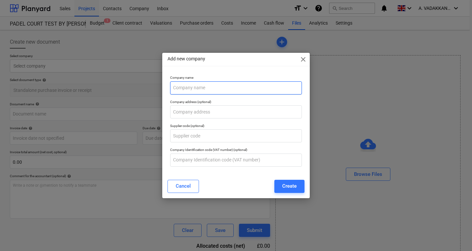
click at [201, 86] on input "text" at bounding box center [236, 87] width 132 height 13
type input "Person 2"
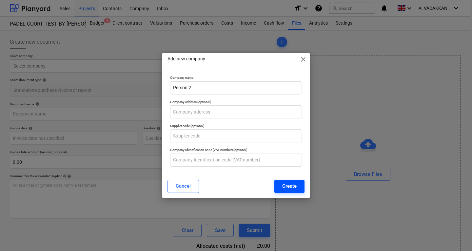
click at [280, 185] on button "Create" at bounding box center [289, 186] width 30 height 13
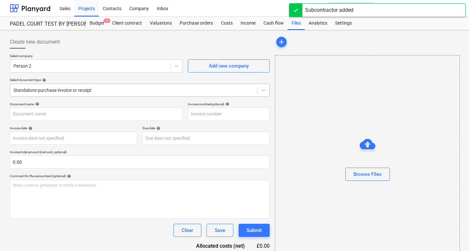
click at [94, 88] on div at bounding box center [133, 90] width 241 height 7
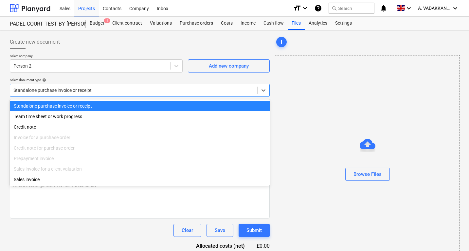
click at [94, 88] on div at bounding box center [133, 90] width 241 height 7
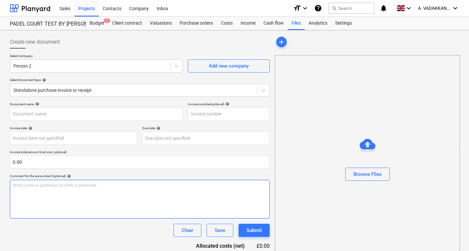
click at [122, 194] on div "Write a note or @mention to notify a teammate [PERSON_NAME]" at bounding box center [140, 199] width 260 height 39
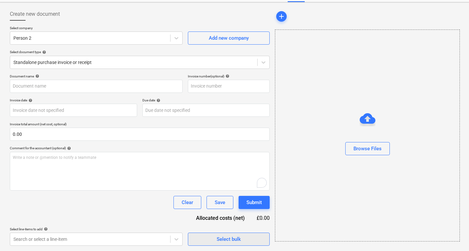
click at [204, 240] on span "Select bulk" at bounding box center [229, 239] width 66 height 9
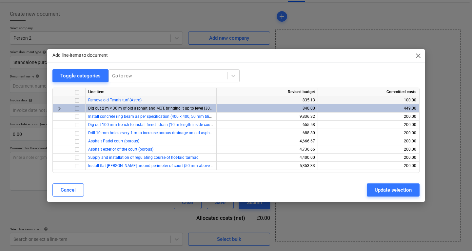
click at [77, 101] on input "checkbox" at bounding box center [77, 100] width 8 height 8
click at [77, 109] on input "checkbox" at bounding box center [77, 109] width 8 height 8
click at [75, 117] on input "checkbox" at bounding box center [77, 117] width 8 height 8
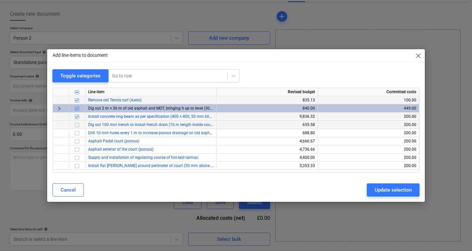
click at [77, 124] on input "checkbox" at bounding box center [77, 125] width 8 height 8
click at [75, 135] on input "checkbox" at bounding box center [77, 133] width 8 height 8
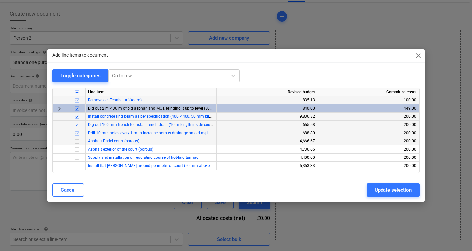
click at [78, 142] on input "checkbox" at bounding box center [77, 141] width 8 height 8
click at [76, 148] on input "checkbox" at bounding box center [77, 149] width 8 height 8
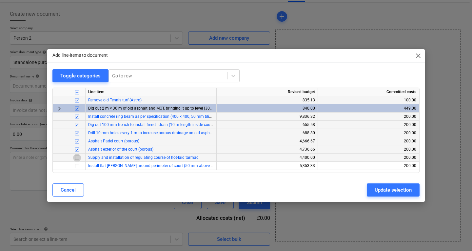
click at [76, 157] on input "checkbox" at bounding box center [77, 158] width 8 height 8
click at [78, 167] on input "checkbox" at bounding box center [77, 166] width 8 height 8
checkbox input "true"
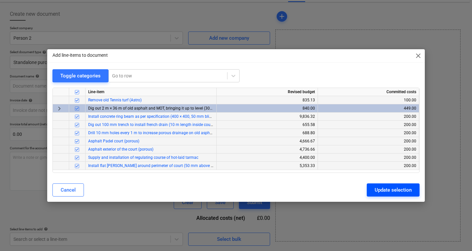
click at [379, 190] on div "Update selection" at bounding box center [392, 189] width 37 height 9
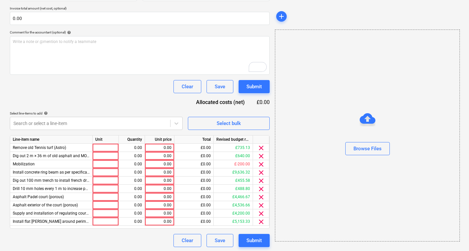
scroll to position [145, 0]
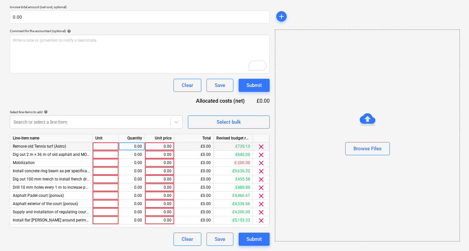
click at [104, 149] on div at bounding box center [106, 146] width 26 height 8
type input "day"
click at [108, 156] on div at bounding box center [106, 154] width 26 height 8
type input "day"
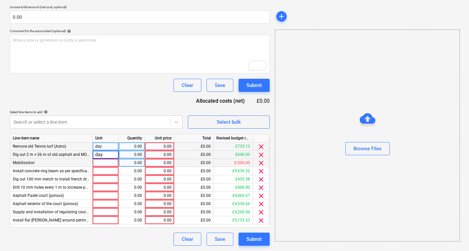
click at [105, 162] on div at bounding box center [106, 163] width 26 height 8
type input "day"
click at [107, 172] on div at bounding box center [106, 171] width 26 height 8
type input "day"
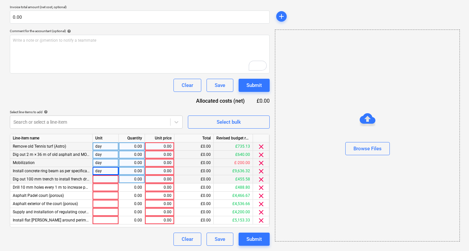
click at [105, 179] on div at bounding box center [106, 179] width 26 height 8
type input "day"
click at [104, 179] on input "day" at bounding box center [106, 179] width 26 height 8
click at [103, 186] on div at bounding box center [106, 187] width 26 height 8
type input "day"
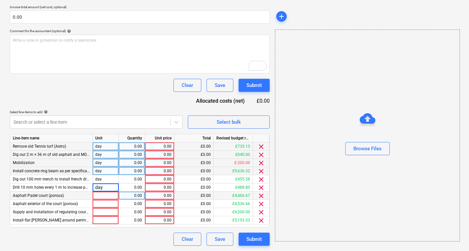
click at [100, 195] on div at bounding box center [106, 195] width 26 height 8
type input "day"
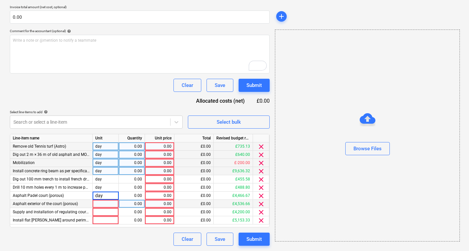
click at [104, 202] on div at bounding box center [106, 204] width 26 height 8
type input "day"
click at [103, 212] on div at bounding box center [106, 212] width 26 height 8
type input "day"
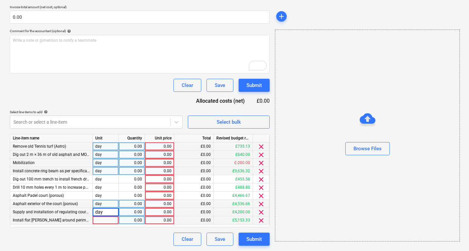
click at [105, 219] on div at bounding box center [106, 220] width 26 height 8
type input "day"
click at [133, 149] on div "0.00" at bounding box center [132, 146] width 21 height 8
type input ".5"
click at [135, 152] on div "0.00" at bounding box center [132, 154] width 21 height 8
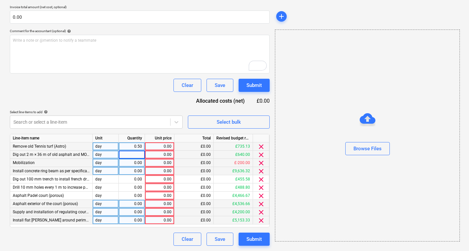
type input "2"
click at [137, 161] on div "0.00" at bounding box center [132, 163] width 21 height 8
type input "1"
click at [137, 173] on div "0.00" at bounding box center [132, 171] width 21 height 8
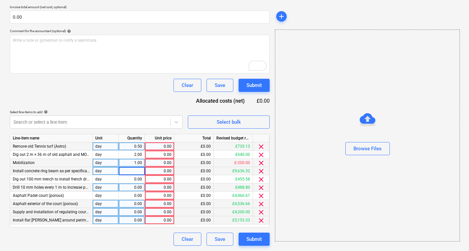
type input "3"
click at [137, 178] on div "0.00" at bounding box center [132, 179] width 21 height 8
type input "1"
click at [138, 186] on div "0.00" at bounding box center [132, 187] width 21 height 8
type input "1"
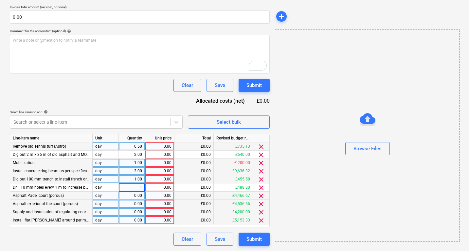
click at [140, 195] on div "0.00" at bounding box center [132, 195] width 21 height 8
type input "1"
click at [143, 201] on div "0.00" at bounding box center [132, 204] width 26 height 8
type input "1"
click at [140, 212] on div "0.00" at bounding box center [132, 212] width 21 height 8
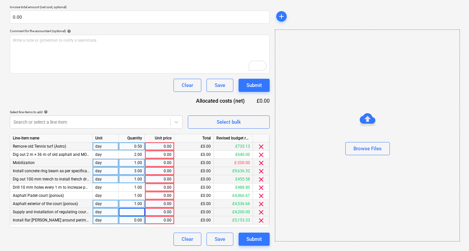
type input "1"
click at [142, 219] on div "0.00" at bounding box center [132, 220] width 21 height 8
click at [163, 151] on div "0.00" at bounding box center [160, 154] width 24 height 8
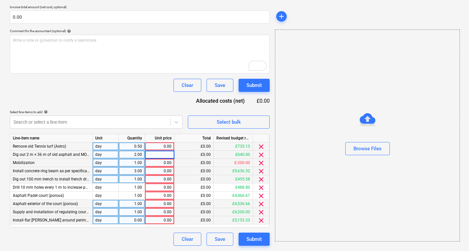
click at [136, 217] on div "0.00" at bounding box center [132, 220] width 21 height 8
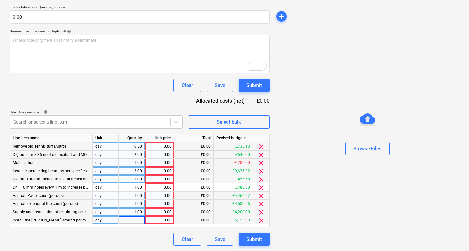
type input "1"
click at [155, 150] on div "0.00" at bounding box center [160, 154] width 24 height 8
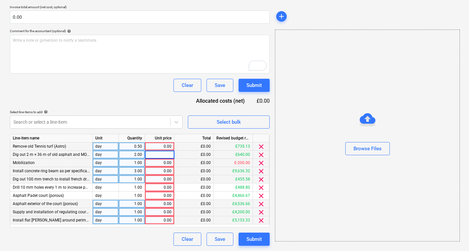
click at [158, 147] on div "0.00" at bounding box center [160, 146] width 24 height 8
type input "120"
click at [172, 156] on div "0.00" at bounding box center [159, 154] width 29 height 8
type input "120"
click at [164, 167] on div "0.00" at bounding box center [160, 171] width 24 height 8
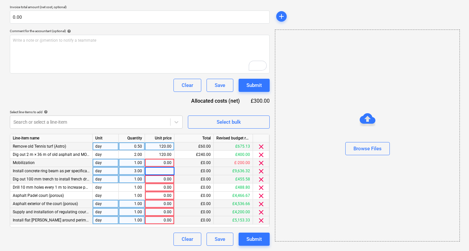
click at [167, 165] on div "0.00" at bounding box center [160, 163] width 24 height 8
type input "120"
click at [169, 168] on div "0.00" at bounding box center [160, 171] width 24 height 8
type input "120"
click at [168, 177] on div "0.00" at bounding box center [160, 179] width 24 height 8
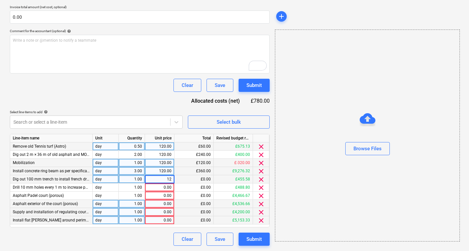
type input "120"
click at [166, 185] on div "0.00" at bounding box center [160, 187] width 24 height 8
type input "120"
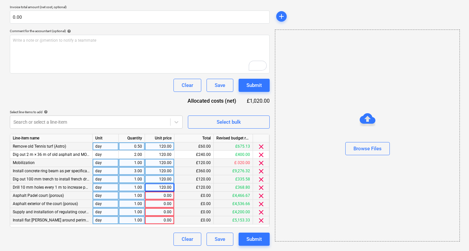
click at [164, 195] on div "0.00" at bounding box center [160, 195] width 24 height 8
type input "120"
click at [164, 201] on div "0.00" at bounding box center [160, 204] width 24 height 8
type input "120"
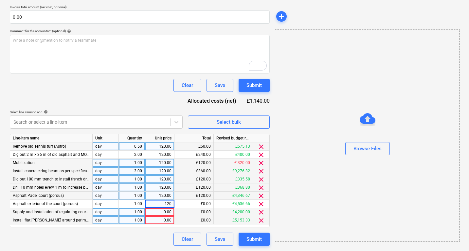
click at [163, 208] on div "0.00" at bounding box center [160, 212] width 24 height 8
type input "120"
click at [162, 219] on div "0.00" at bounding box center [160, 220] width 24 height 8
type input "120"
click at [247, 236] on div "Submit" at bounding box center [254, 239] width 15 height 9
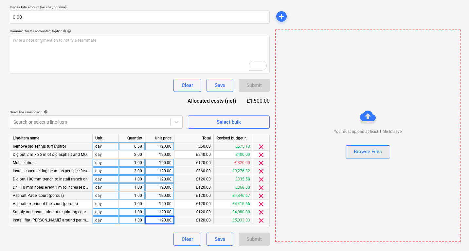
click at [352, 153] on button "Browse Files" at bounding box center [368, 151] width 45 height 13
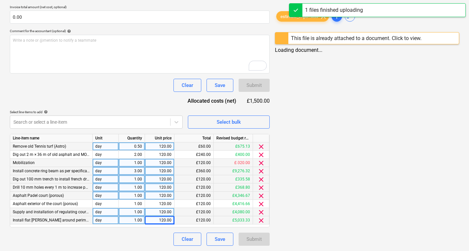
type input "estimate_import_template padel.xlsx"
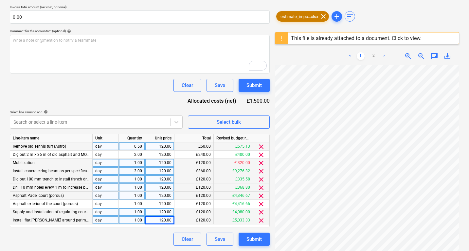
click at [325, 17] on span "clear" at bounding box center [324, 16] width 8 height 8
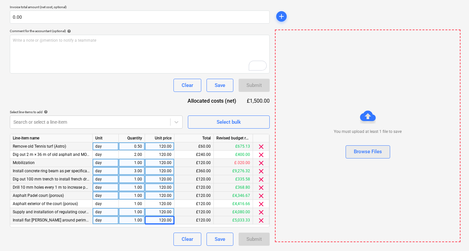
click at [381, 153] on div "Browse Files" at bounding box center [368, 151] width 28 height 9
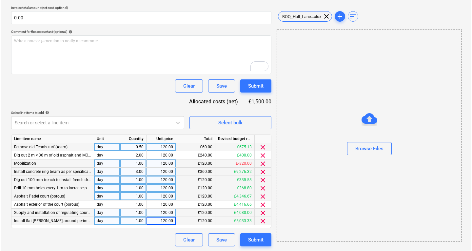
scroll to position [145, 0]
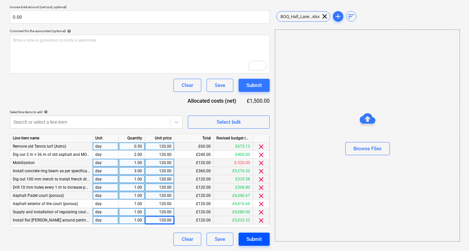
click at [256, 239] on div "Submit" at bounding box center [254, 239] width 15 height 9
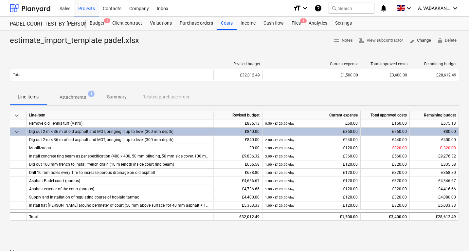
click at [418, 43] on span "edit Change" at bounding box center [420, 41] width 23 height 8
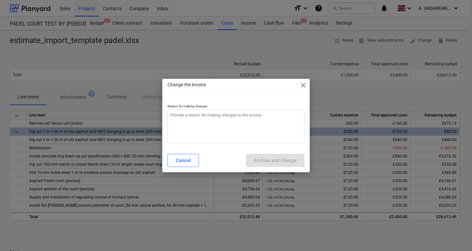
click at [306, 85] on span "close" at bounding box center [303, 85] width 8 height 8
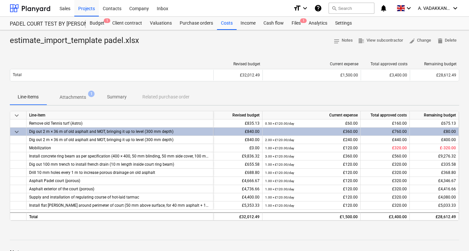
click at [75, 98] on p "Attachments" at bounding box center [73, 97] width 27 height 7
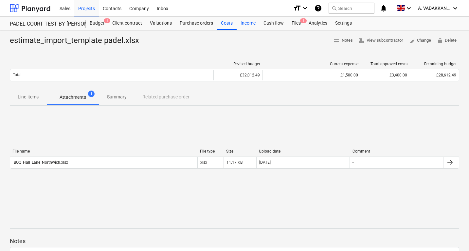
click at [237, 24] on div "Income" at bounding box center [248, 23] width 23 height 13
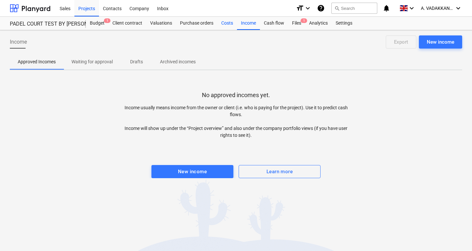
click at [229, 22] on div "Costs" at bounding box center [227, 23] width 20 height 13
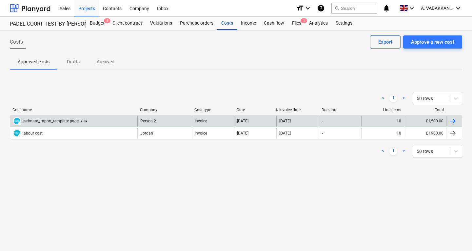
click at [119, 124] on div "DRAFT estimate_import_template padel.xlsx" at bounding box center [73, 121] width 127 height 10
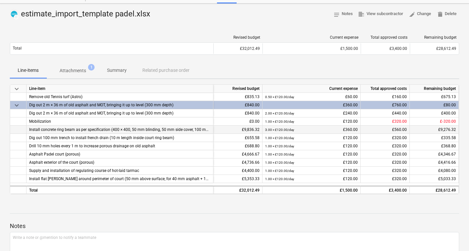
scroll to position [72, 0]
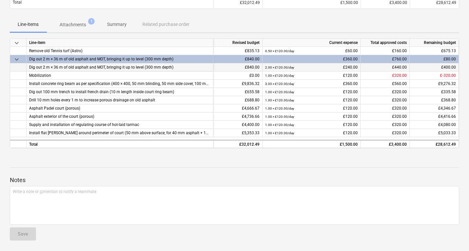
click at [271, 63] on div "2.00 × £120.00 / day" at bounding box center [279, 67] width 29 height 8
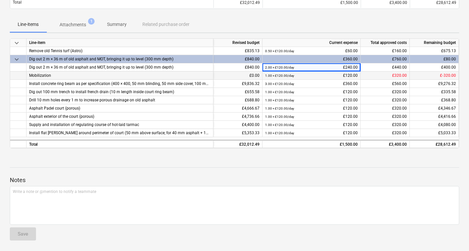
click at [324, 71] on div "1.00 × £120.00 / day £120.00" at bounding box center [311, 75] width 93 height 8
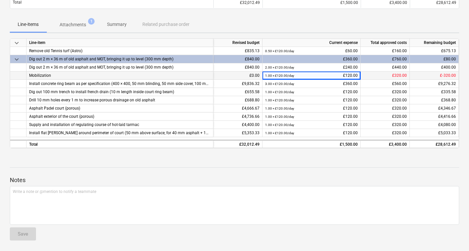
click at [324, 71] on div "1.00 × £120.00 / day £120.00" at bounding box center [311, 75] width 93 height 8
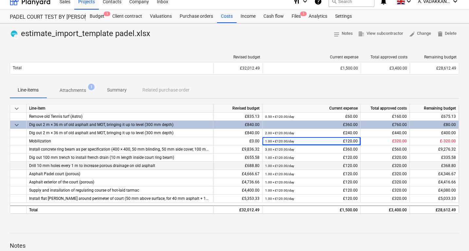
scroll to position [0, 0]
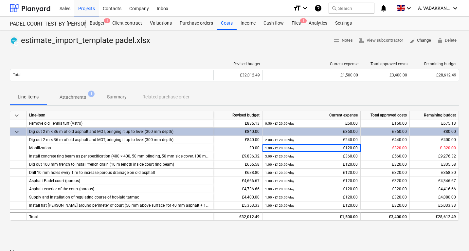
click at [417, 39] on span "edit Change" at bounding box center [420, 41] width 23 height 8
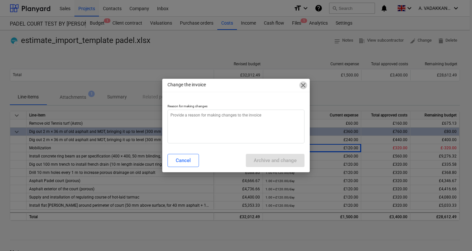
click at [301, 83] on span "close" at bounding box center [303, 85] width 8 height 8
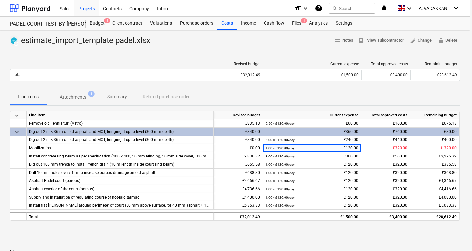
type textarea "x"
click at [366, 41] on span "business View subcontractor" at bounding box center [380, 41] width 45 height 8
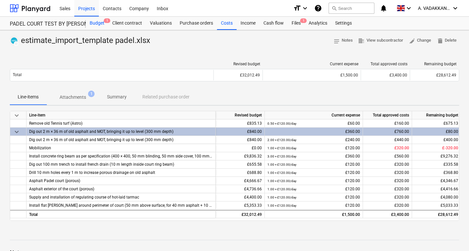
click at [101, 24] on div "Budget 1" at bounding box center [97, 23] width 23 height 13
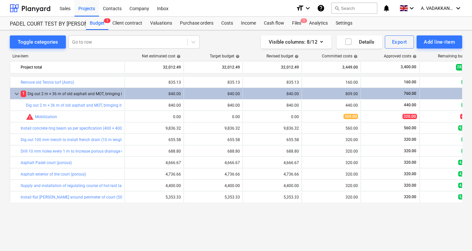
drag, startPoint x: 399, startPoint y: 235, endPoint x: 426, endPoint y: 231, distance: 27.4
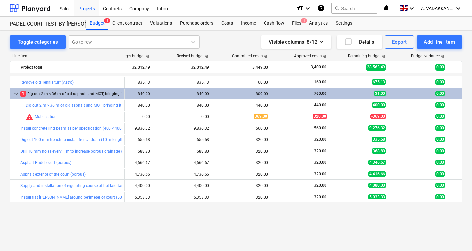
scroll to position [0, 140]
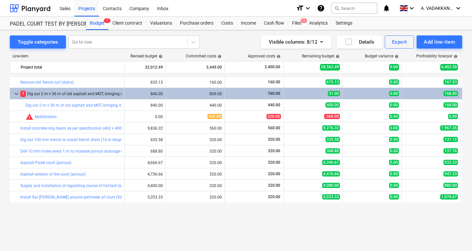
drag, startPoint x: 390, startPoint y: 217, endPoint x: 453, endPoint y: 204, distance: 64.1
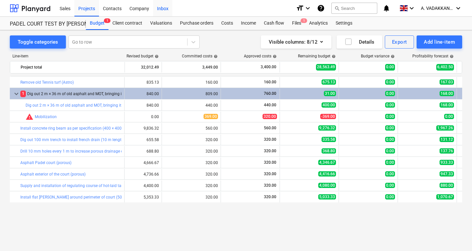
click at [163, 8] on div "Inbox" at bounding box center [162, 8] width 19 height 17
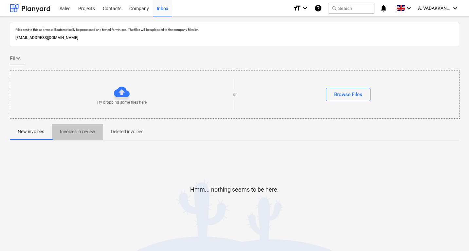
click at [82, 138] on button "Invoices in review" at bounding box center [77, 132] width 51 height 16
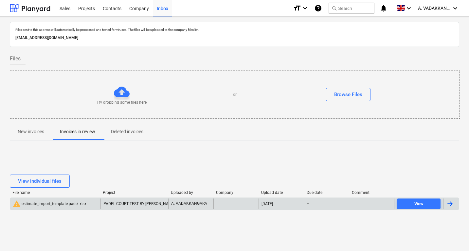
click at [57, 204] on div "warning estimate_import_template padel.xlsx" at bounding box center [50, 204] width 74 height 8
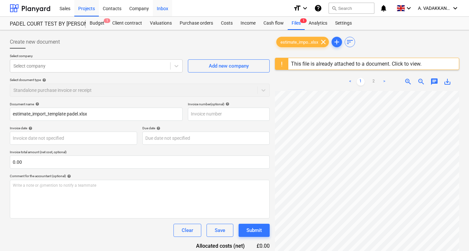
click at [166, 6] on div "Inbox" at bounding box center [162, 8] width 19 height 17
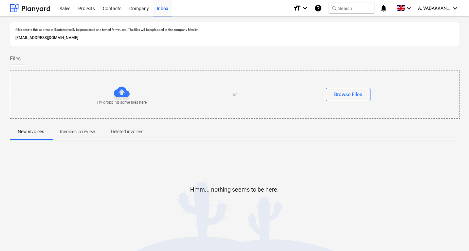
click at [92, 130] on p "Invoices in review" at bounding box center [77, 131] width 35 height 7
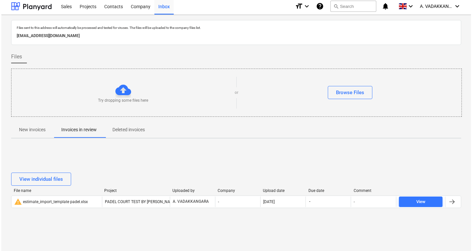
scroll to position [4, 0]
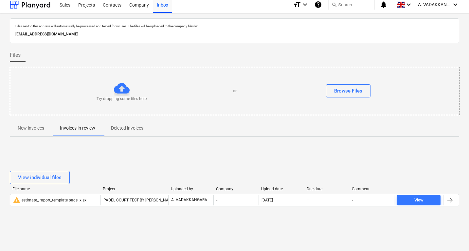
click at [52, 120] on button "Invoices in review" at bounding box center [77, 128] width 51 height 16
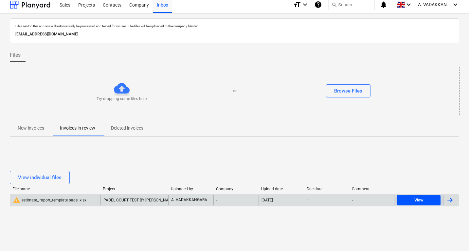
click at [419, 198] on div "View" at bounding box center [419, 200] width 9 height 8
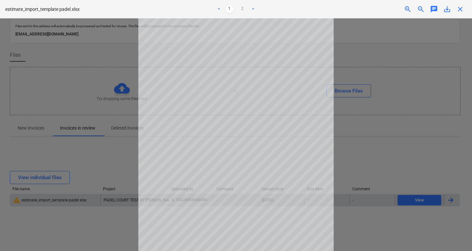
click at [448, 203] on div at bounding box center [236, 134] width 472 height 232
click at [445, 202] on div at bounding box center [236, 134] width 472 height 232
drag, startPoint x: 370, startPoint y: 146, endPoint x: 363, endPoint y: 141, distance: 8.9
click at [369, 145] on div at bounding box center [236, 134] width 472 height 232
click at [460, 9] on span "close" at bounding box center [460, 9] width 8 height 8
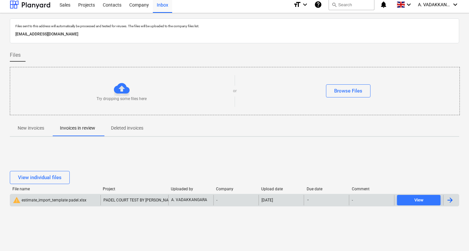
click at [455, 200] on div at bounding box center [452, 200] width 16 height 10
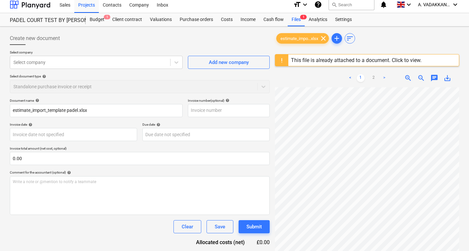
scroll to position [48, 0]
click at [261, 224] on div "Submit" at bounding box center [254, 226] width 15 height 9
click at [329, 38] on div "estimate_impo...xlsx clear" at bounding box center [302, 38] width 53 height 10
click at [328, 39] on span "clear" at bounding box center [324, 38] width 8 height 8
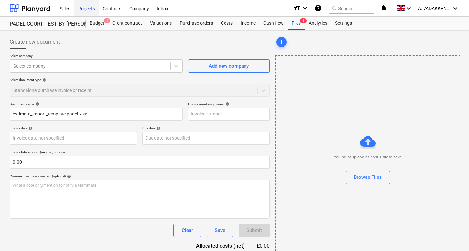
click at [79, 8] on div "Projects" at bounding box center [86, 8] width 25 height 17
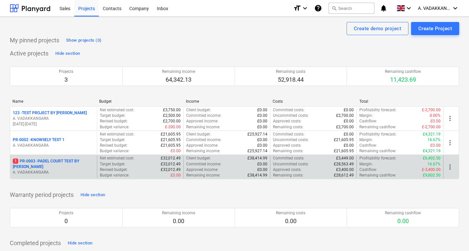
click at [17, 163] on span "1" at bounding box center [16, 160] width 6 height 5
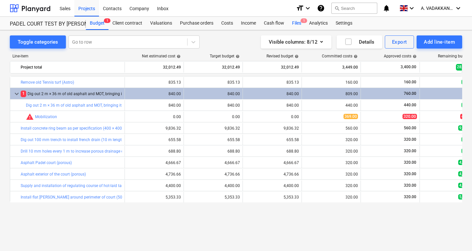
click at [294, 22] on div "Files 1" at bounding box center [296, 23] width 17 height 13
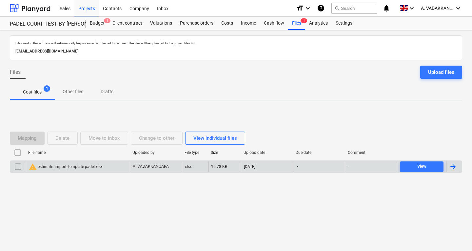
click at [16, 165] on input "checkbox" at bounding box center [18, 166] width 10 height 10
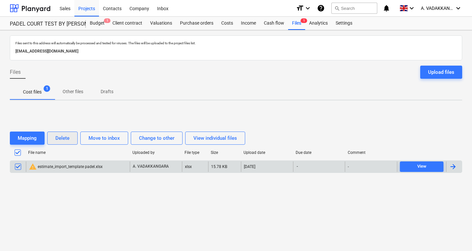
click at [54, 138] on button "Delete" at bounding box center [62, 137] width 30 height 13
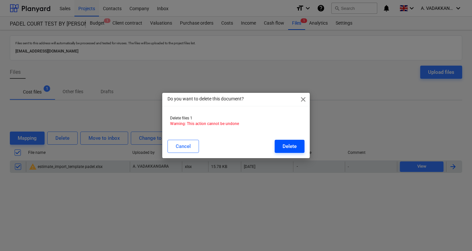
click at [286, 143] on div "Delete" at bounding box center [289, 146] width 14 height 9
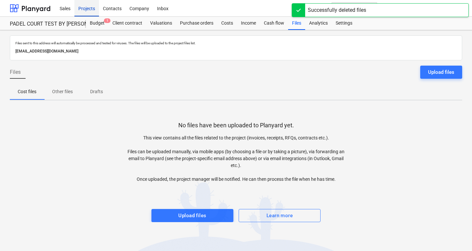
click at [87, 10] on div "Projects" at bounding box center [86, 8] width 25 height 17
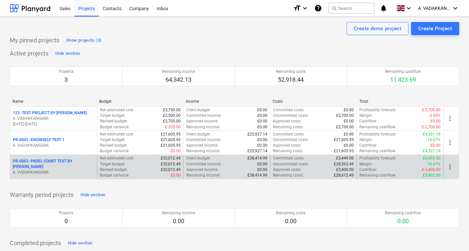
click at [71, 169] on p "A. VADAKKANGARA" at bounding box center [54, 172] width 82 height 6
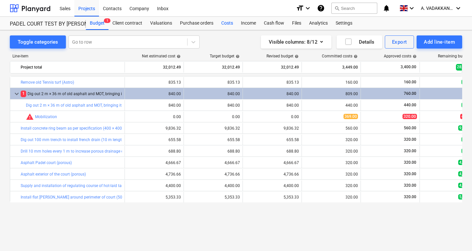
click at [229, 24] on div "Costs" at bounding box center [227, 23] width 20 height 13
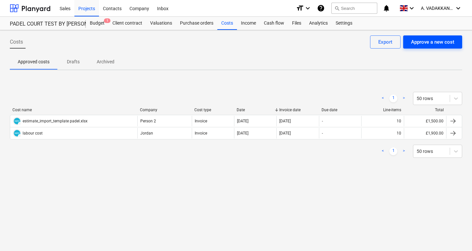
click at [430, 44] on div "Approve a new cost" at bounding box center [432, 42] width 43 height 9
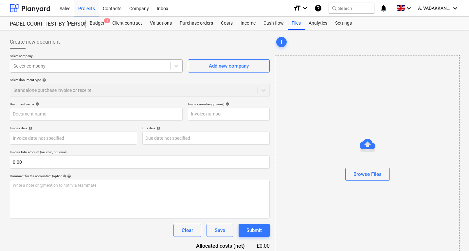
click at [86, 71] on div "Select company" at bounding box center [96, 65] width 173 height 13
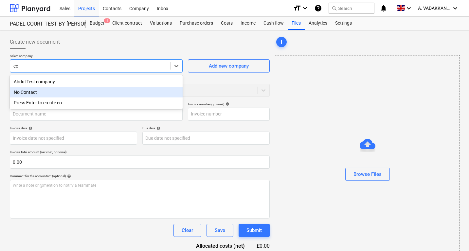
type input "c"
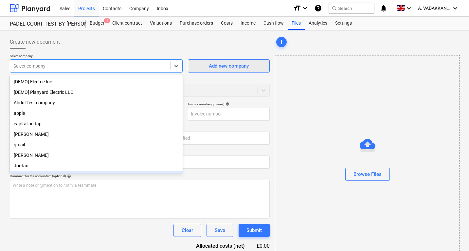
click at [204, 67] on span "Add new company" at bounding box center [229, 66] width 66 height 9
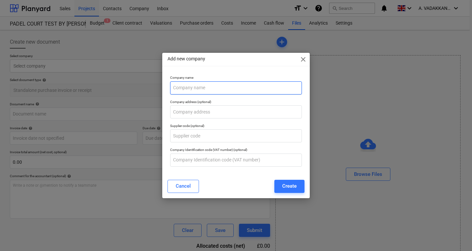
click at [210, 88] on input "text" at bounding box center [236, 87] width 132 height 13
type input "concrete test company"
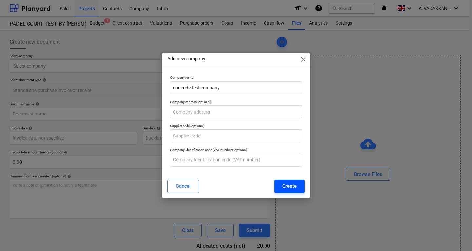
click at [297, 184] on button "Create" at bounding box center [289, 186] width 30 height 13
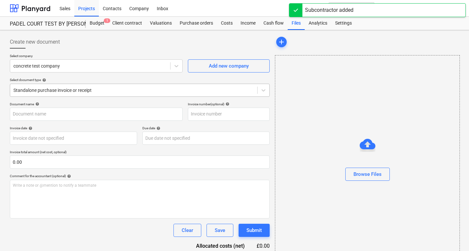
click at [123, 90] on div at bounding box center [133, 90] width 241 height 7
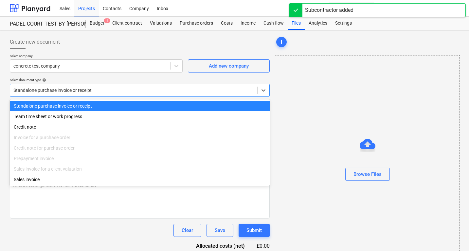
click at [122, 90] on div at bounding box center [133, 90] width 241 height 7
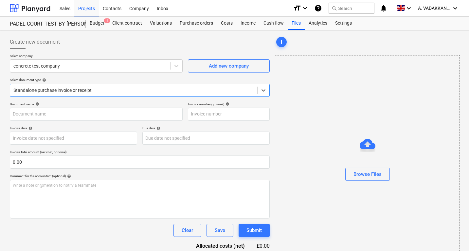
click at [122, 90] on div at bounding box center [133, 90] width 241 height 7
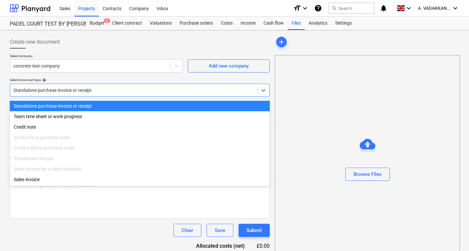
click at [122, 90] on div at bounding box center [133, 90] width 241 height 7
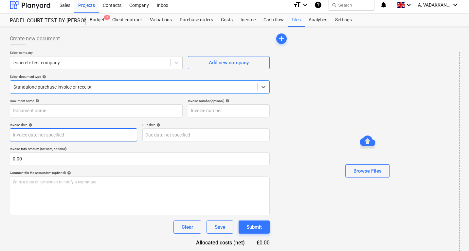
scroll to position [28, 0]
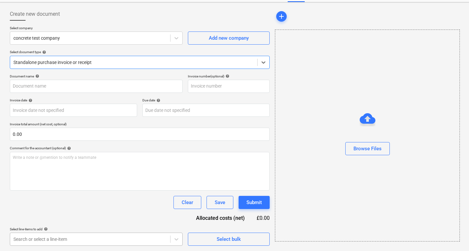
click at [133, 223] on body "Sales Projects Contacts Company Inbox format_size keyboard_arrow_down help sear…" at bounding box center [234, 97] width 469 height 251
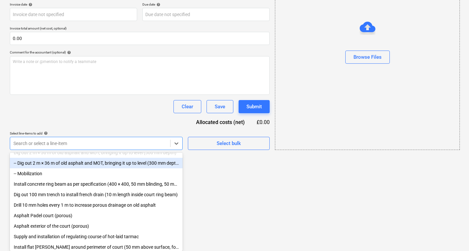
scroll to position [56, 0]
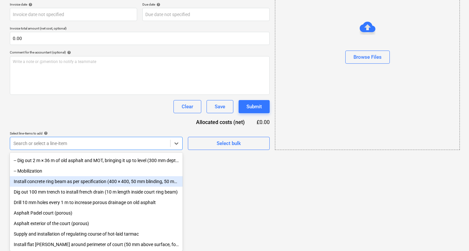
click at [52, 182] on div "Install concrete ring beam as per specification (400 × 400, 50 mm blinding, 50 …" at bounding box center [96, 181] width 173 height 10
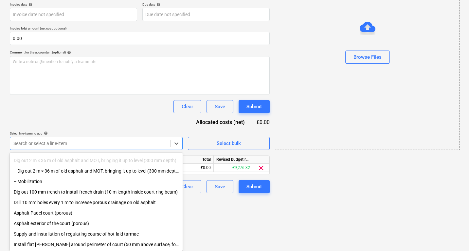
scroll to position [45, 0]
click at [209, 168] on div "Document name help Invoice number (optional) help Invoice date help Press the d…" at bounding box center [140, 85] width 260 height 215
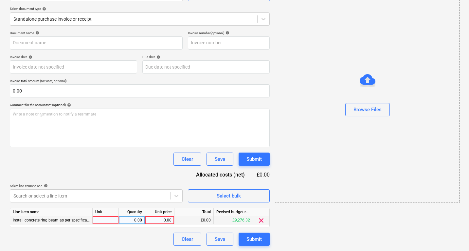
click at [66, 220] on span "Install concrete ring beam as per specification (400 × 400, 50 mm blinding, 50 …" at bounding box center [131, 220] width 237 height 5
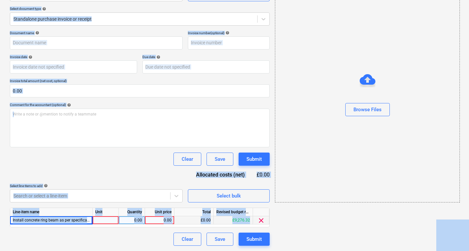
click at [66, 220] on span "Install concrete ring beam as per specification (400 × 400, 50 mm blinding, 50 …" at bounding box center [131, 220] width 237 height 5
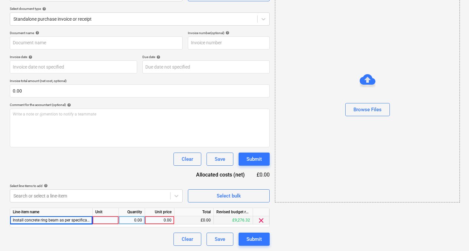
click at [66, 220] on span "Install concrete ring beam as per specification (400 × 400, 50 mm blinding, 50 …" at bounding box center [131, 220] width 237 height 5
click at [109, 221] on div at bounding box center [106, 220] width 26 height 8
type input "m3"
click at [126, 219] on div "0.00" at bounding box center [132, 220] width 21 height 8
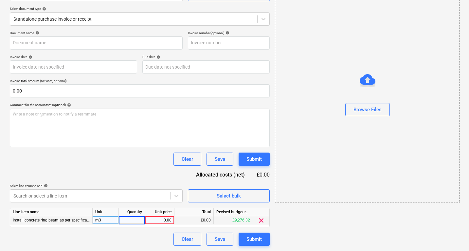
type input "3"
click at [158, 220] on div "0.00" at bounding box center [160, 220] width 24 height 8
type input "2"
type input "125"
click at [197, 219] on div "£375.00" at bounding box center [194, 220] width 39 height 8
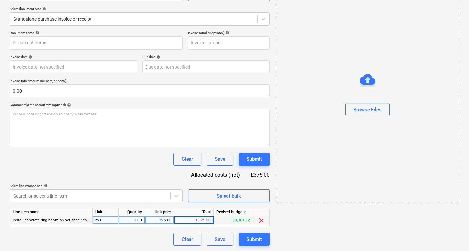
click at [130, 219] on div "3.00" at bounding box center [132, 220] width 21 height 8
type input "5"
click at [138, 225] on div "Line-item name Unit Quantity Unit price Total Revised budget remaining Install …" at bounding box center [140, 217] width 260 height 20
click at [258, 239] on div "Submit" at bounding box center [254, 239] width 15 height 9
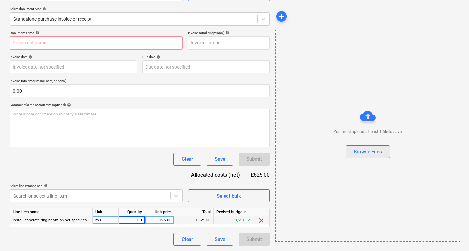
click at [355, 155] on div "Browse Files" at bounding box center [368, 151] width 28 height 9
click at [373, 155] on div "Browse Files" at bounding box center [368, 151] width 28 height 9
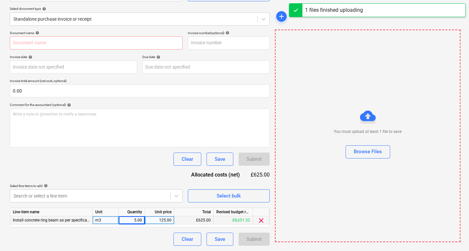
type input "KNOWSELY TEST 1.pdf"
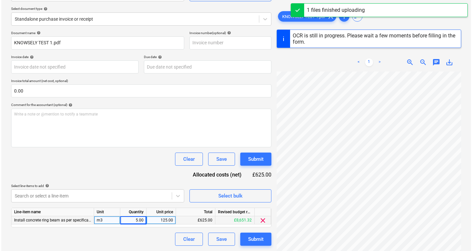
scroll to position [32, 0]
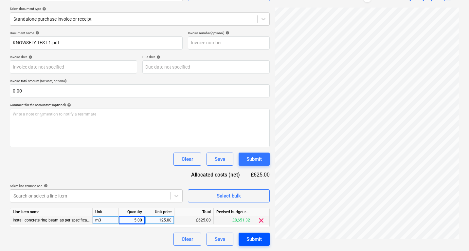
click at [255, 236] on div "Submit" at bounding box center [254, 239] width 15 height 9
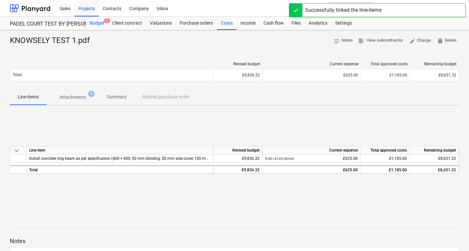
click at [94, 25] on div "Budget 1" at bounding box center [97, 23] width 23 height 13
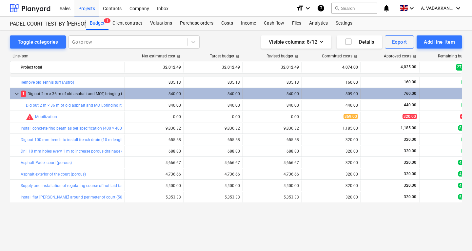
click at [18, 94] on span "keyboard_arrow_down" at bounding box center [17, 94] width 8 height 8
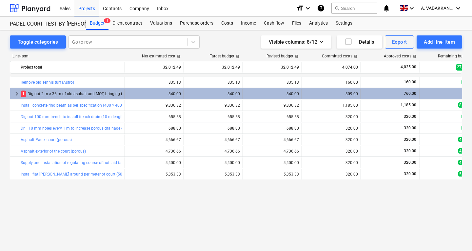
click at [19, 94] on span "keyboard_arrow_right" at bounding box center [17, 94] width 8 height 8
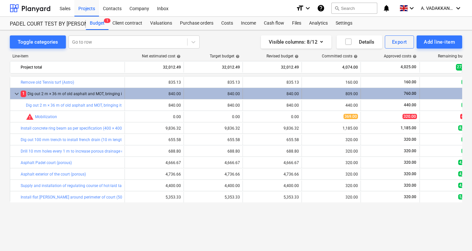
click at [23, 93] on span "1" at bounding box center [24, 93] width 6 height 6
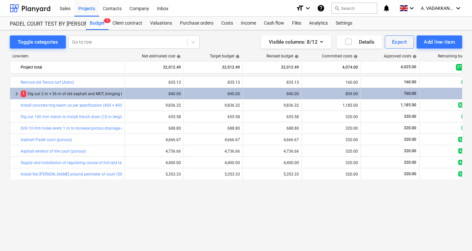
click at [23, 93] on span "1" at bounding box center [24, 93] width 6 height 6
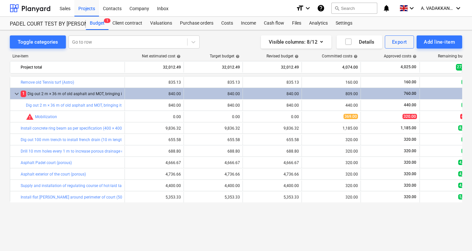
drag, startPoint x: 150, startPoint y: 230, endPoint x: 309, endPoint y: 233, distance: 158.6
drag, startPoint x: 352, startPoint y: 237, endPoint x: 430, endPoint y: 230, distance: 78.3
click at [311, 220] on div "bar_chart Remove old Tennis turf (Astro) 835.13 835.13 edit 835.13 160.00 160.0…" at bounding box center [236, 149] width 452 height 147
drag, startPoint x: 300, startPoint y: 212, endPoint x: 7, endPoint y: 143, distance: 301.7
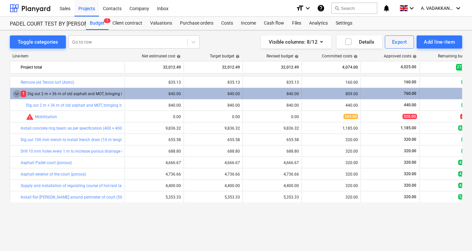
click at [18, 94] on span "keyboard_arrow_down" at bounding box center [17, 94] width 8 height 8
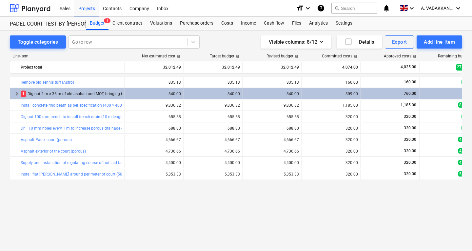
click at [18, 94] on span "keyboard_arrow_right" at bounding box center [17, 94] width 8 height 8
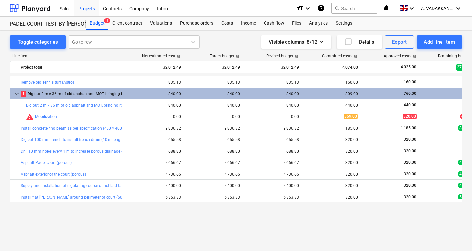
click at [22, 92] on span "1" at bounding box center [24, 93] width 6 height 6
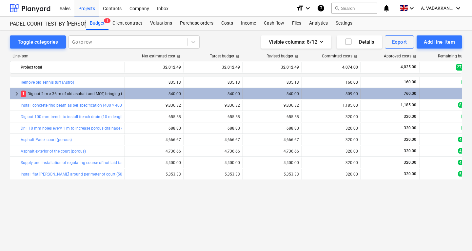
click at [22, 92] on span "1" at bounding box center [24, 93] width 6 height 6
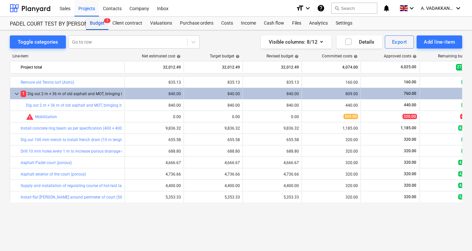
click at [94, 25] on div "Budget 1" at bounding box center [97, 23] width 23 height 13
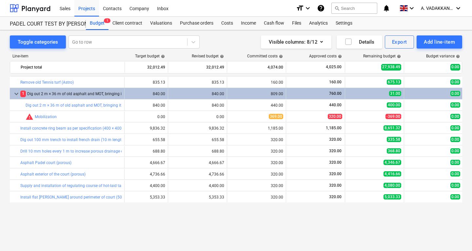
scroll to position [0, 151]
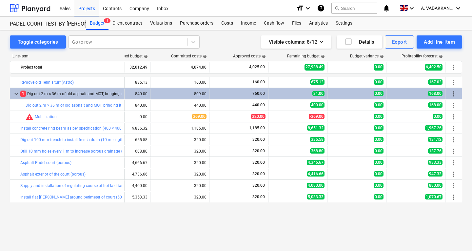
drag, startPoint x: 348, startPoint y: 214, endPoint x: 434, endPoint y: 216, distance: 85.5
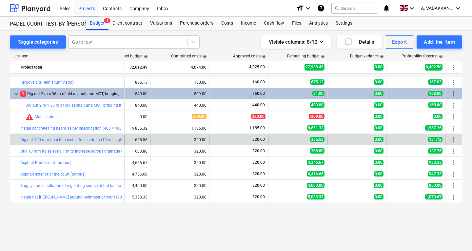
scroll to position [0, 150]
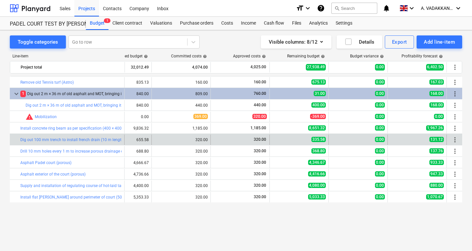
drag, startPoint x: 265, startPoint y: 146, endPoint x: 252, endPoint y: 141, distance: 14.0
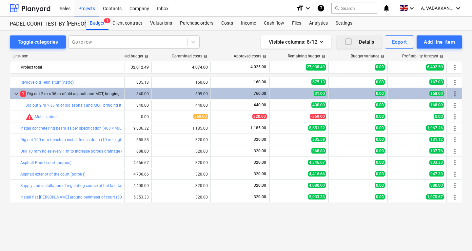
click at [353, 39] on div "Details" at bounding box center [359, 42] width 30 height 9
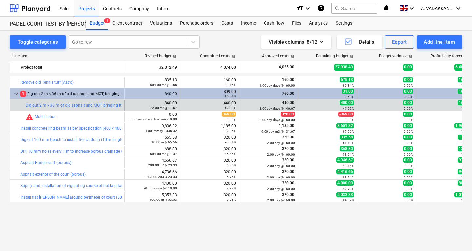
scroll to position [0, 118]
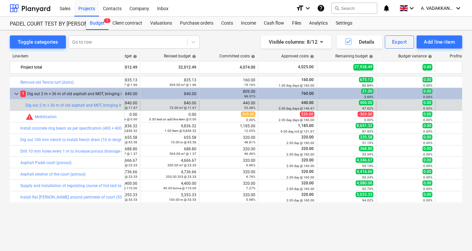
drag, startPoint x: 225, startPoint y: 109, endPoint x: 205, endPoint y: 106, distance: 19.8
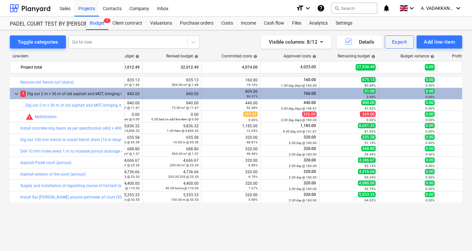
click at [238, 90] on div "809.00 96.31%" at bounding box center [230, 93] width 53 height 9
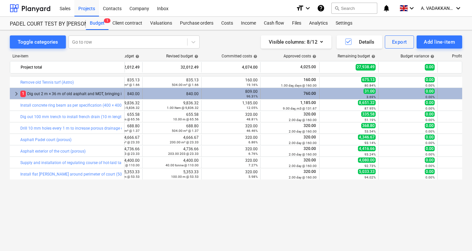
click at [243, 96] on div "96.31%" at bounding box center [230, 96] width 53 height 5
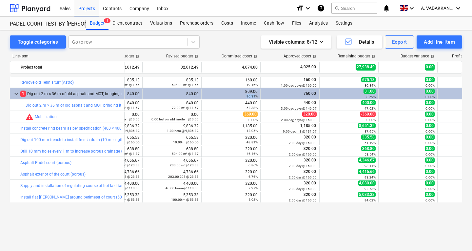
click at [243, 96] on div "96.31%" at bounding box center [230, 96] width 53 height 5
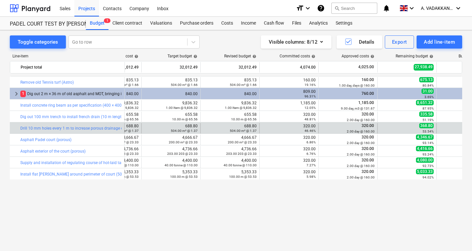
drag, startPoint x: 251, startPoint y: 124, endPoint x: 205, endPoint y: 130, distance: 46.1
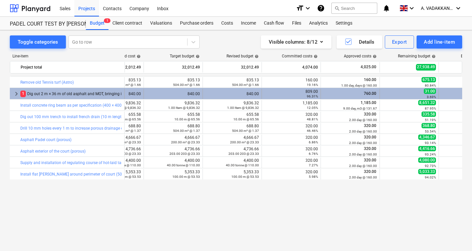
click at [267, 93] on div "809.00 96.31%" at bounding box center [290, 93] width 53 height 9
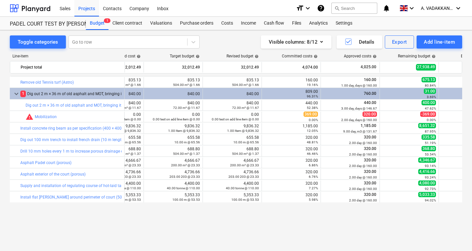
click at [267, 93] on div "809.00 96.31%" at bounding box center [290, 93] width 53 height 9
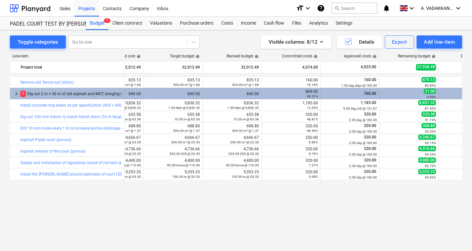
click at [278, 94] on div "96.31%" at bounding box center [290, 96] width 53 height 5
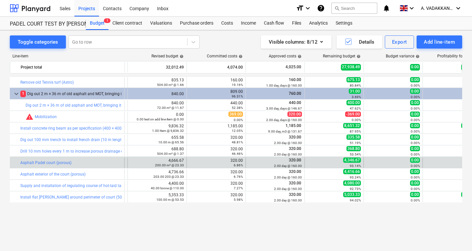
drag, startPoint x: 360, startPoint y: 165, endPoint x: 397, endPoint y: 164, distance: 37.7
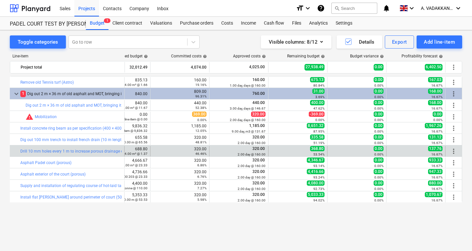
drag, startPoint x: 405, startPoint y: 148, endPoint x: 426, endPoint y: 154, distance: 21.5
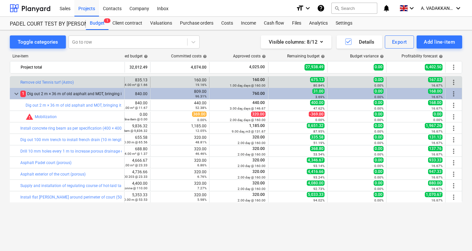
click at [374, 78] on span "0.00" at bounding box center [378, 79] width 10 height 5
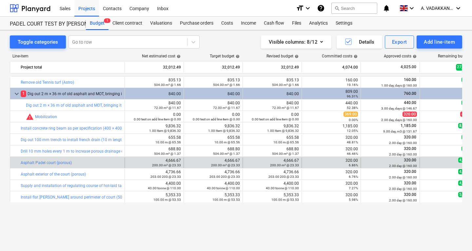
drag, startPoint x: 412, startPoint y: 192, endPoint x: 244, endPoint y: 164, distance: 170.0
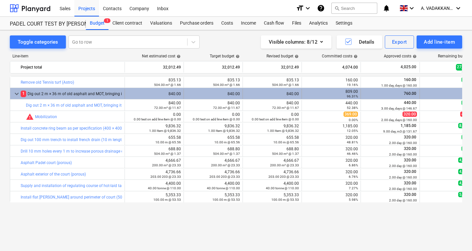
click at [19, 94] on span "keyboard_arrow_down" at bounding box center [17, 94] width 8 height 8
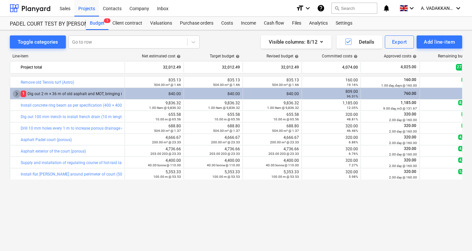
click at [19, 94] on span "keyboard_arrow_right" at bounding box center [17, 94] width 8 height 8
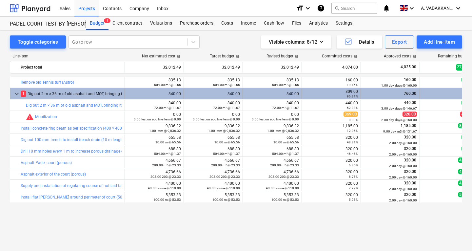
click at [25, 95] on span "1" at bounding box center [24, 93] width 6 height 6
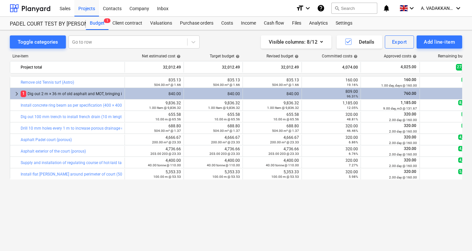
click at [25, 95] on span "1" at bounding box center [24, 93] width 6 height 6
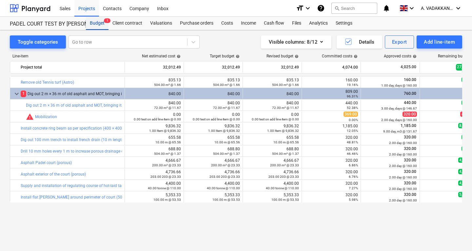
click at [100, 23] on div "Budget 1" at bounding box center [97, 23] width 23 height 13
click at [196, 21] on div "Purchase orders" at bounding box center [196, 23] width 41 height 13
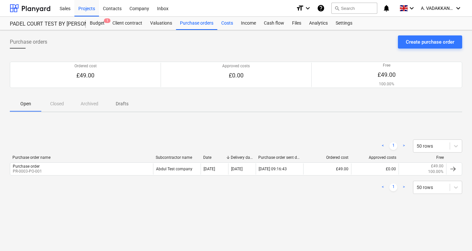
click at [225, 21] on div "Costs" at bounding box center [227, 23] width 20 height 13
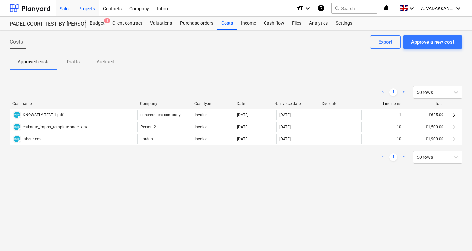
click at [72, 8] on div "Sales" at bounding box center [65, 8] width 19 height 17
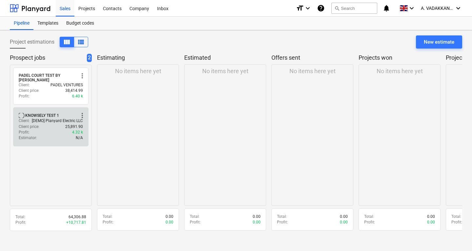
click at [47, 135] on div "Estimator : N/A" at bounding box center [51, 138] width 64 height 6
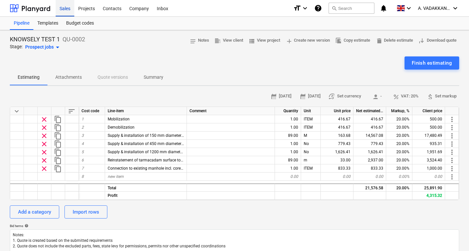
click at [73, 10] on div "Sales" at bounding box center [65, 8] width 19 height 17
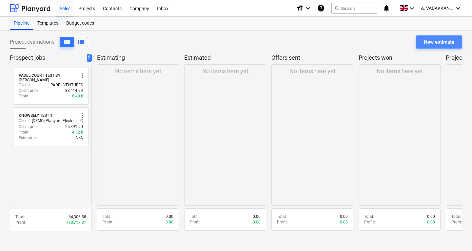
click at [429, 41] on div "New estimate" at bounding box center [439, 42] width 30 height 9
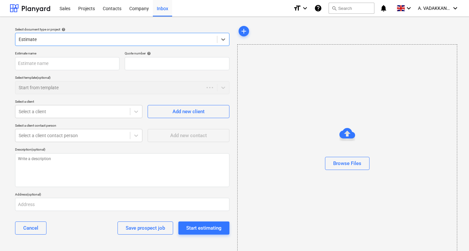
type textarea "x"
type input "QU-0006"
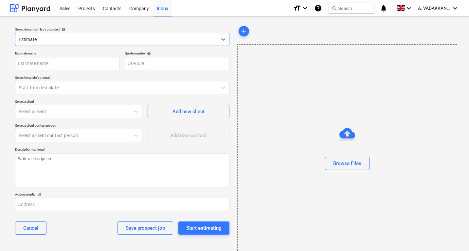
type textarea "x"
click at [198, 232] on div "Start estimating" at bounding box center [203, 227] width 35 height 9
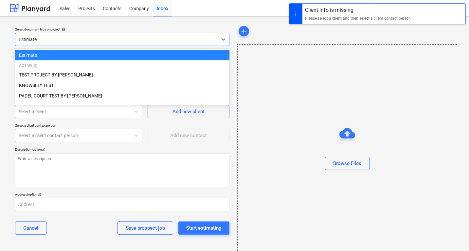
click at [77, 37] on div at bounding box center [116, 39] width 195 height 7
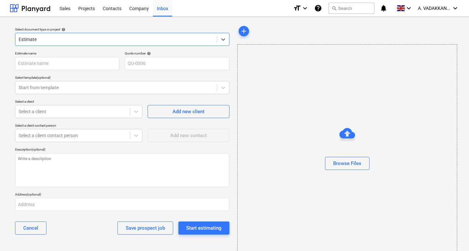
type input "h"
type input "[GEOGRAPHIC_DATA]"
click at [69, 84] on div "Start from template" at bounding box center [116, 87] width 202 height 9
click at [72, 62] on input "text" at bounding box center [67, 63] width 105 height 13
type textarea "x"
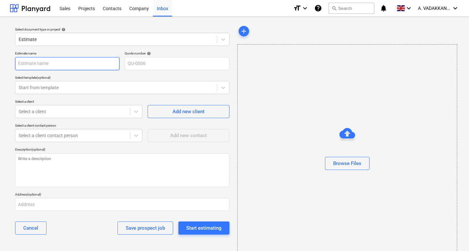
type input "H"
type textarea "x"
type input "HO"
type textarea "x"
type input "HOL"
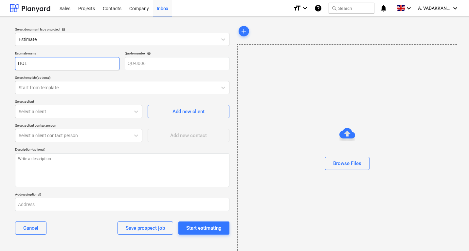
type textarea "x"
type input "[PERSON_NAME]"
type textarea "x"
type input "[PERSON_NAME]"
type textarea "x"
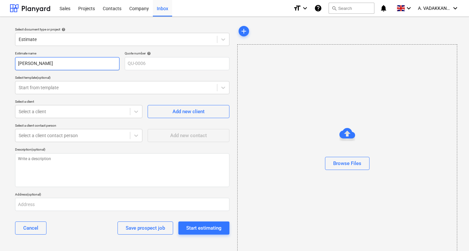
type input "[PERSON_NAME]"
type textarea "x"
type input "[PERSON_NAME]"
type textarea "x"
type input "[PERSON_NAME]"
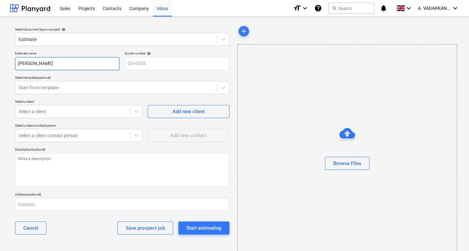
type textarea "x"
type input "[PERSON_NAME] MOU"
type textarea "x"
type input "[PERSON_NAME]"
type textarea "x"
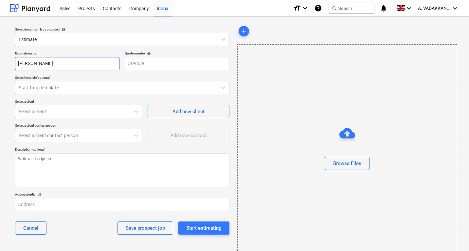
type input "[PERSON_NAME]"
type textarea "x"
type input "[PERSON_NAME]"
type textarea "x"
type input "[PERSON_NAME] MOUNT A"
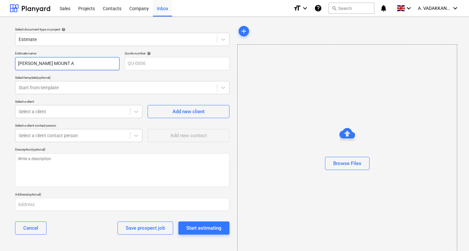
type textarea "x"
type input "[PERSON_NAME]"
type textarea "x"
type input "[PERSON_NAME] MOUNT F"
type textarea "x"
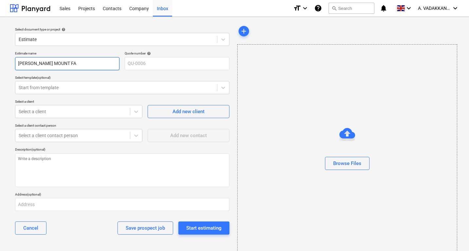
type input "[PERSON_NAME] MOUNT FAR"
type textarea "x"
type input "[PERSON_NAME][GEOGRAPHIC_DATA]"
click at [65, 85] on div at bounding box center [116, 87] width 195 height 7
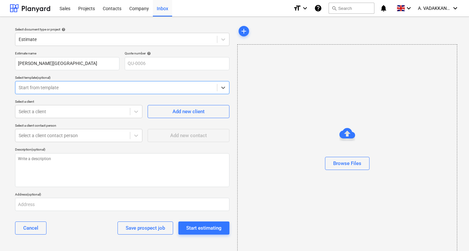
click at [65, 85] on div at bounding box center [116, 87] width 195 height 7
click at [71, 115] on div "Select a client" at bounding box center [72, 111] width 115 height 9
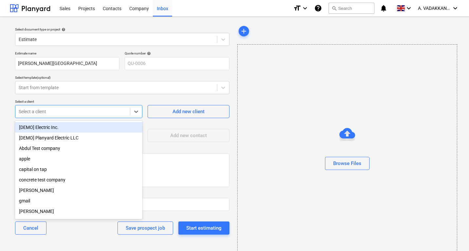
click at [71, 115] on div "Select a client" at bounding box center [72, 111] width 115 height 9
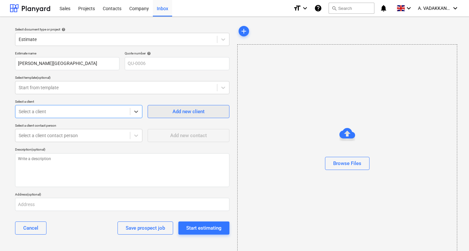
click at [193, 114] on div "Add new client" at bounding box center [189, 111] width 32 height 9
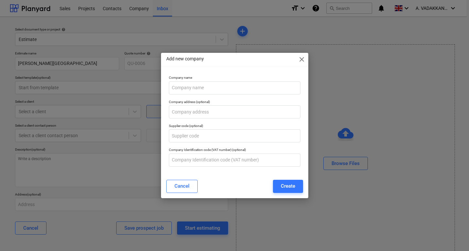
type textarea "x"
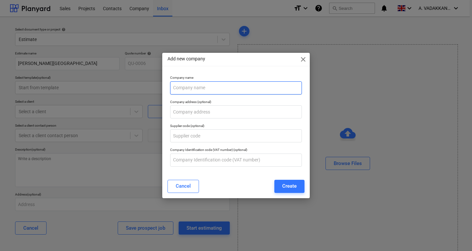
click at [191, 88] on input "text" at bounding box center [236, 87] width 132 height 13
type input "T"
click at [205, 87] on input "TEST BY [PERSON_NAME]" at bounding box center [236, 87] width 132 height 13
type input "TEST BY ABDUL4 HOLLYMOUNT"
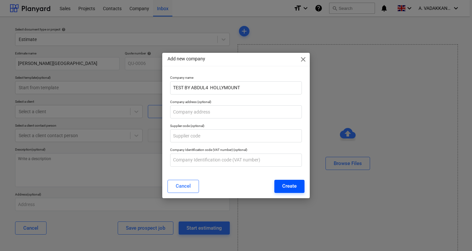
click at [290, 186] on div "Create" at bounding box center [289, 185] width 14 height 9
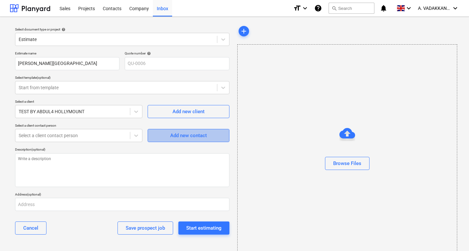
click at [164, 133] on span "Add new contact" at bounding box center [189, 135] width 66 height 9
type textarea "x"
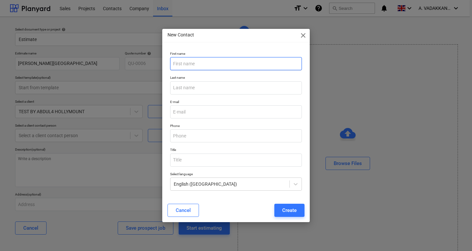
click at [201, 63] on input "text" at bounding box center [236, 63] width 132 height 13
type input "TEST"
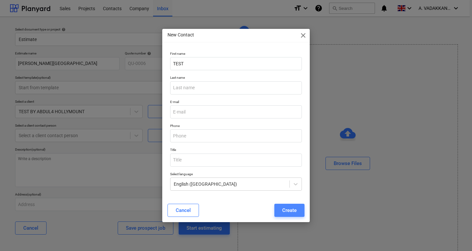
click at [295, 212] on div "Create" at bounding box center [289, 210] width 14 height 9
click at [197, 114] on input "email" at bounding box center [236, 111] width 132 height 13
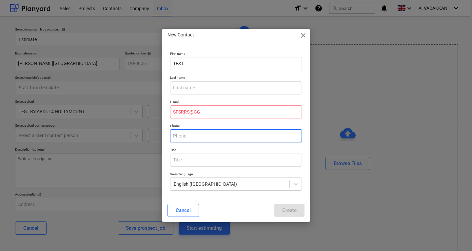
click at [204, 130] on input "text" at bounding box center [236, 135] width 132 height 13
click at [208, 109] on input "SFSRRS@GG" at bounding box center [236, 111] width 132 height 13
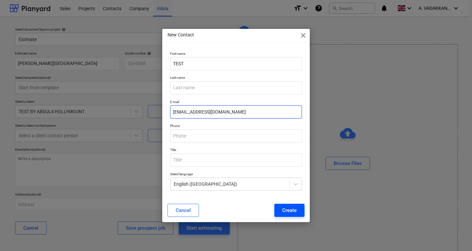
type input "[EMAIL_ADDRESS][DOMAIN_NAME]"
click at [284, 208] on div "Create" at bounding box center [289, 210] width 14 height 9
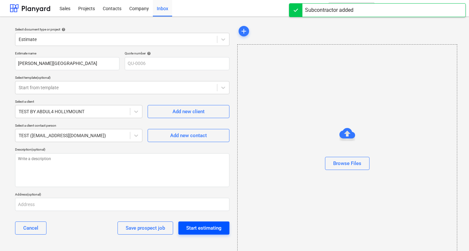
click at [207, 228] on div "Start estimating" at bounding box center [203, 227] width 35 height 9
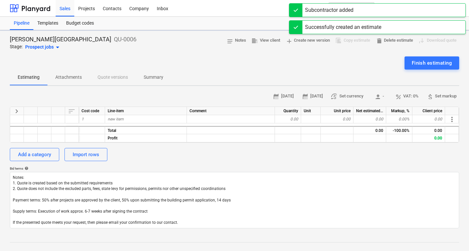
type textarea "x"
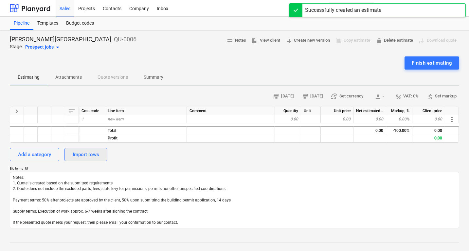
click at [84, 152] on div "Import rows" at bounding box center [86, 154] width 27 height 9
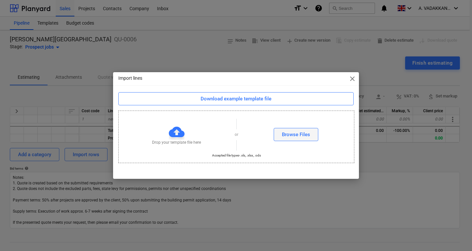
click at [298, 133] on div "Browse Files" at bounding box center [296, 134] width 28 height 9
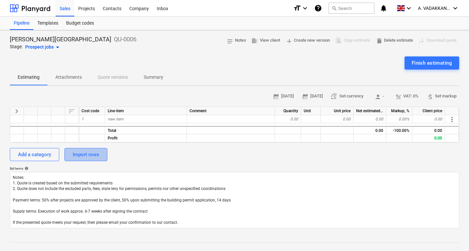
click at [99, 153] on div "Import rows" at bounding box center [86, 154] width 27 height 9
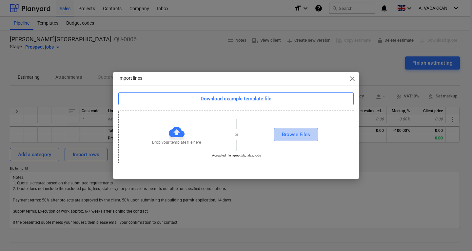
click at [277, 136] on button "Browse Files" at bounding box center [296, 134] width 45 height 13
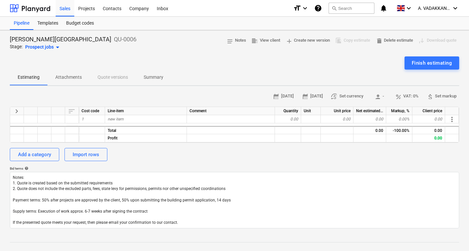
click at [257, 237] on div at bounding box center [235, 235] width 450 height 5
click at [81, 10] on div "Projects" at bounding box center [86, 8] width 25 height 17
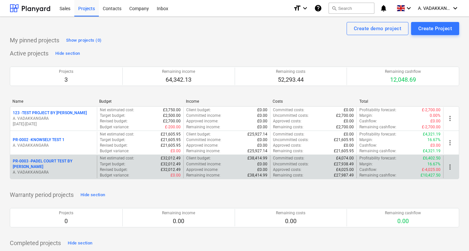
click at [87, 165] on div "PR-0003 - PADEL COURT TEST BY [PERSON_NAME]" at bounding box center [54, 163] width 82 height 11
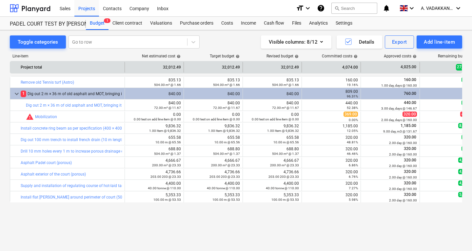
click at [343, 70] on div "4,074.00" at bounding box center [330, 67] width 53 height 10
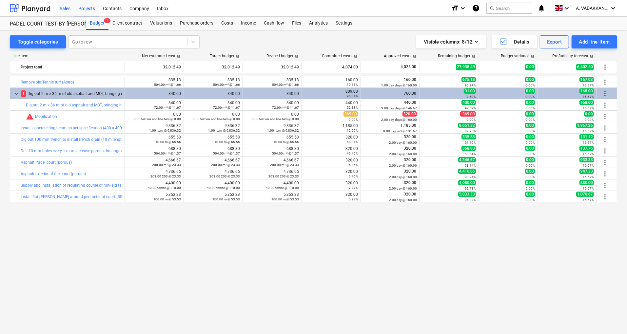
click at [70, 10] on div "Sales" at bounding box center [65, 8] width 19 height 17
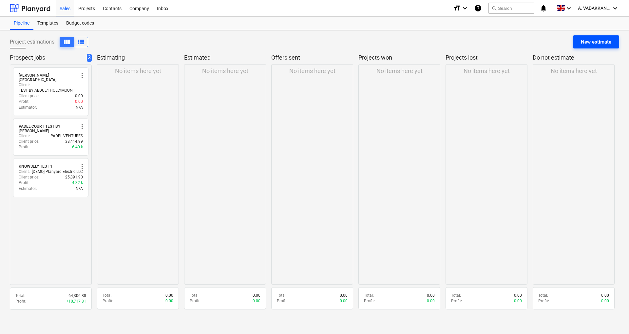
click at [471, 42] on div "New estimate" at bounding box center [596, 42] width 30 height 9
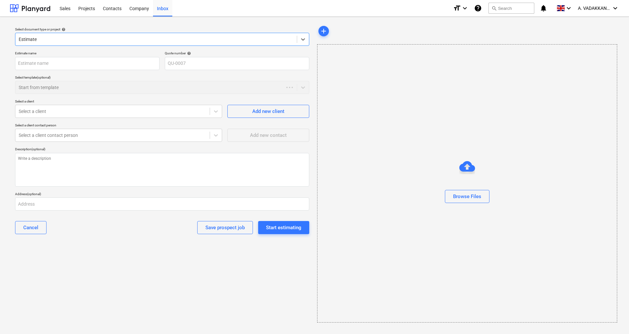
type input "QU-0007"
click at [278, 230] on div "Start estimating" at bounding box center [283, 227] width 35 height 9
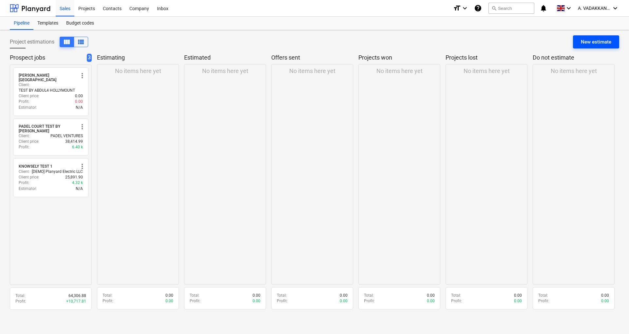
click at [471, 41] on div "New estimate" at bounding box center [596, 42] width 30 height 9
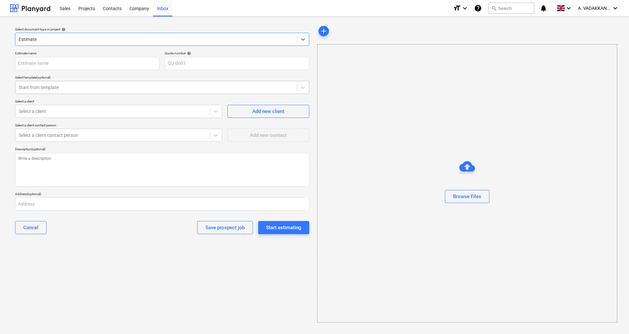
click at [88, 83] on div "Start from template" at bounding box center [155, 87] width 281 height 9
click at [136, 57] on input "text" at bounding box center [87, 63] width 144 height 13
type input "test"
click at [73, 108] on div at bounding box center [113, 111] width 188 height 7
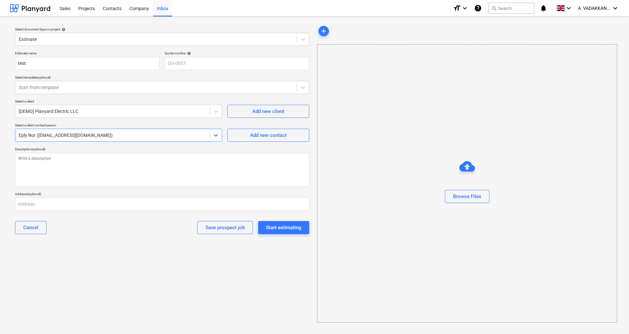
click at [101, 137] on div at bounding box center [113, 135] width 188 height 7
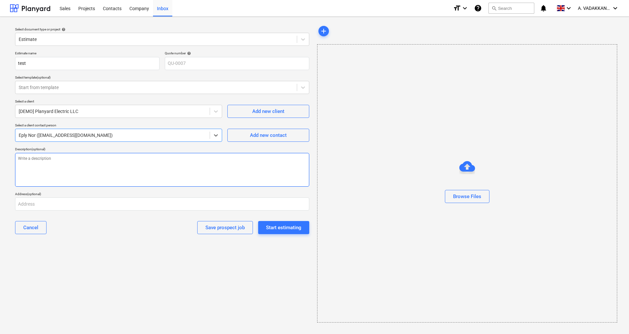
click at [95, 168] on textarea at bounding box center [162, 170] width 294 height 34
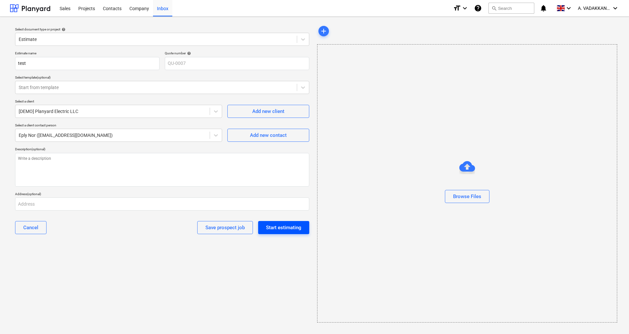
click at [273, 223] on div "Start estimating" at bounding box center [283, 227] width 35 height 9
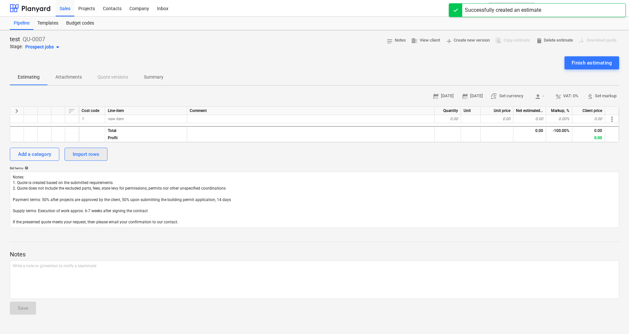
click at [90, 150] on div "Import rows" at bounding box center [86, 154] width 27 height 9
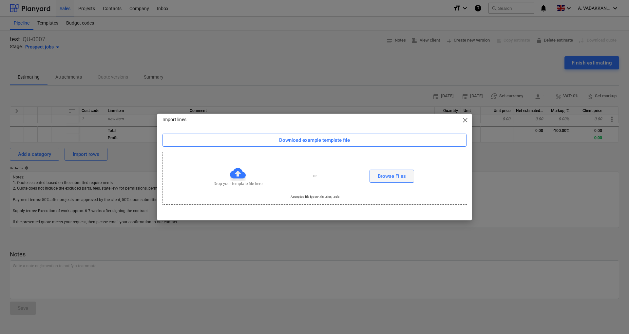
click at [390, 176] on div "Browse Files" at bounding box center [392, 176] width 28 height 9
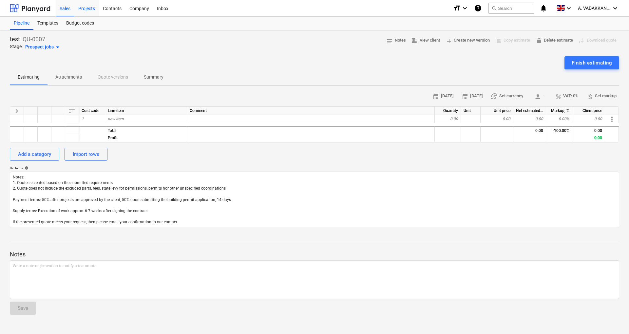
click at [88, 10] on div "Projects" at bounding box center [86, 8] width 25 height 17
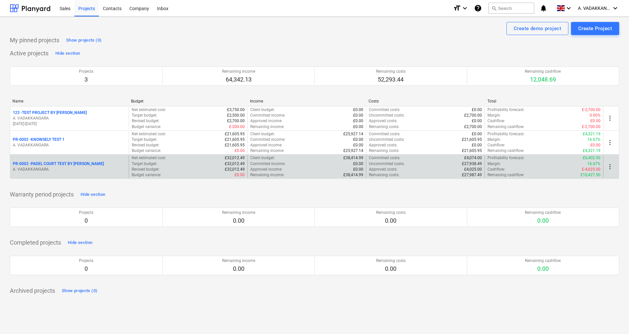
click at [69, 167] on p "A. VADAKKANGARA" at bounding box center [69, 170] width 113 height 6
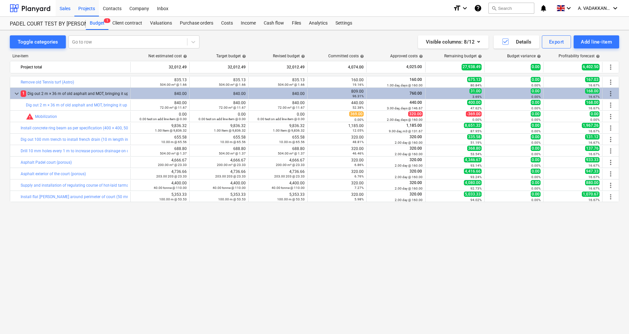
click at [67, 13] on div "Sales" at bounding box center [65, 8] width 19 height 17
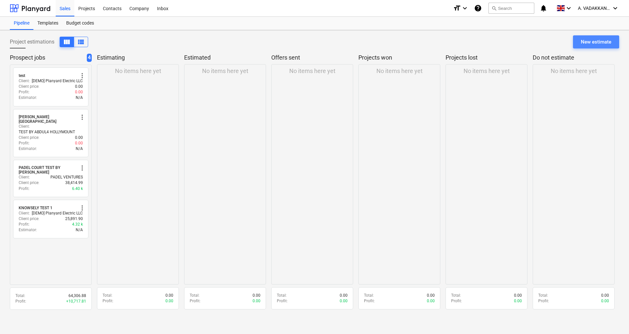
click at [471, 37] on button "New estimate" at bounding box center [596, 41] width 46 height 13
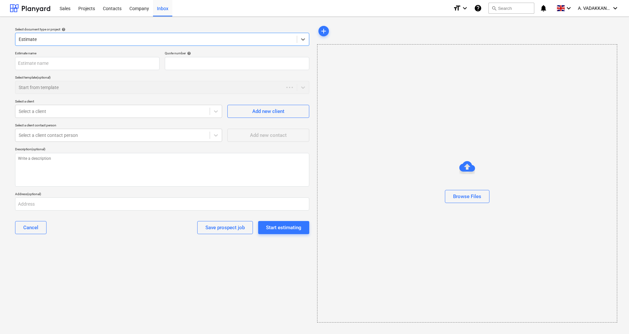
type input "QU-0009"
click at [77, 66] on input "text" at bounding box center [87, 63] width 144 height 13
click at [73, 90] on div at bounding box center [156, 87] width 275 height 7
click at [100, 67] on input "text" at bounding box center [87, 63] width 144 height 13
click at [98, 67] on input "text" at bounding box center [87, 63] width 144 height 13
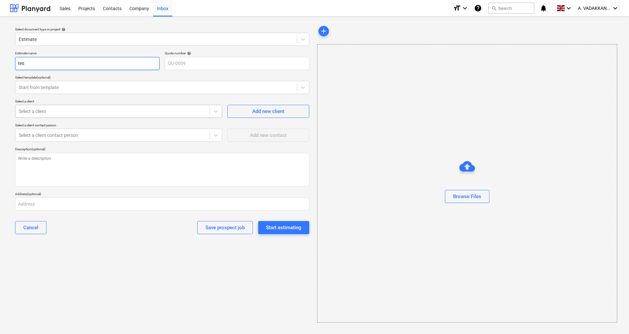
type input "tes"
click at [66, 107] on div "Select a client" at bounding box center [112, 111] width 194 height 9
click at [148, 133] on div at bounding box center [113, 135] width 188 height 7
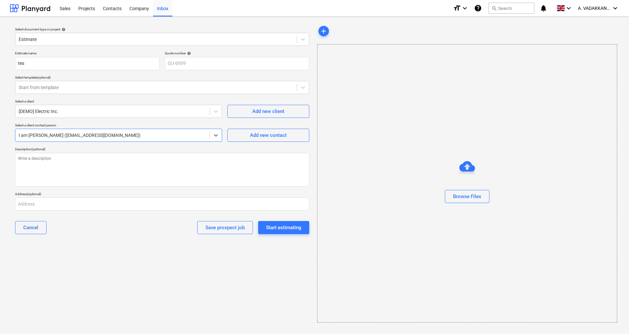
click at [122, 139] on div "I am [PERSON_NAME] ([EMAIL_ADDRESS][DOMAIN_NAME])" at bounding box center [112, 135] width 194 height 9
click at [132, 120] on div "Estimate name tes Quote number help QU-0009 Select template (optional) Start fr…" at bounding box center [161, 145] width 299 height 194
click at [125, 111] on div at bounding box center [113, 111] width 188 height 7
click at [278, 230] on div "Start estimating" at bounding box center [283, 227] width 35 height 9
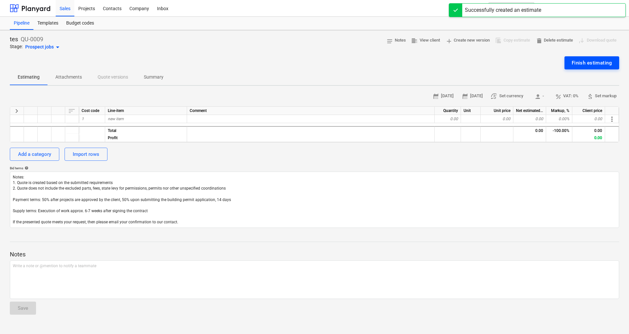
click at [471, 64] on div "Finish estimating" at bounding box center [592, 63] width 40 height 9
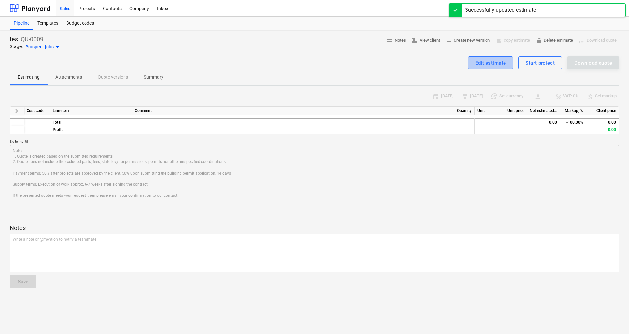
click at [471, 63] on div "Edit estimate" at bounding box center [490, 63] width 31 height 9
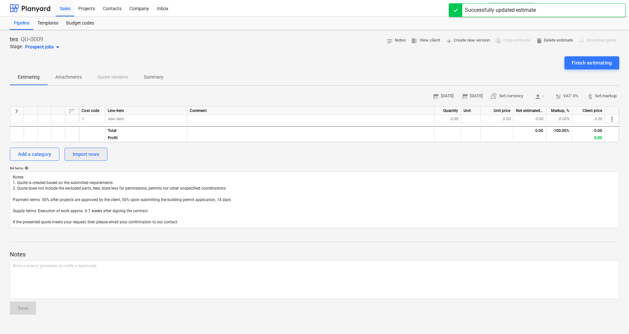
click at [88, 152] on div "Import rows" at bounding box center [86, 154] width 27 height 9
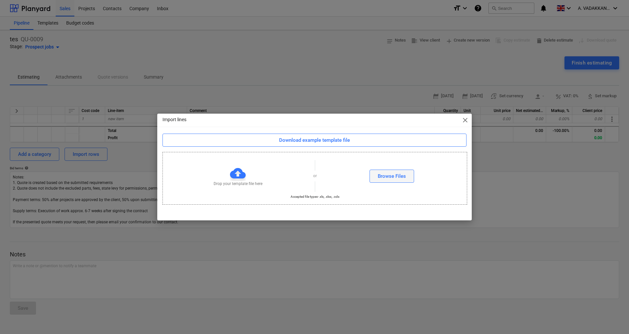
click at [384, 177] on div "Browse Files" at bounding box center [392, 176] width 28 height 9
